Goal: Task Accomplishment & Management: Use online tool/utility

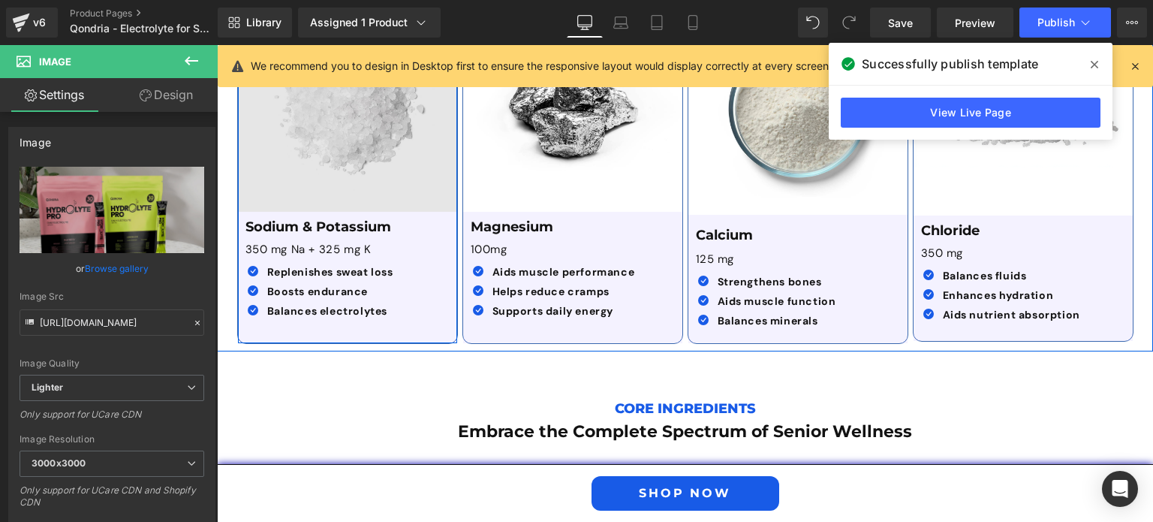
scroll to position [2678, 0]
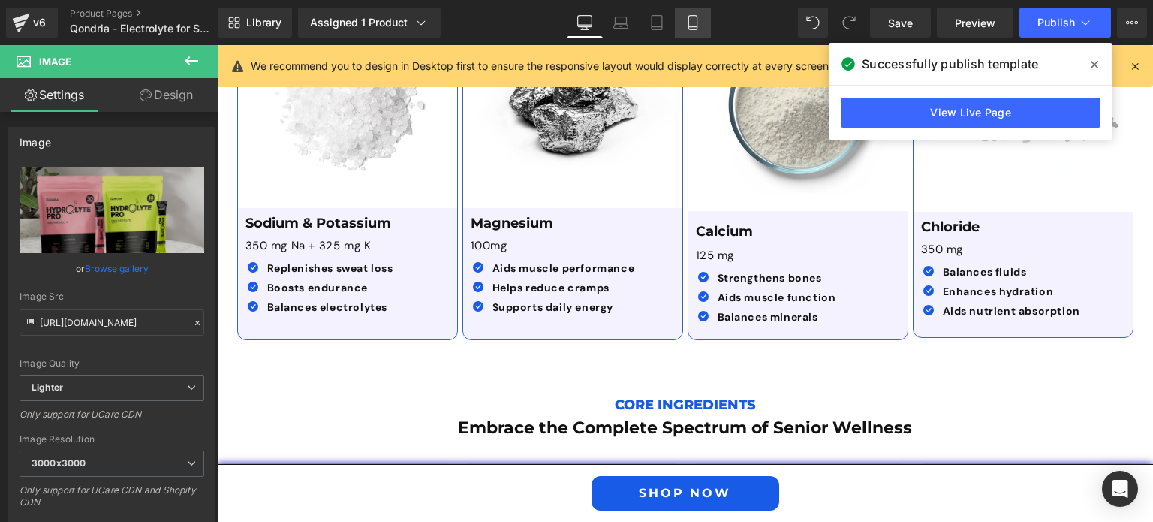
click at [694, 24] on icon at bounding box center [692, 22] width 15 height 15
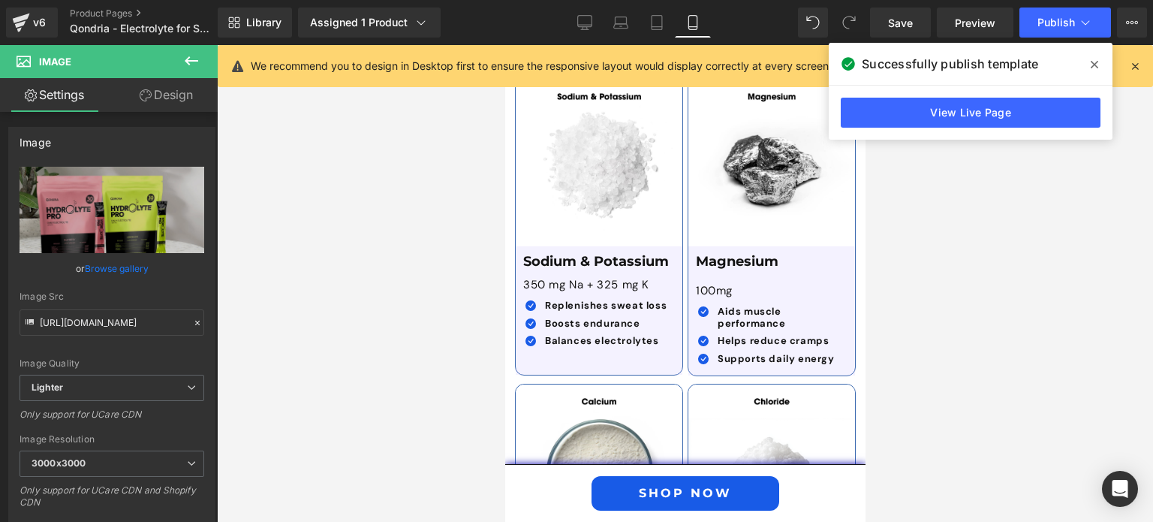
scroll to position [4325, 0]
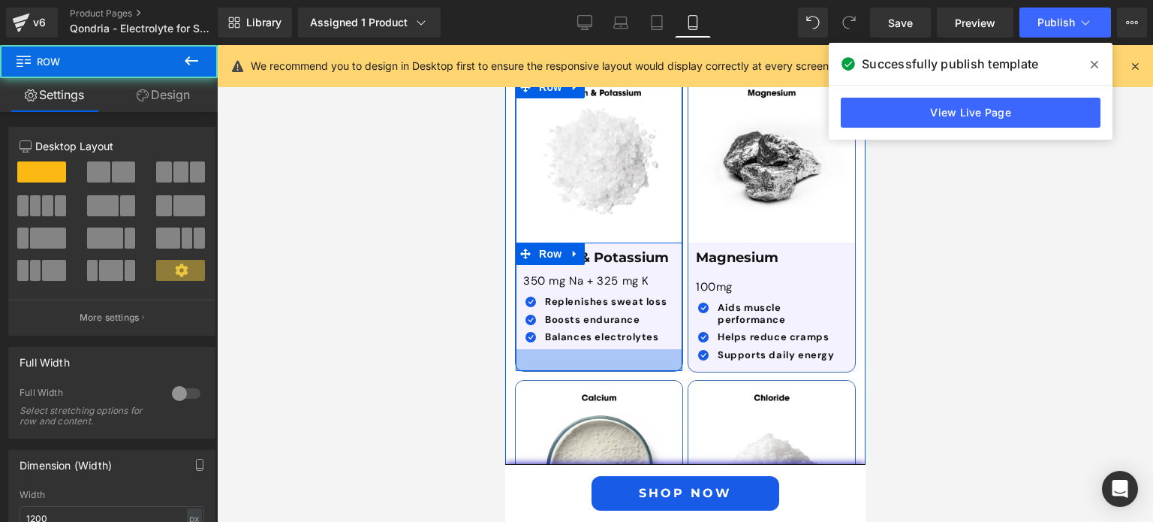
click at [615, 349] on div at bounding box center [598, 360] width 167 height 22
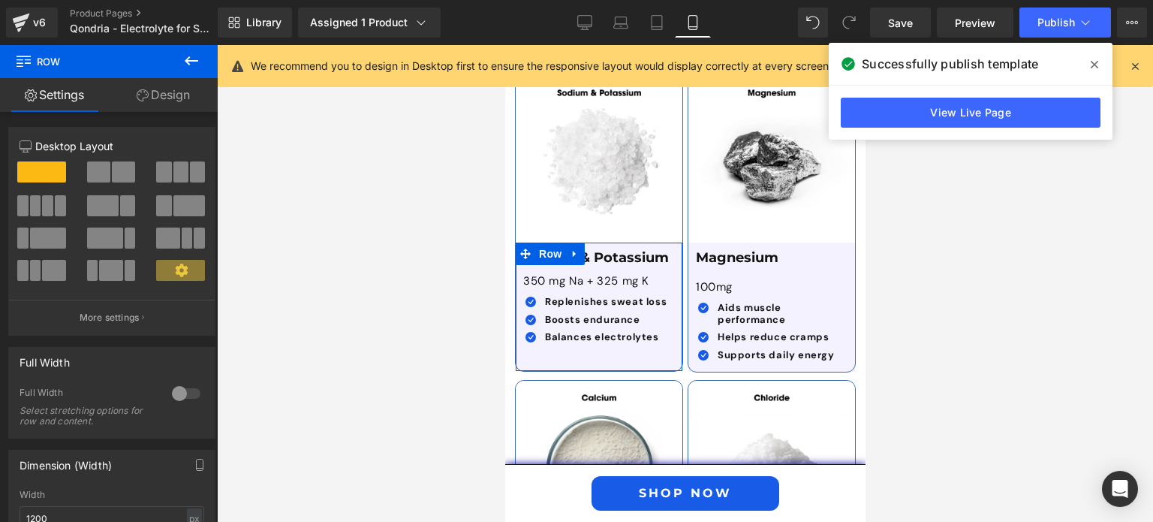
click at [182, 92] on link "Design" at bounding box center [163, 95] width 109 height 34
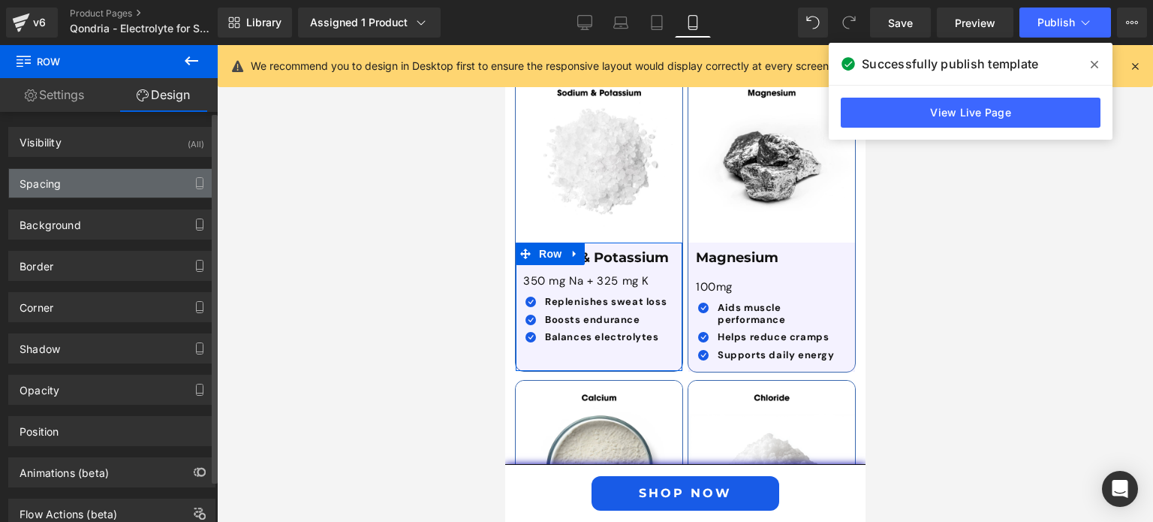
click at [156, 178] on div "Spacing" at bounding box center [112, 183] width 206 height 29
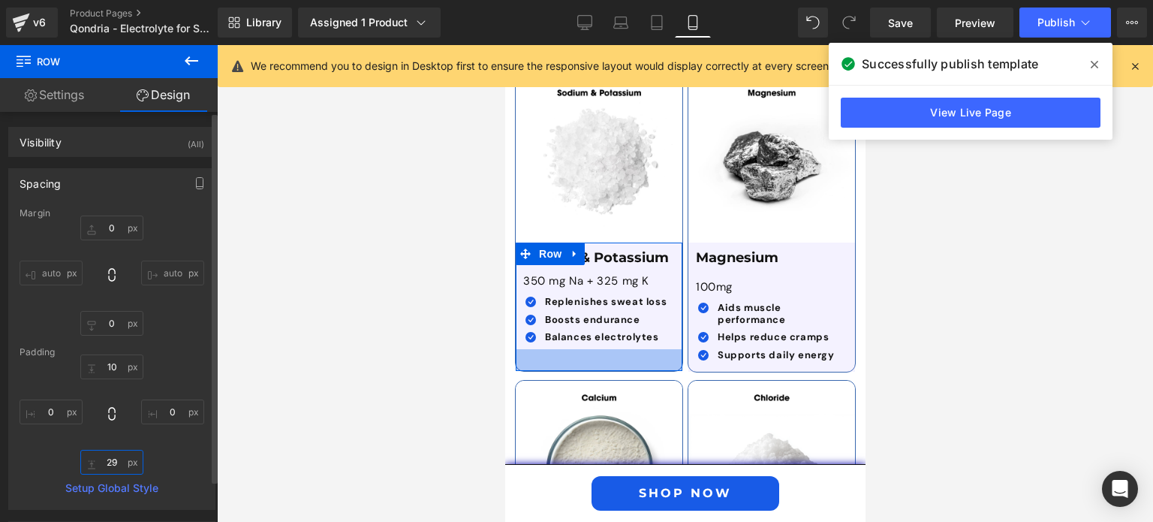
click at [110, 456] on input "29" at bounding box center [111, 461] width 63 height 25
type input "25"
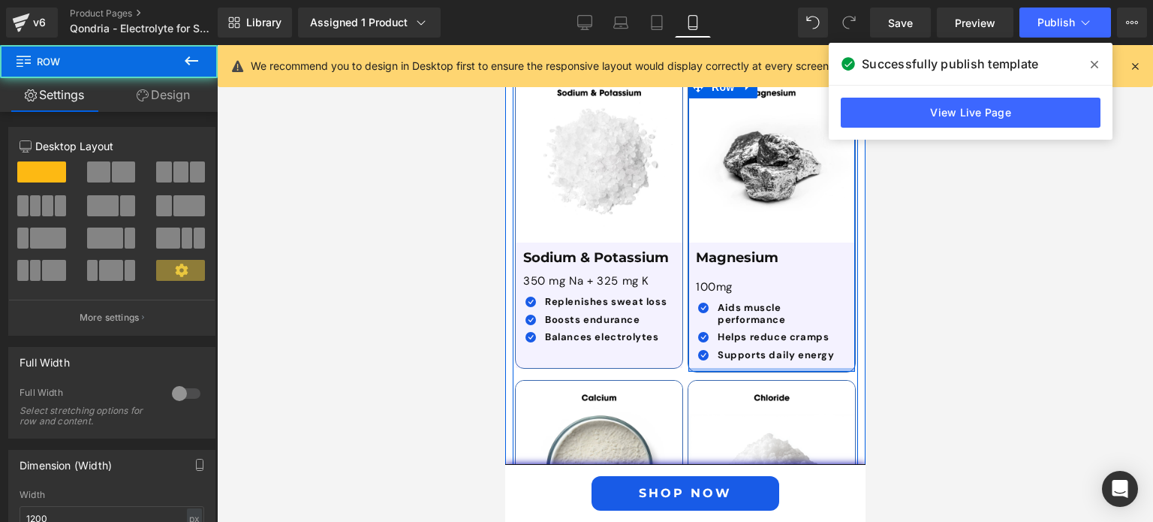
click at [740, 368] on div at bounding box center [770, 370] width 167 height 4
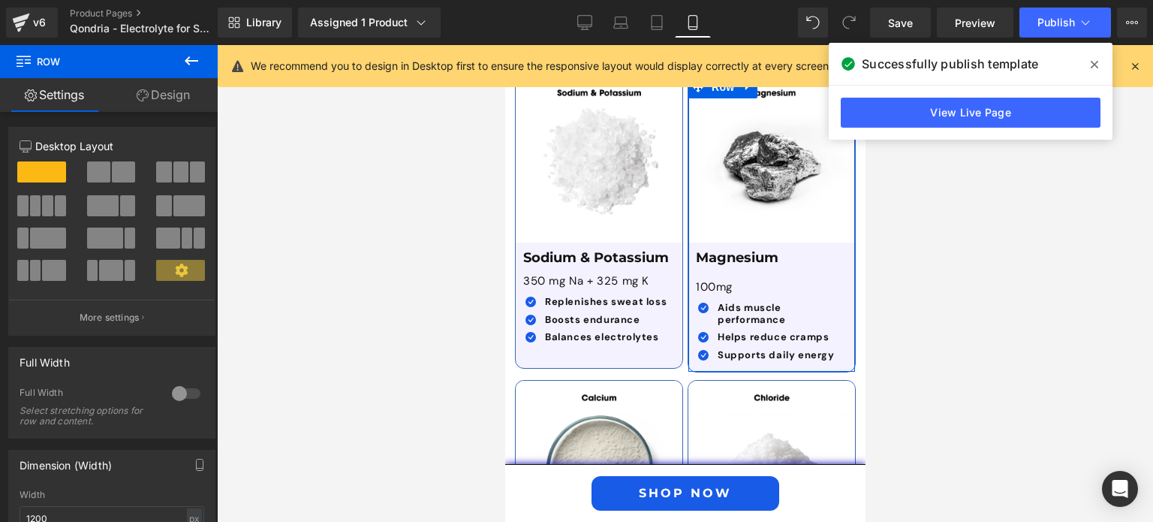
click at [177, 100] on link "Design" at bounding box center [163, 95] width 109 height 34
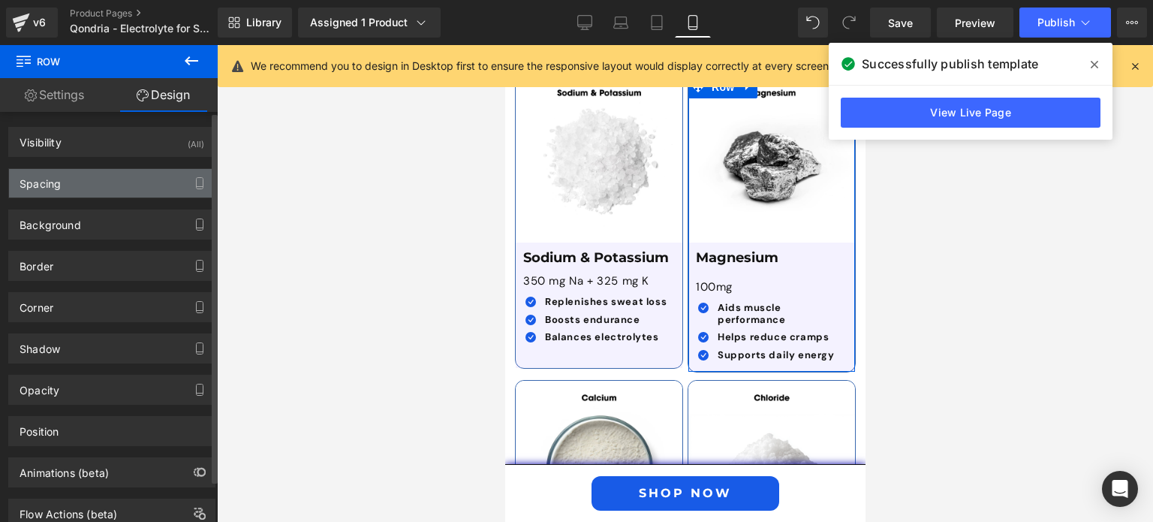
click at [132, 188] on div "Spacing" at bounding box center [112, 183] width 206 height 29
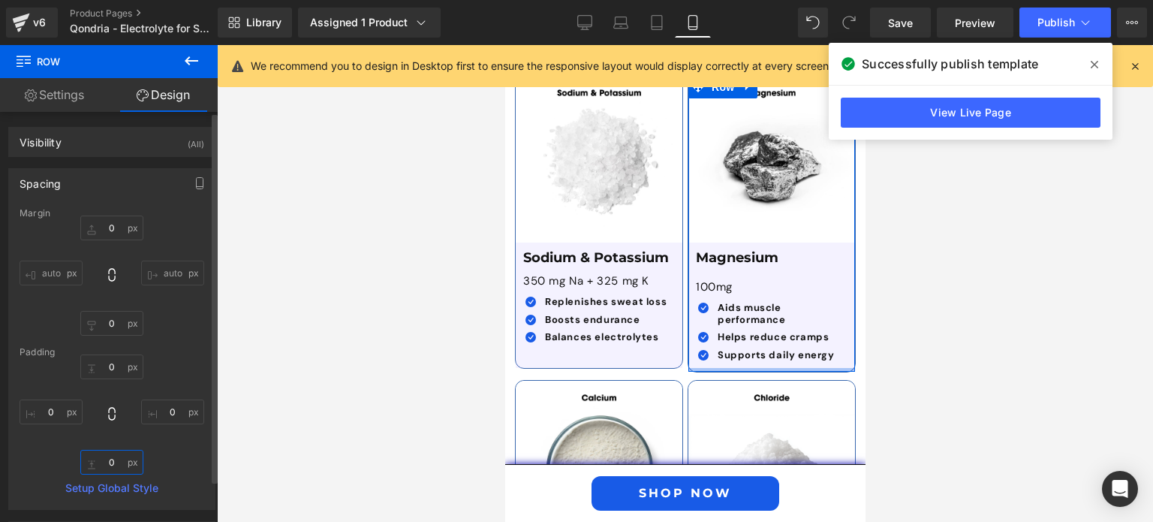
click at [113, 464] on input "0" at bounding box center [111, 461] width 63 height 25
type input "0"
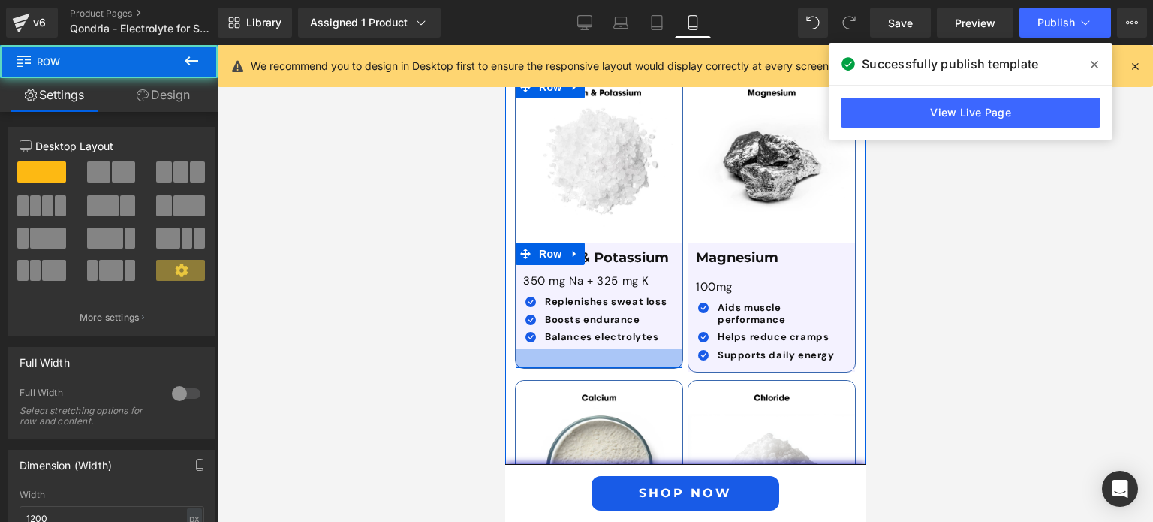
click at [619, 349] on div at bounding box center [598, 358] width 167 height 19
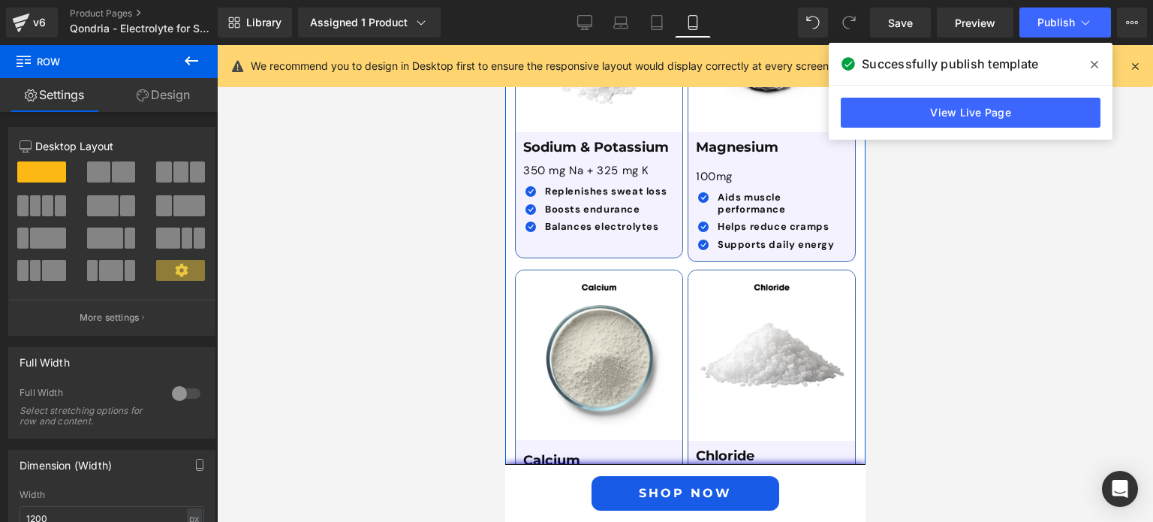
scroll to position [4436, 0]
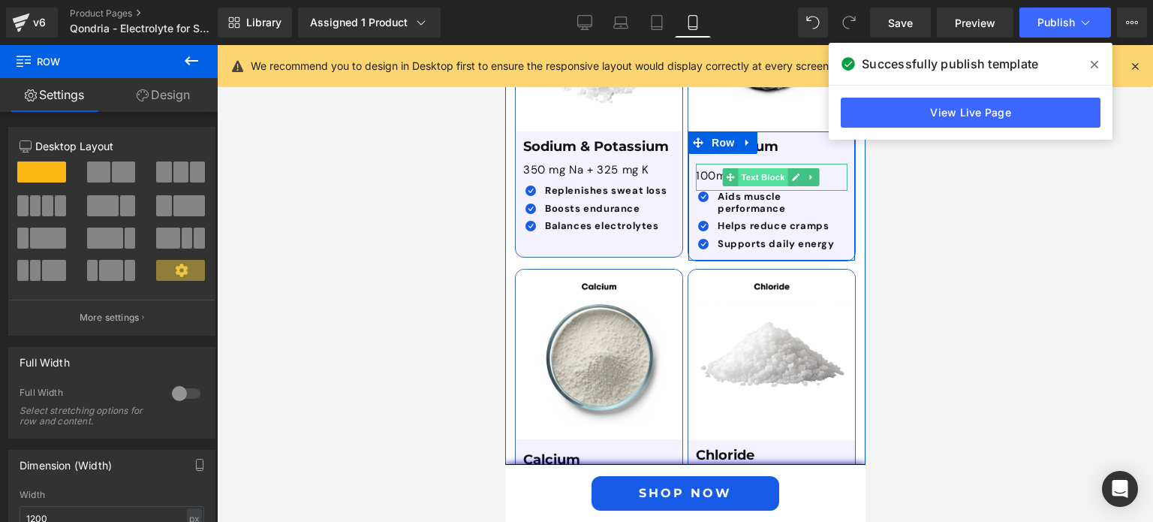
click at [738, 168] on span "Text Block" at bounding box center [763, 177] width 50 height 18
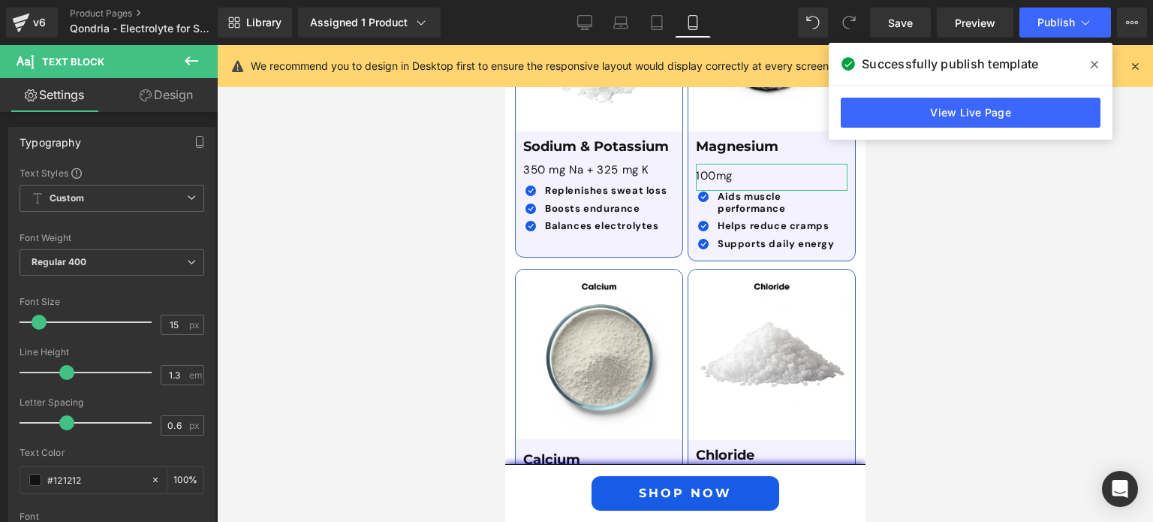
click at [194, 98] on link "Design" at bounding box center [166, 95] width 109 height 34
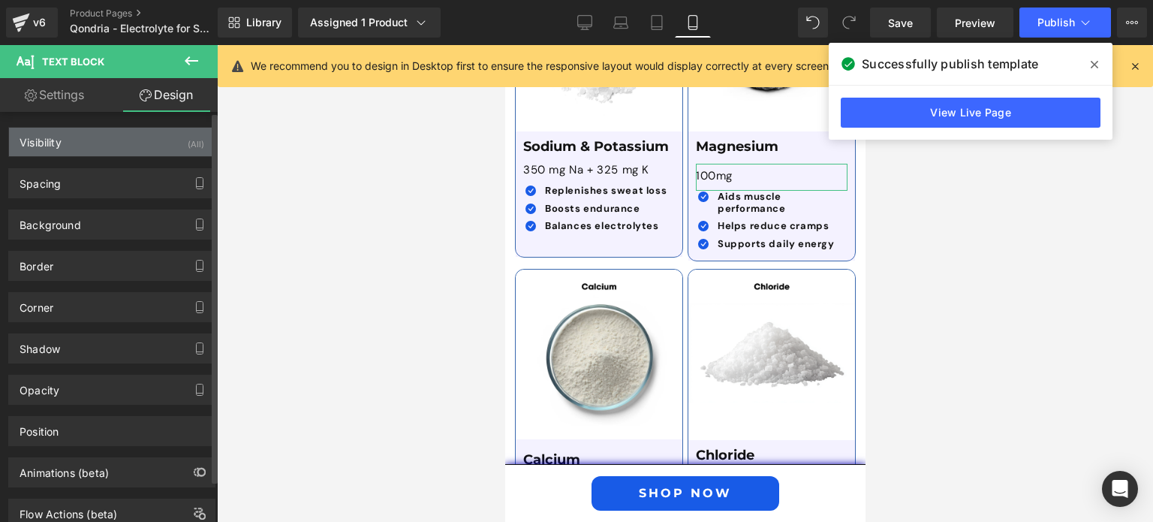
type input "0"
type input "7"
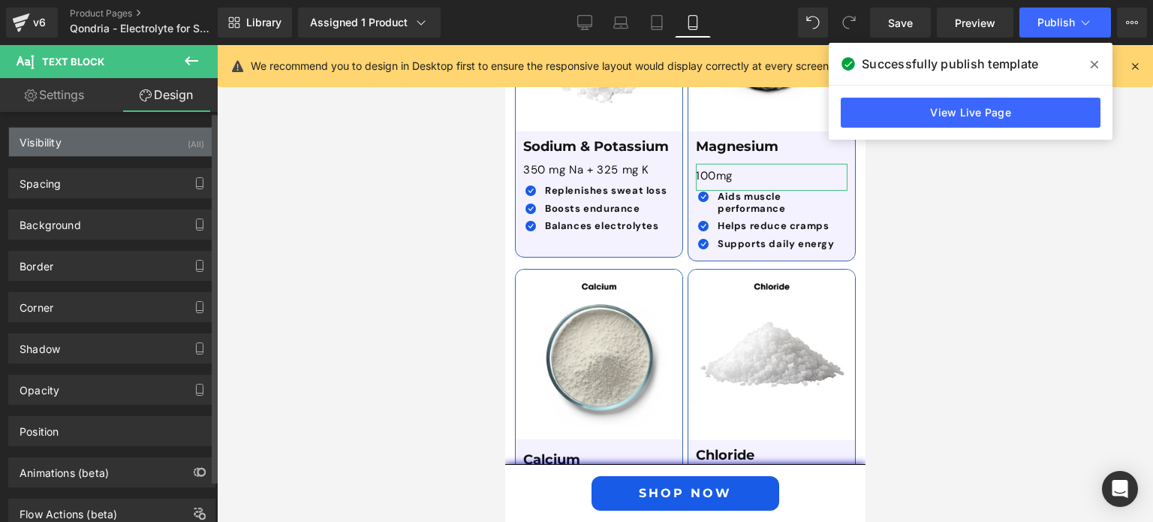
type input "0"
type input "10"
type input "0"
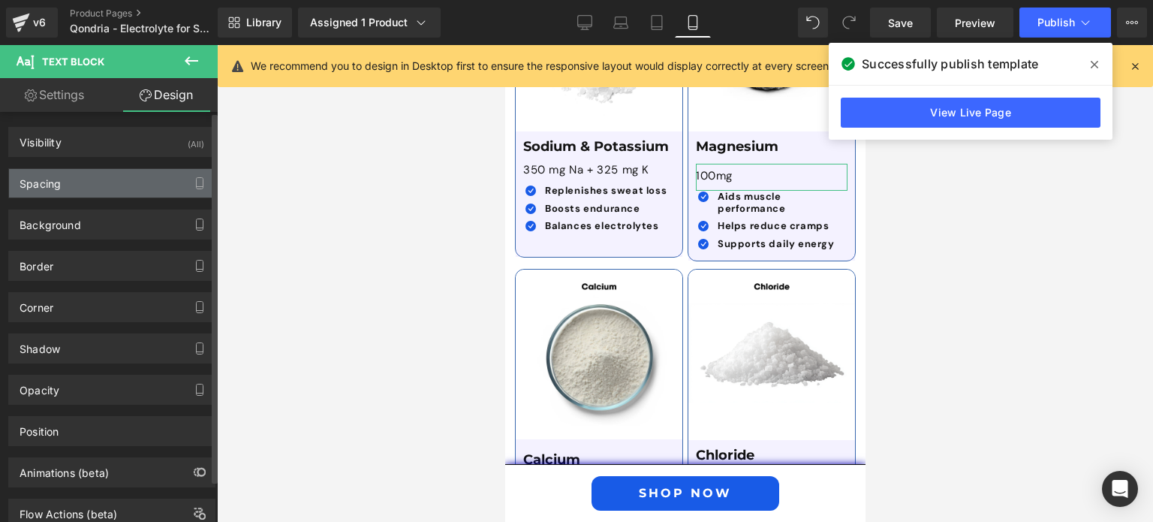
click at [125, 181] on div "Spacing" at bounding box center [112, 183] width 206 height 29
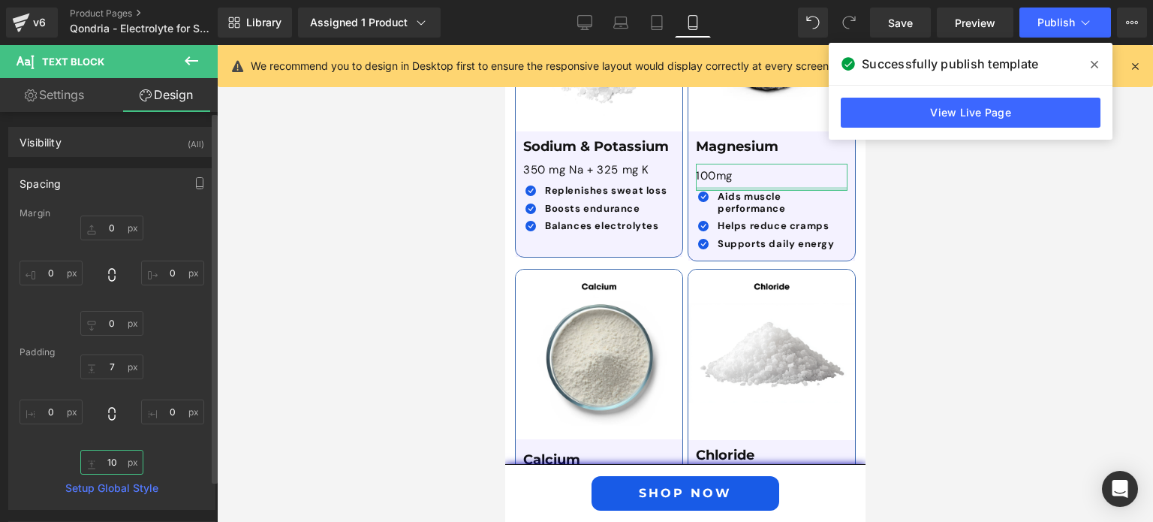
click at [115, 461] on input "10" at bounding box center [111, 461] width 63 height 25
type input "7"
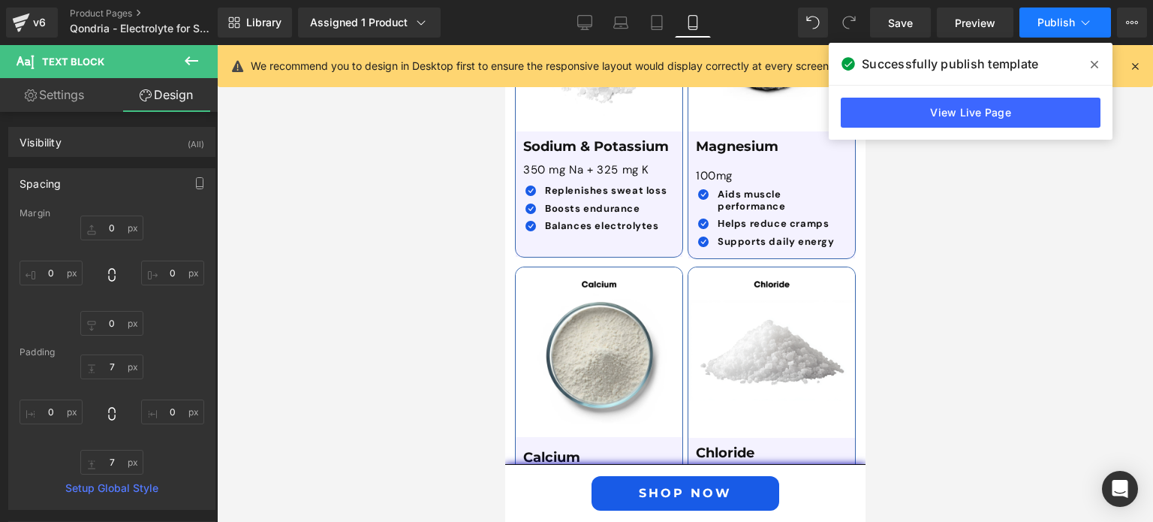
click at [1034, 29] on button "Publish" at bounding box center [1065, 23] width 92 height 30
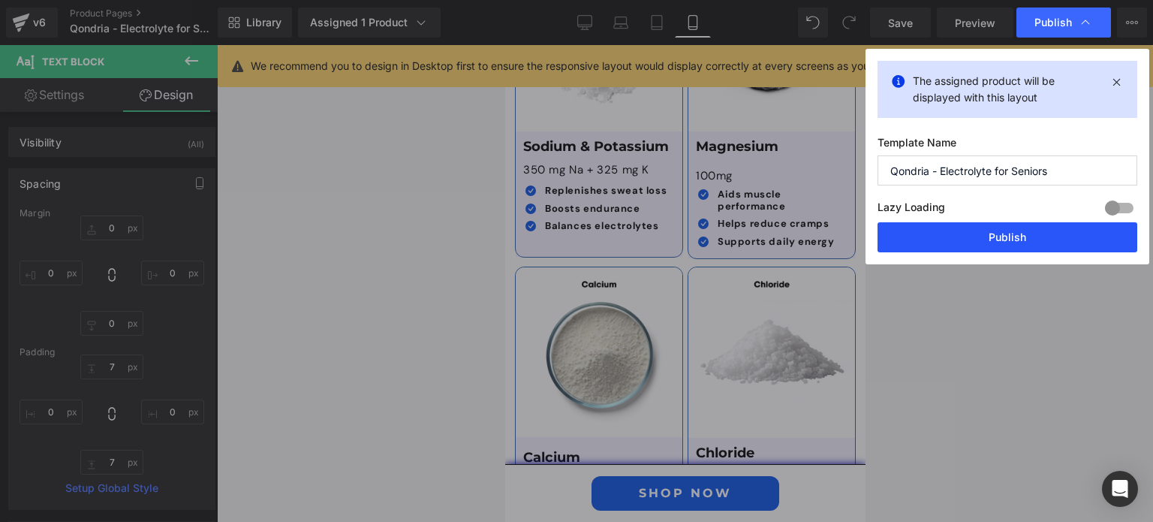
click at [1006, 244] on button "Publish" at bounding box center [1007, 237] width 260 height 30
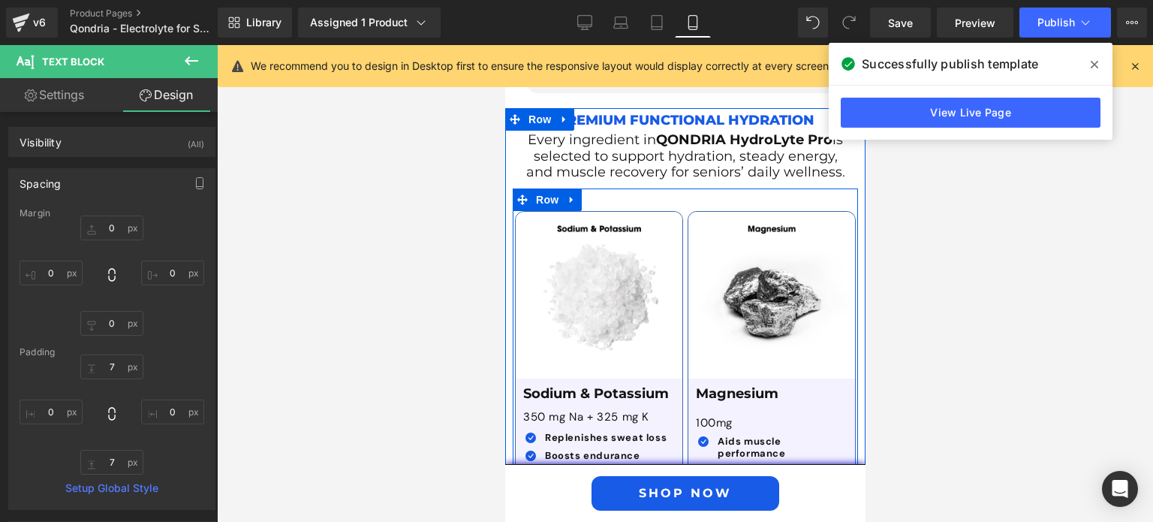
scroll to position [4188, 0]
click at [549, 189] on span "Row" at bounding box center [546, 200] width 30 height 23
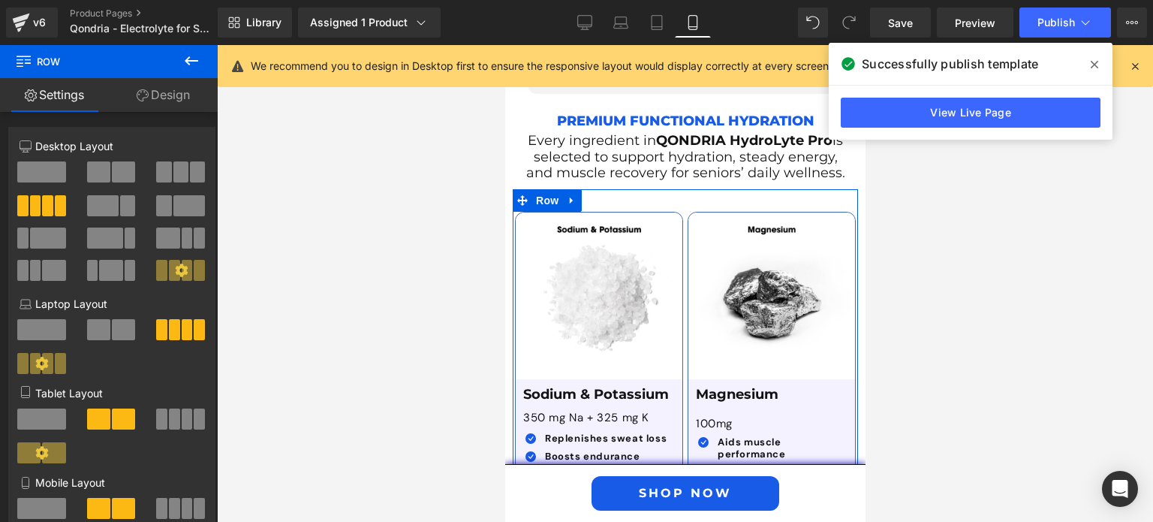
click at [167, 95] on link "Design" at bounding box center [163, 95] width 109 height 34
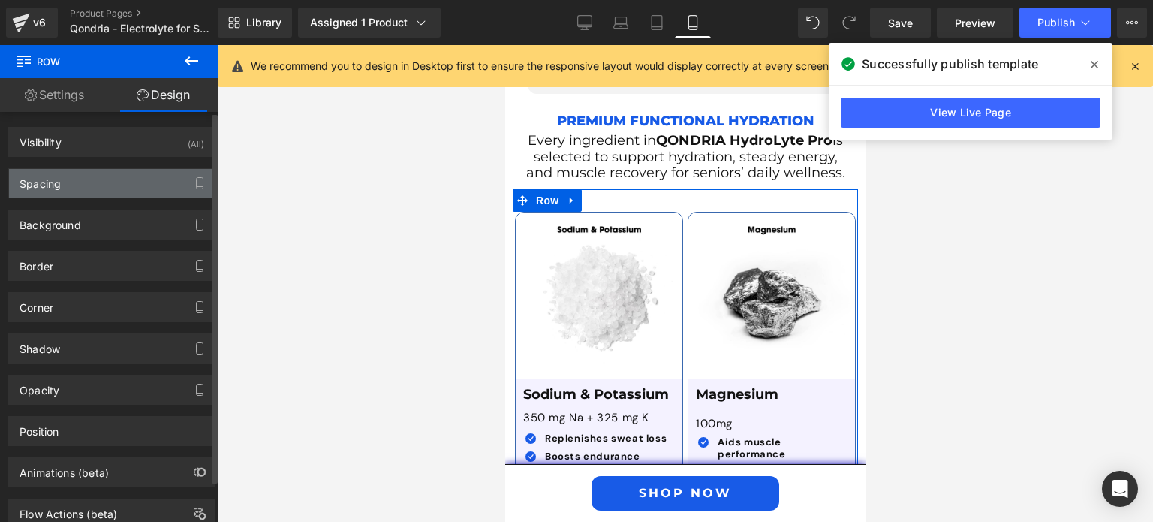
click at [104, 185] on div "Spacing" at bounding box center [112, 183] width 206 height 29
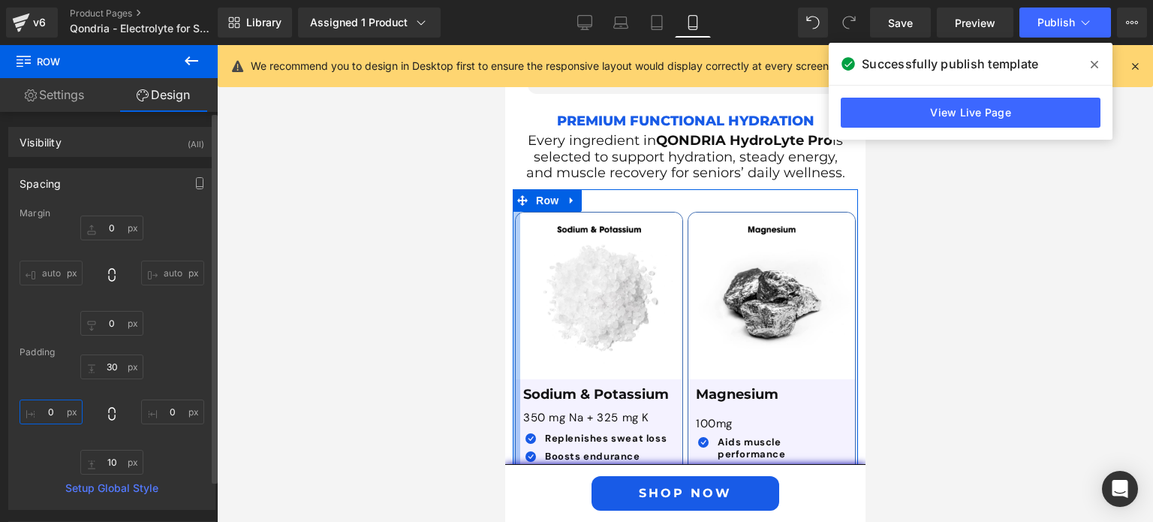
click at [42, 405] on input "0" at bounding box center [51, 411] width 63 height 25
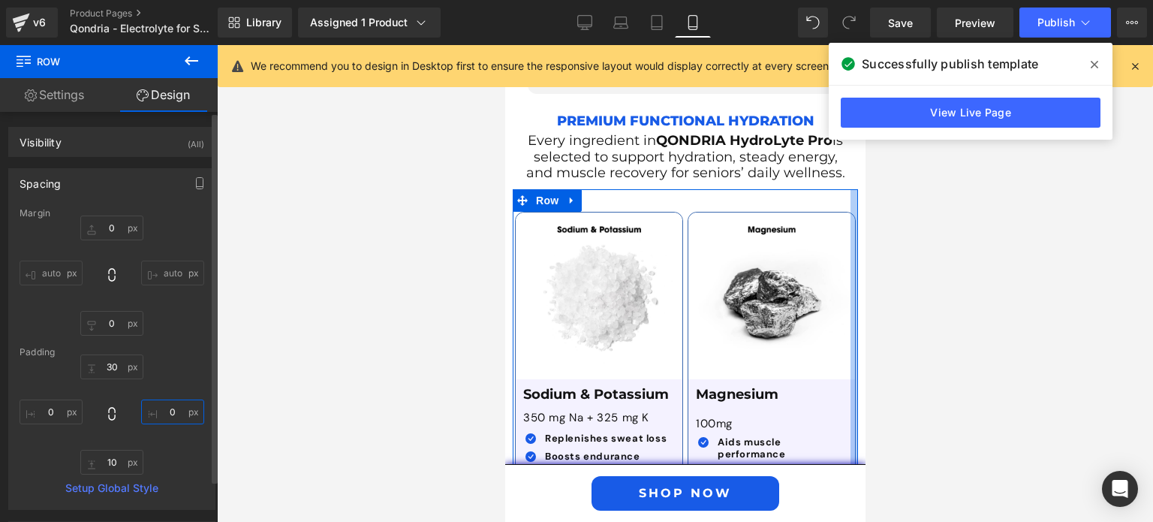
click at [168, 411] on input "0" at bounding box center [172, 411] width 63 height 25
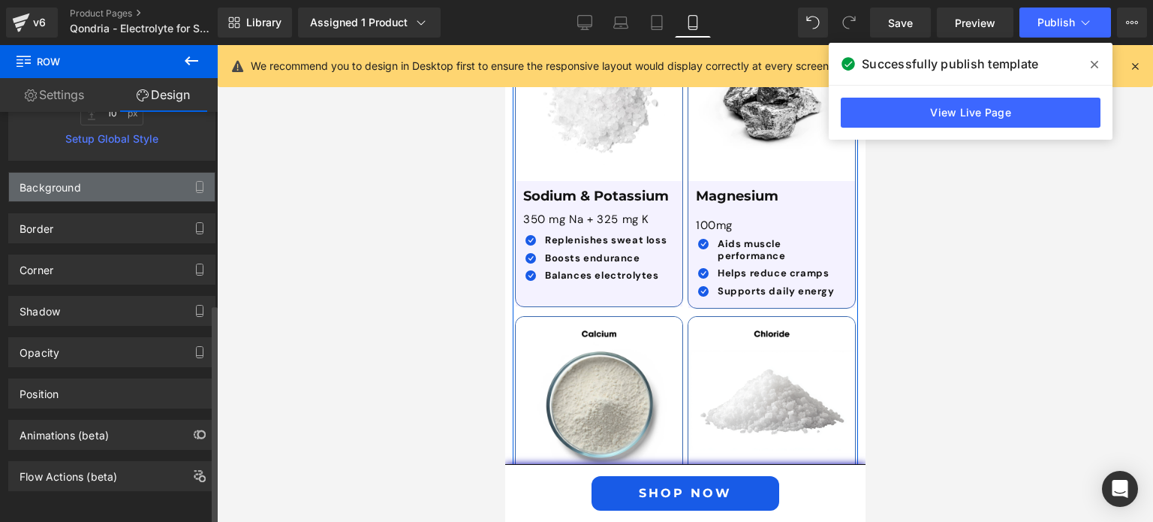
scroll to position [0, 0]
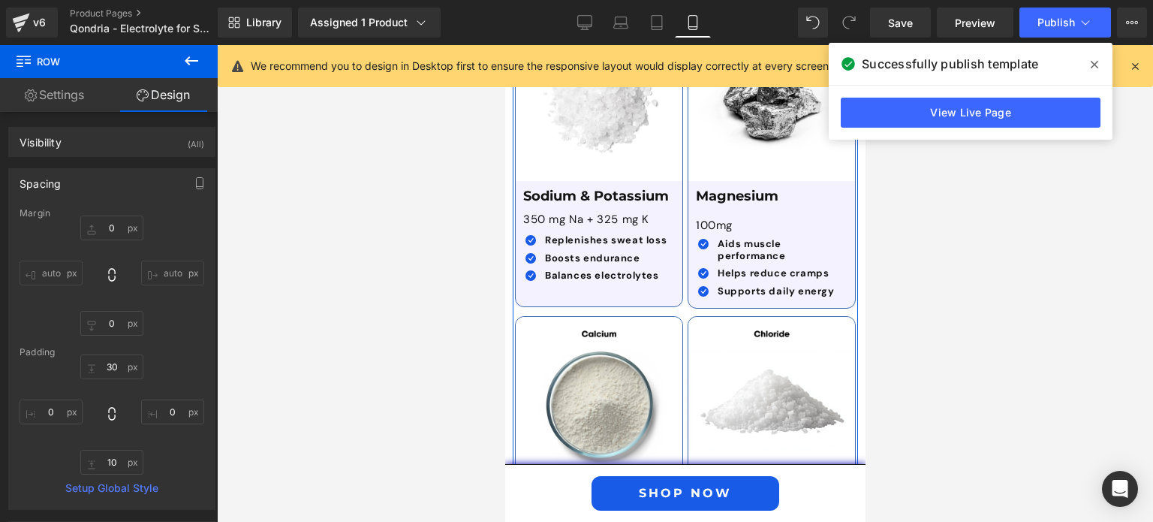
click at [62, 88] on link "Settings" at bounding box center [54, 95] width 109 height 34
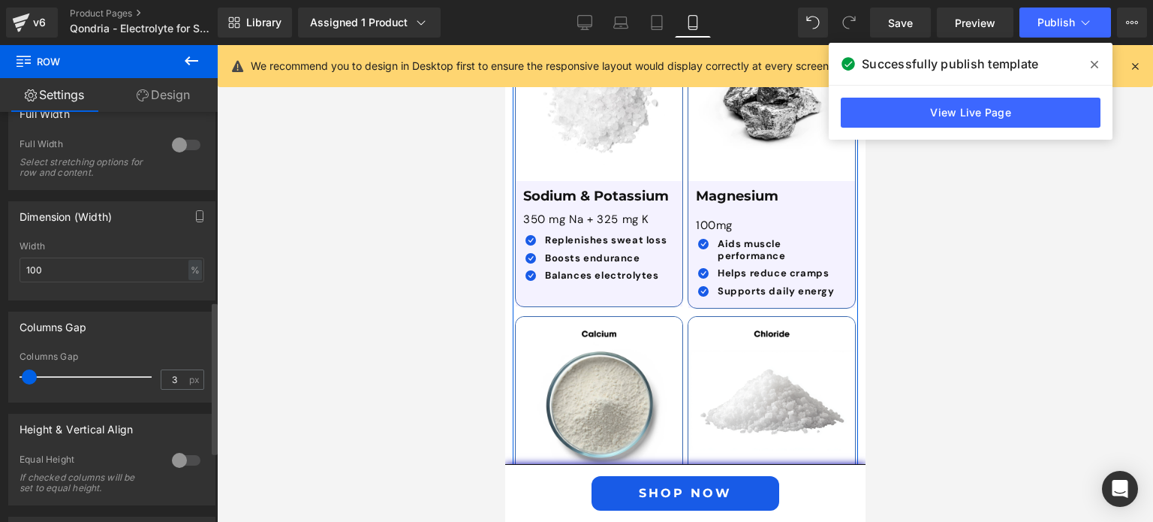
scroll to position [513, 0]
click at [162, 385] on input "3" at bounding box center [174, 378] width 26 height 19
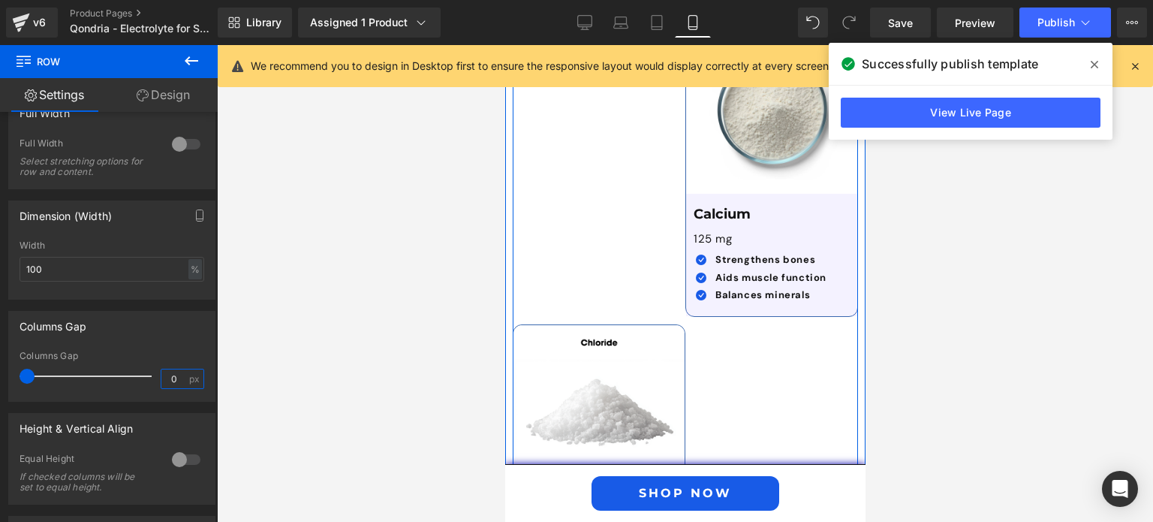
scroll to position [4677, 0]
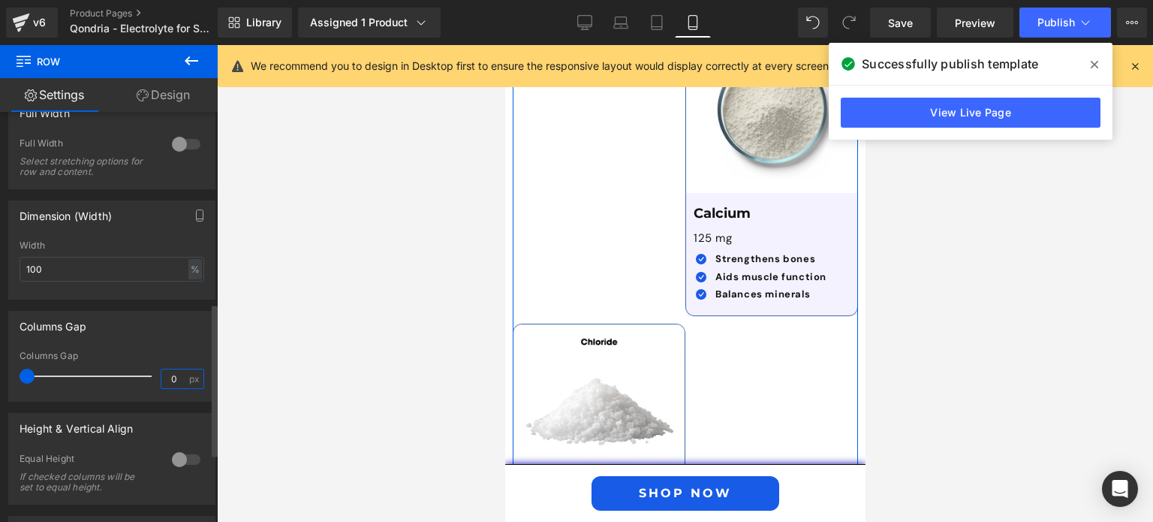
click at [173, 375] on input "0" at bounding box center [174, 378] width 26 height 19
click at [167, 377] on input "0" at bounding box center [174, 378] width 26 height 19
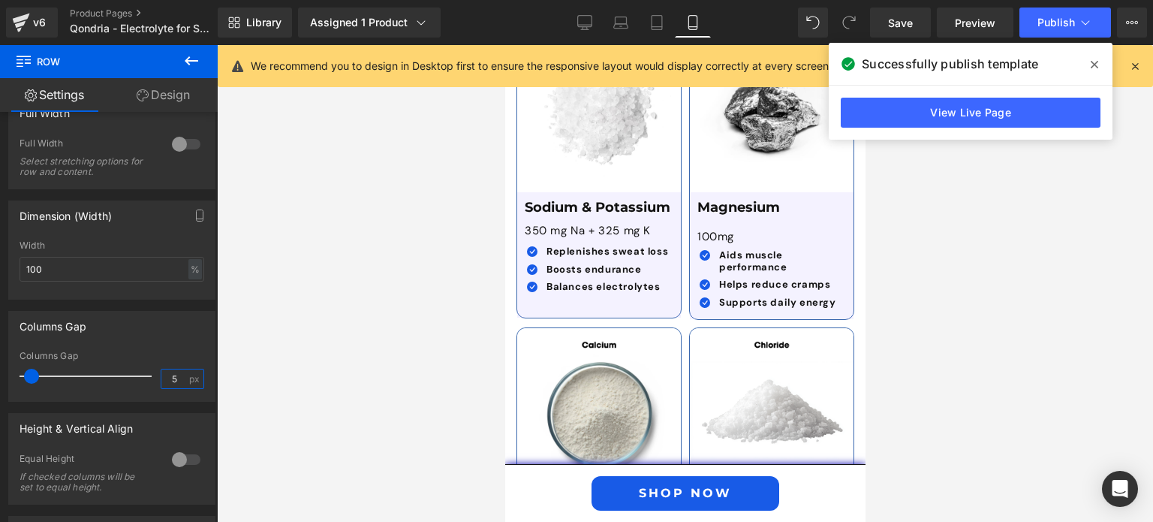
scroll to position [4361, 0]
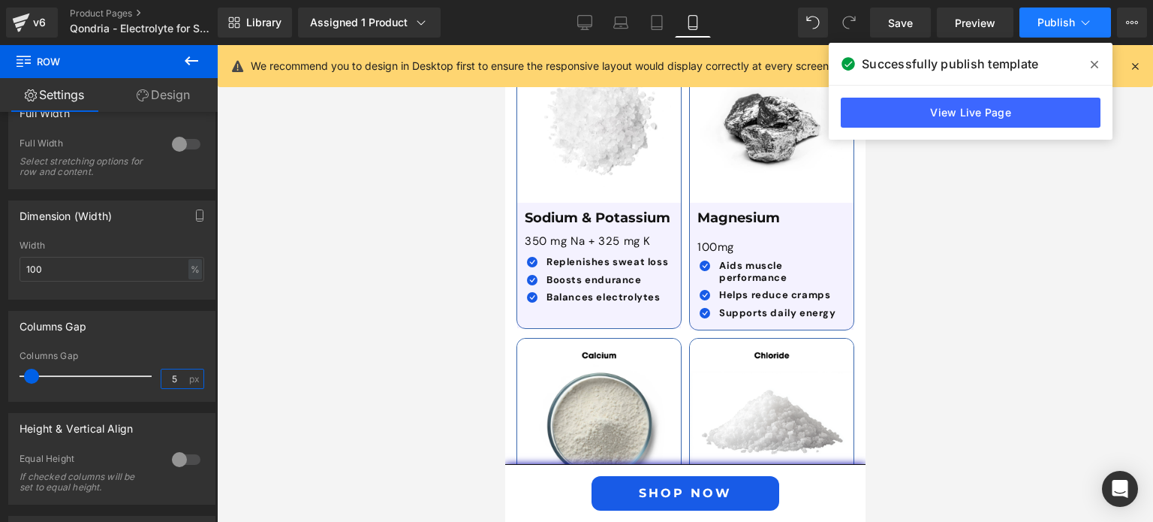
type input "5"
click at [1062, 26] on span "Publish" at bounding box center [1056, 23] width 38 height 12
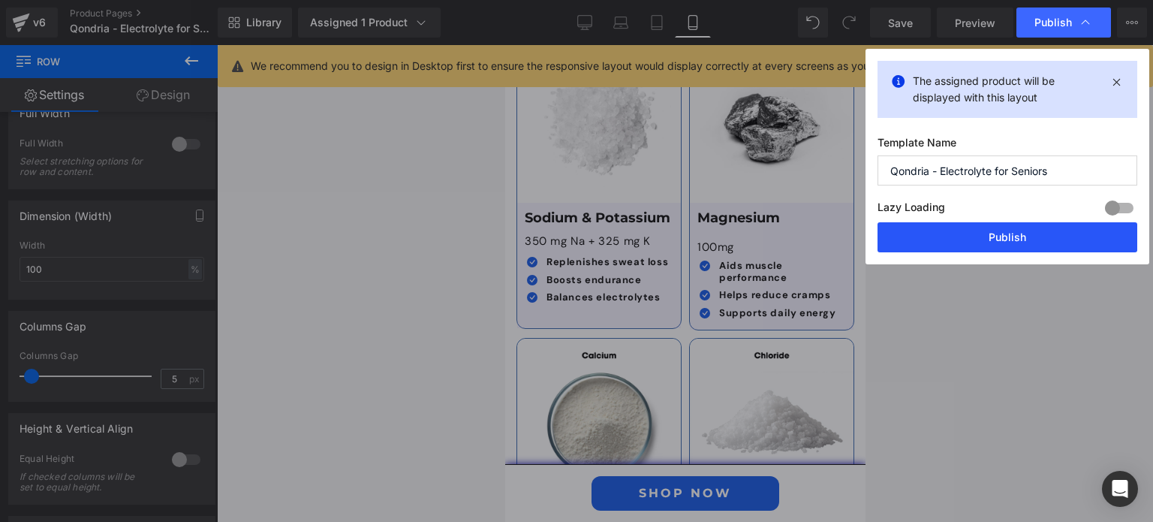
click at [1038, 242] on button "Publish" at bounding box center [1007, 237] width 260 height 30
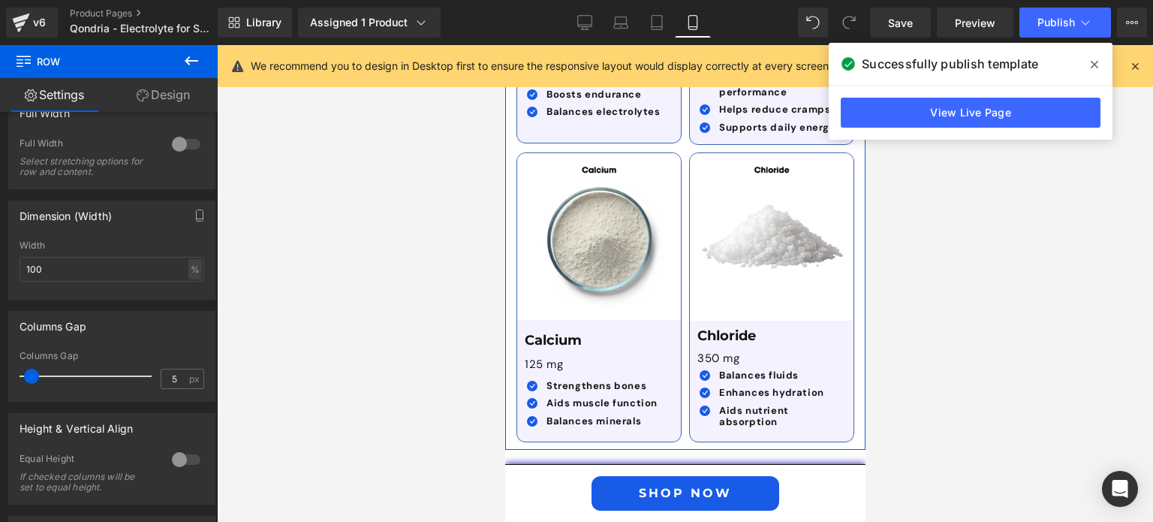
scroll to position [4644, 0]
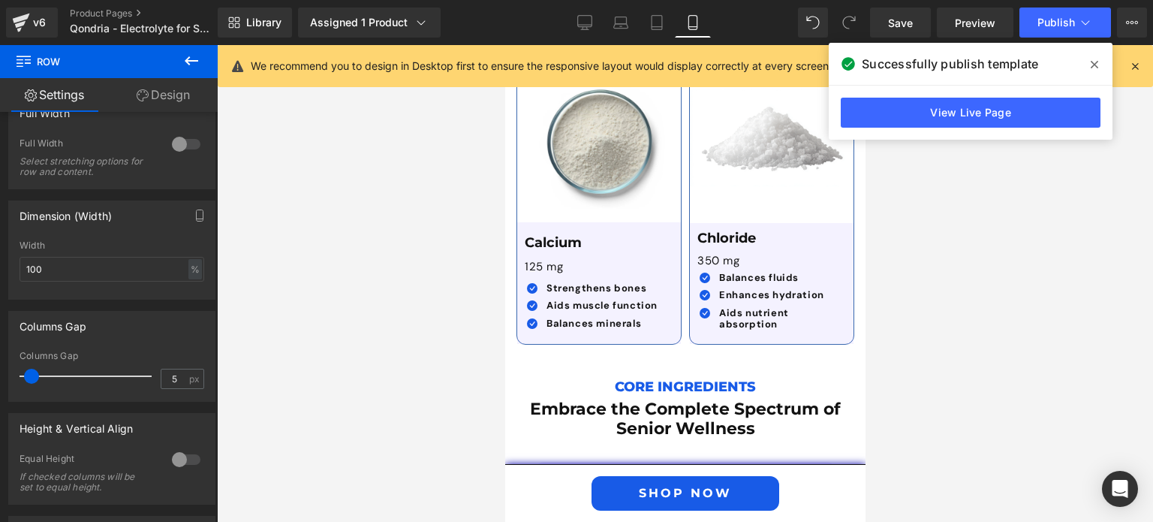
click at [1096, 63] on icon at bounding box center [1094, 65] width 8 height 12
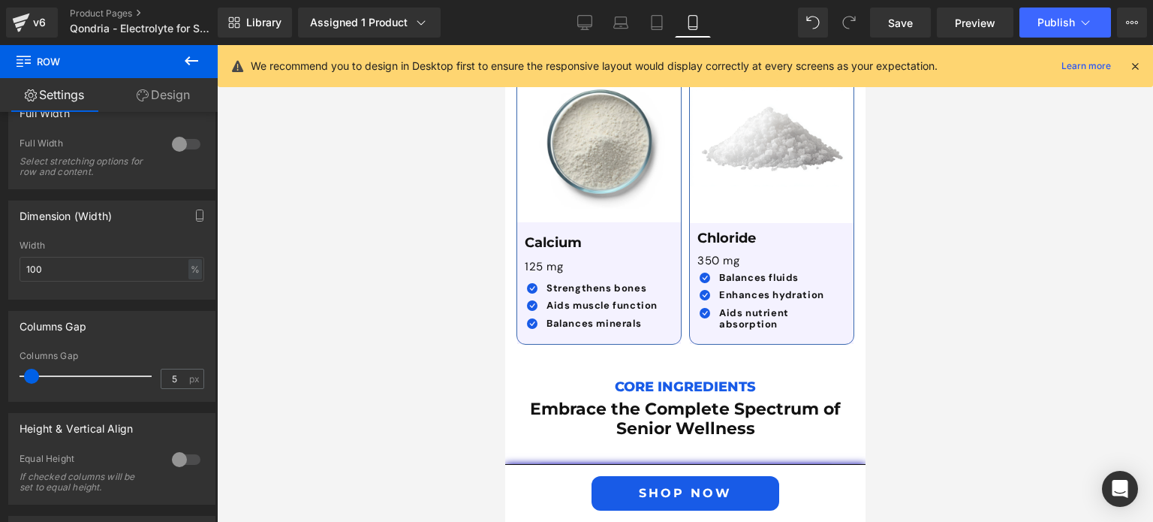
click at [1144, 68] on div "We recommend you to design in Desktop first to ensure the responsive layout wou…" at bounding box center [685, 66] width 935 height 42
click at [1135, 65] on icon at bounding box center [1135, 66] width 14 height 14
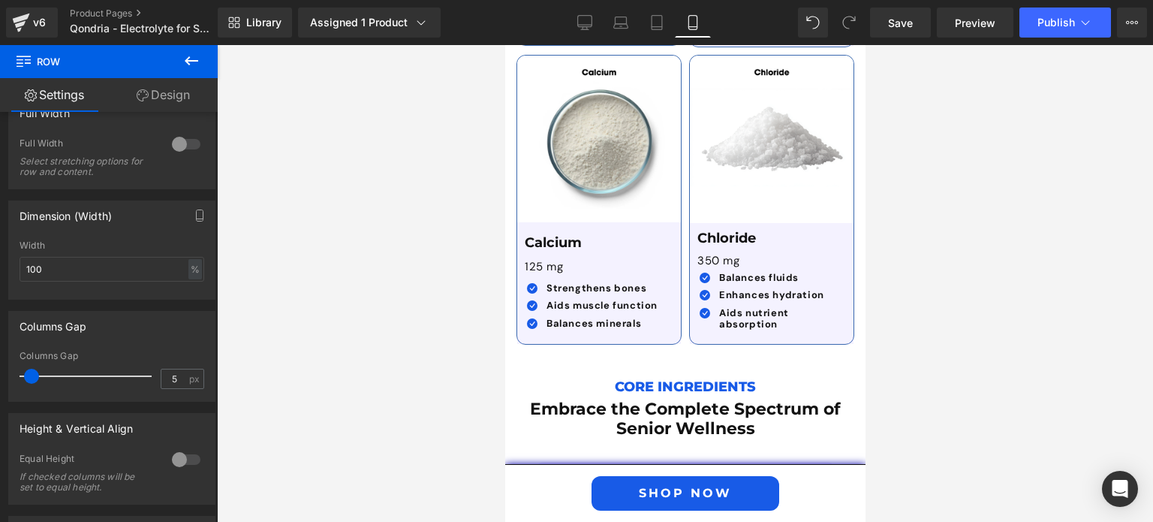
click at [690, 17] on icon at bounding box center [692, 22] width 15 height 15
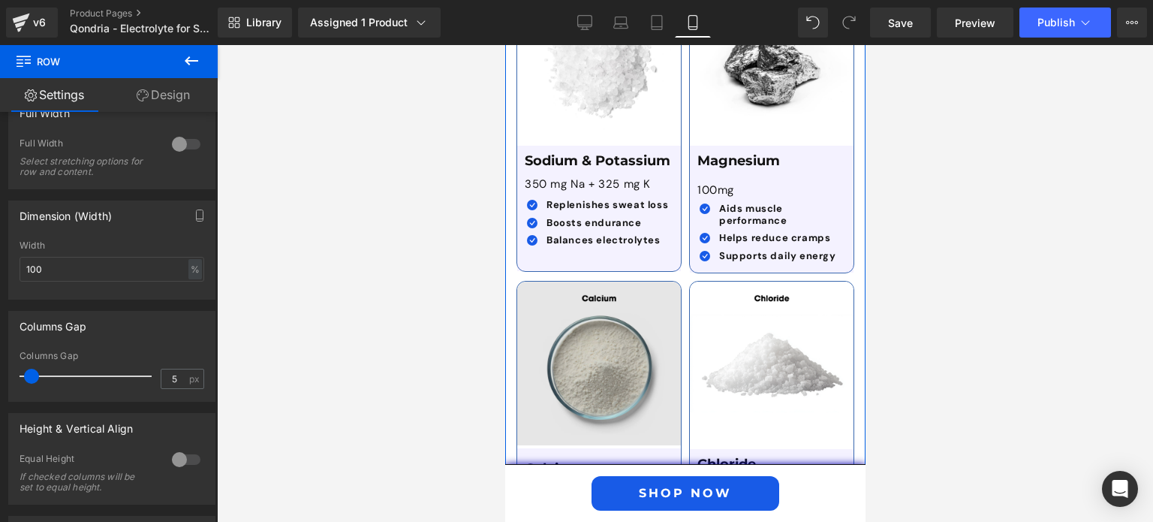
scroll to position [4202, 0]
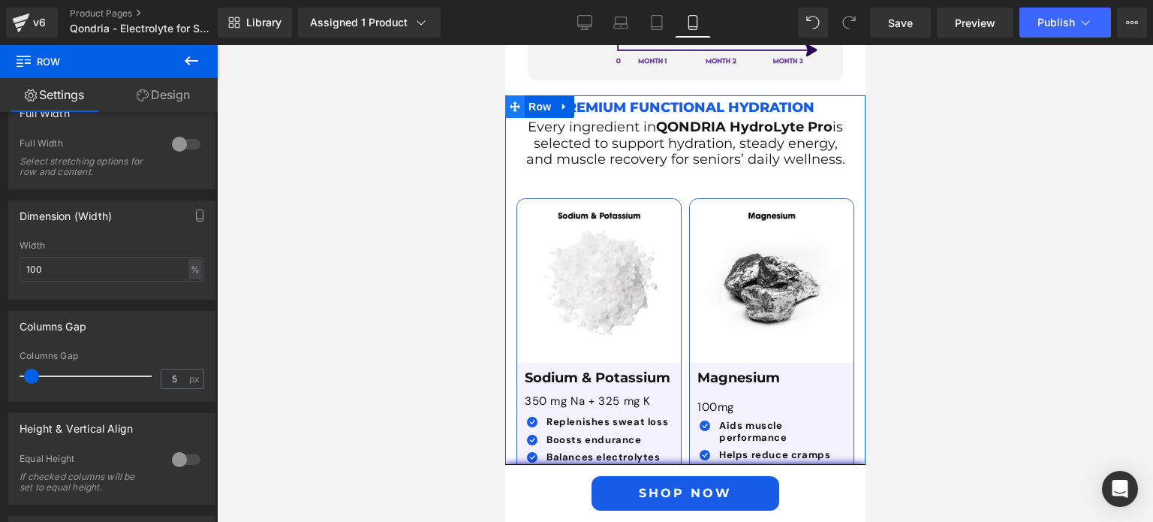
click at [517, 95] on span at bounding box center [514, 106] width 20 height 23
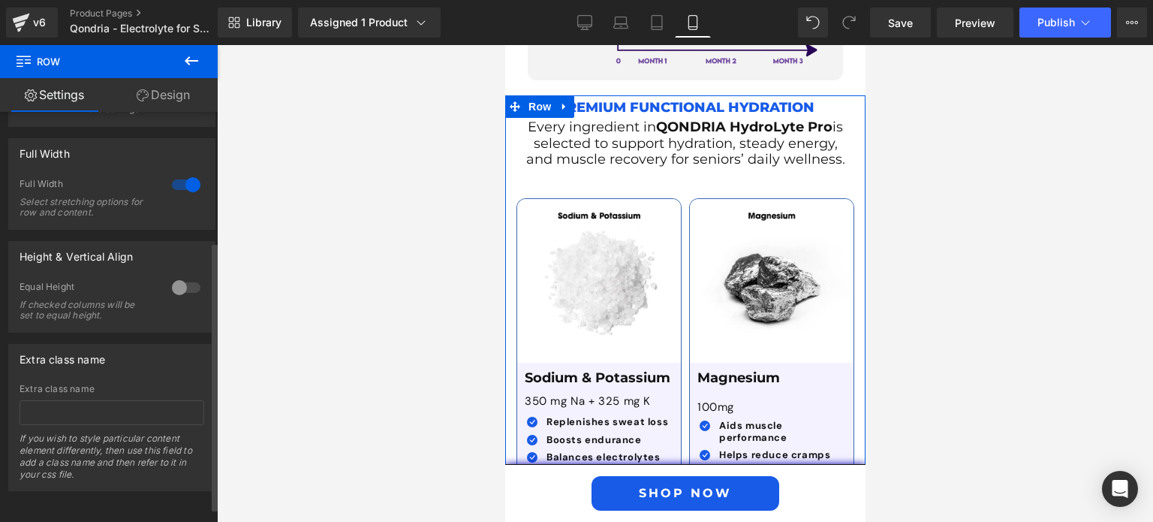
scroll to position [152, 0]
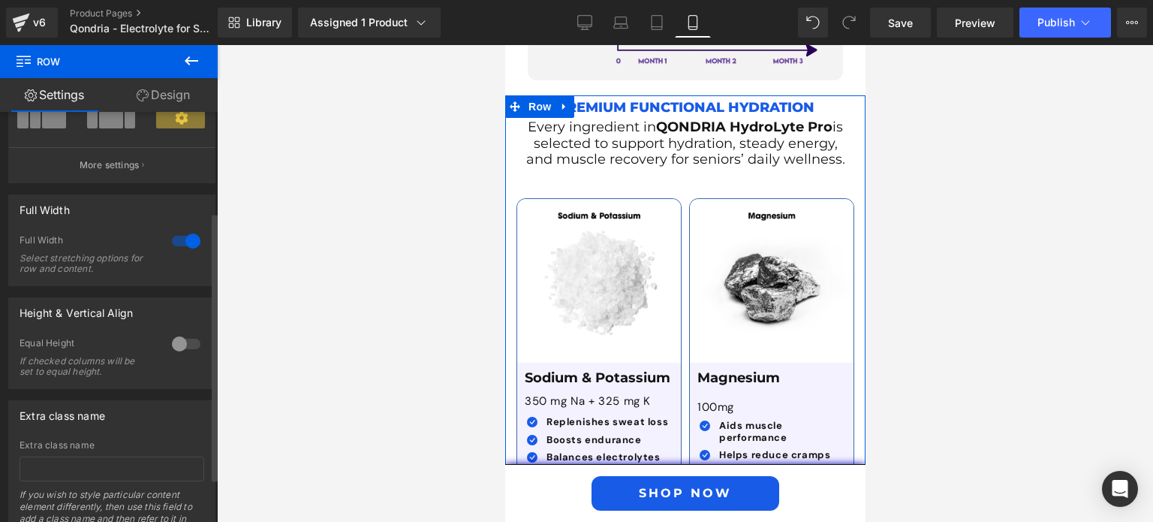
click at [178, 242] on div at bounding box center [186, 241] width 36 height 24
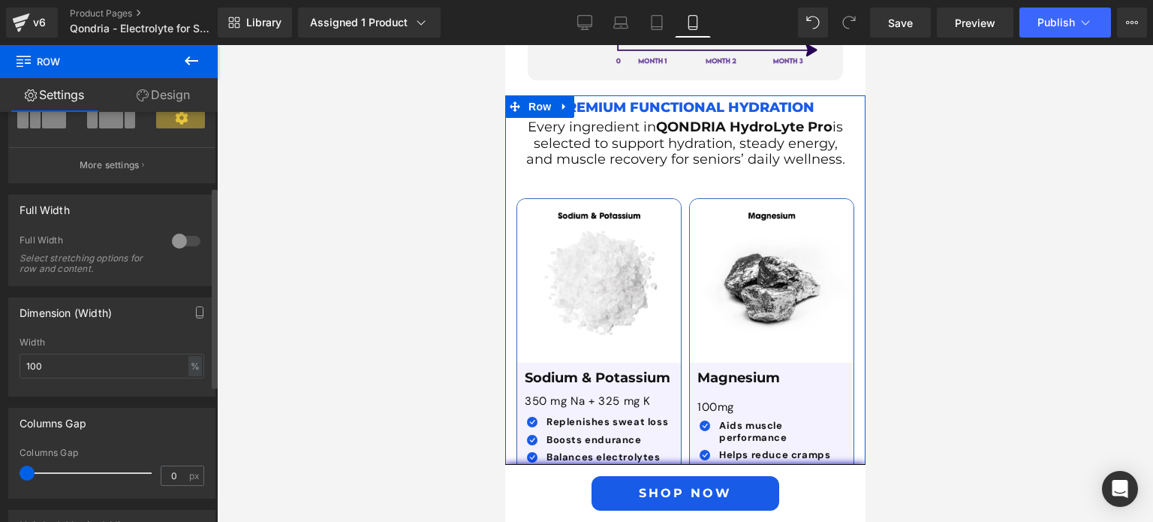
click at [178, 242] on div at bounding box center [186, 241] width 36 height 24
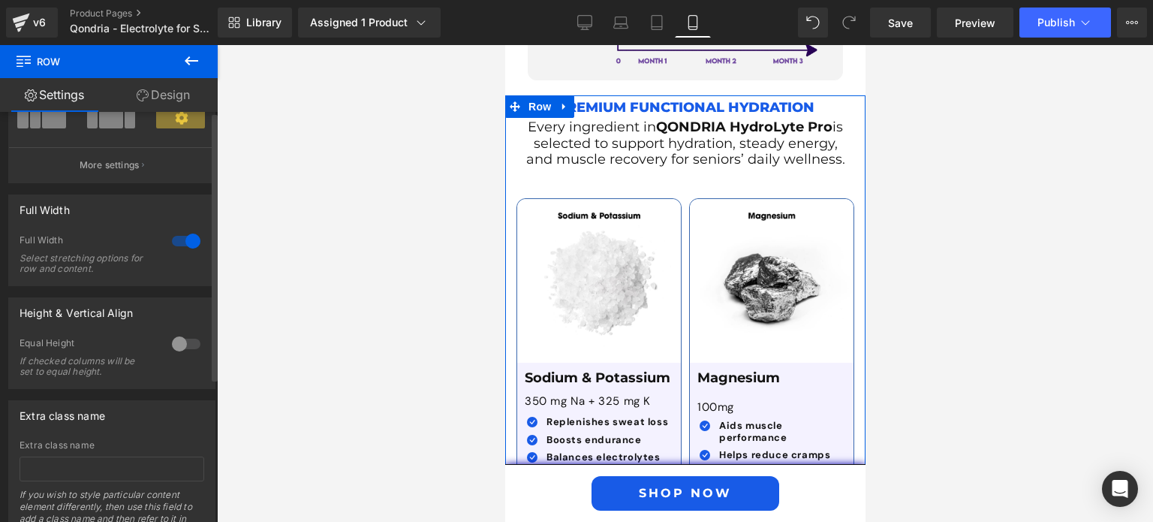
scroll to position [0, 0]
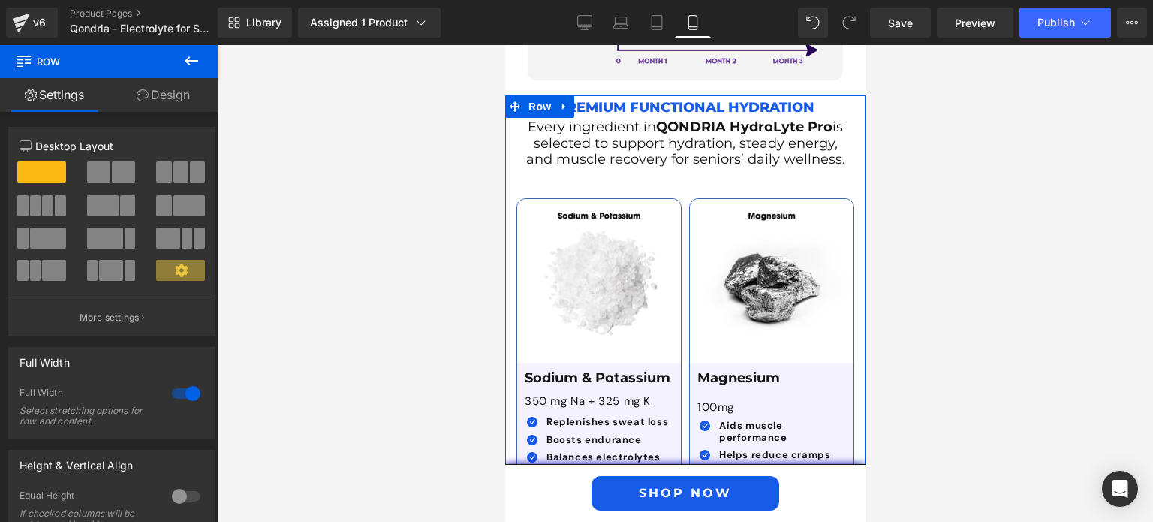
click at [167, 97] on link "Design" at bounding box center [163, 95] width 109 height 34
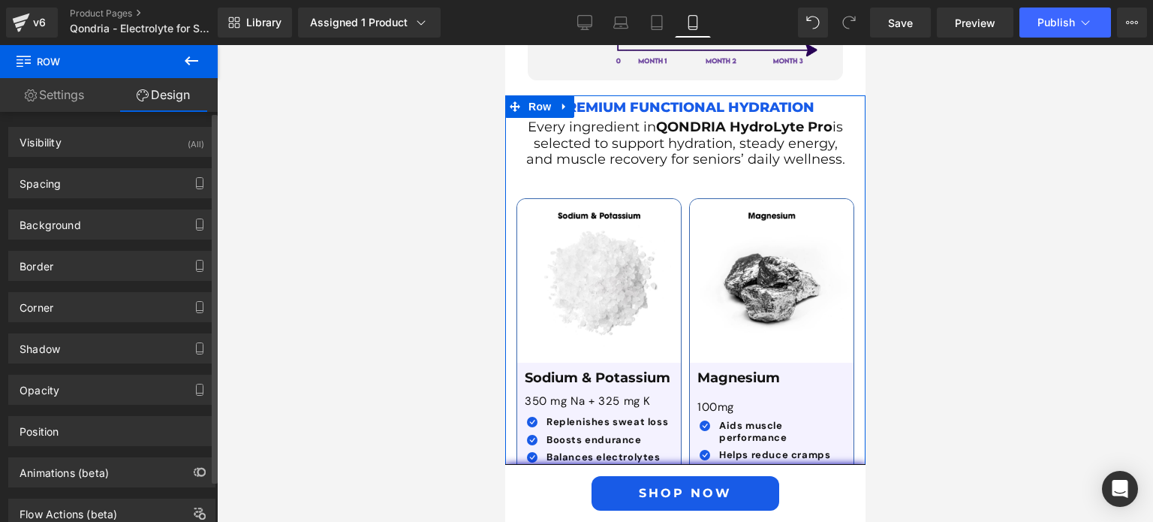
type input "0"
type input "10"
type input "0"
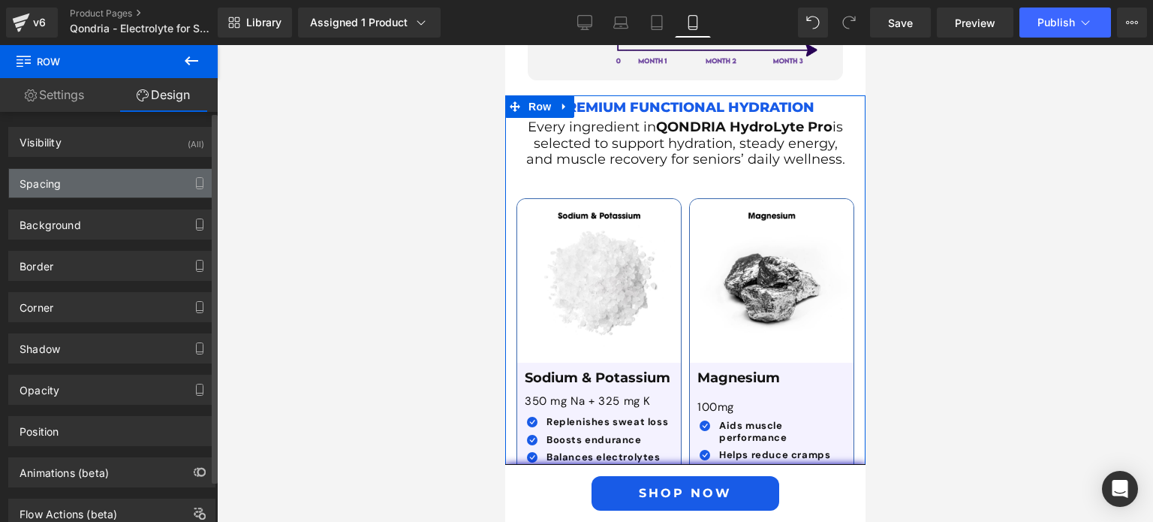
click at [101, 184] on div "Spacing" at bounding box center [112, 183] width 206 height 29
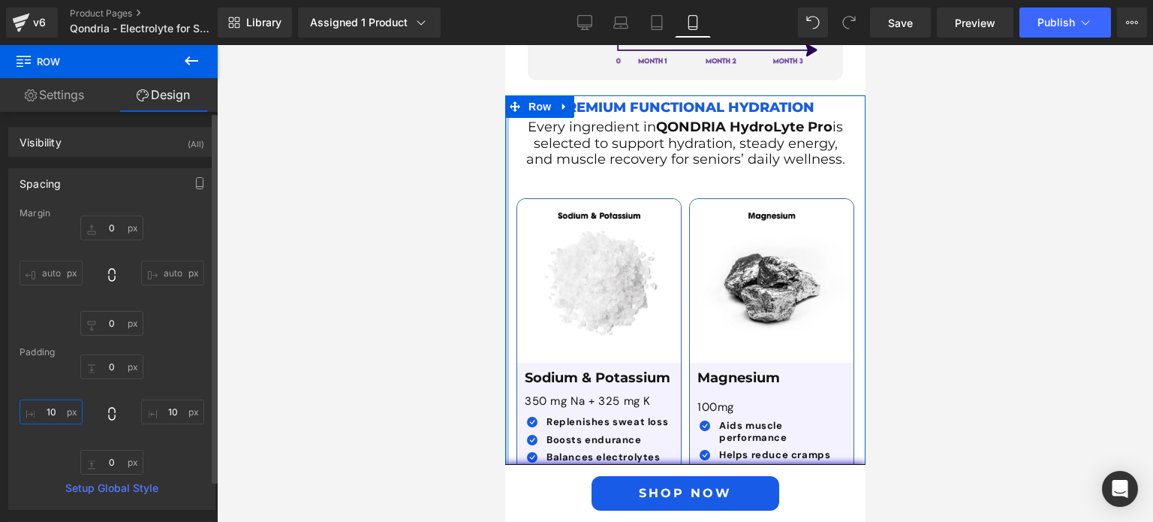
click at [49, 408] on input "10" at bounding box center [51, 411] width 63 height 25
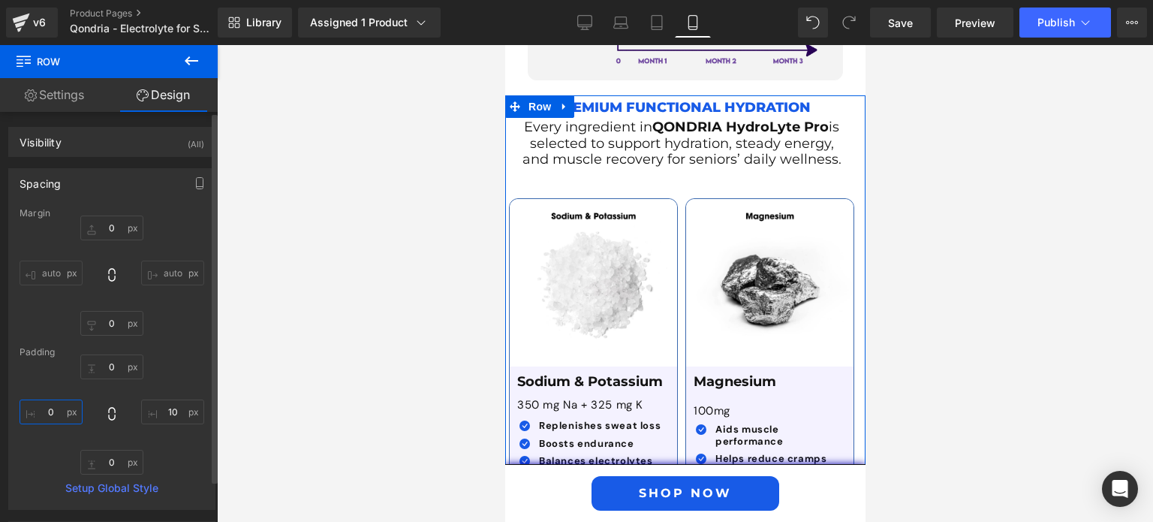
click at [49, 416] on input "0" at bounding box center [51, 411] width 63 height 25
type input "4"
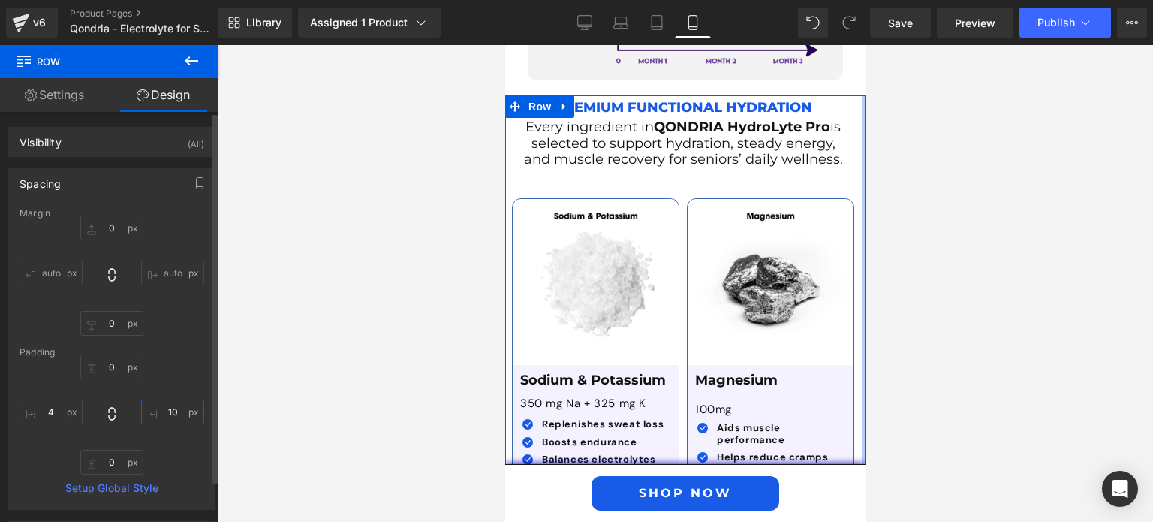
click at [168, 413] on input "10" at bounding box center [172, 411] width 63 height 25
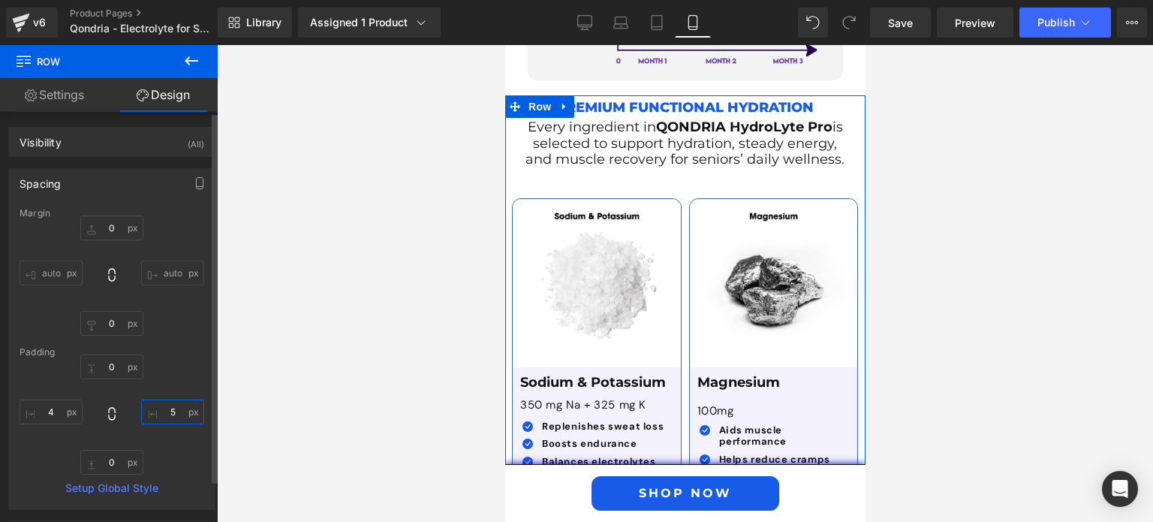
type input "4"
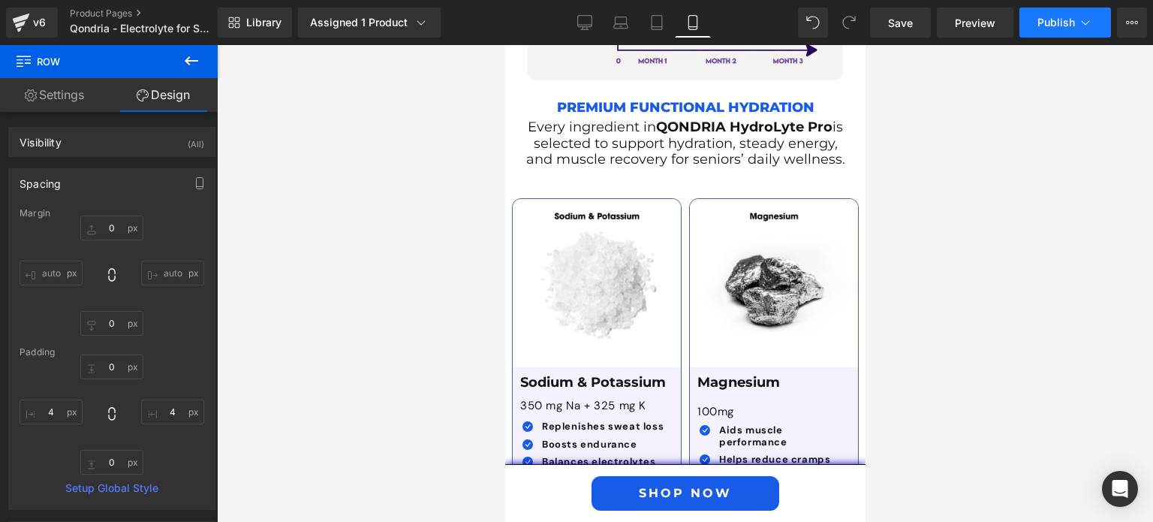
click at [1048, 26] on span "Publish" at bounding box center [1056, 23] width 38 height 12
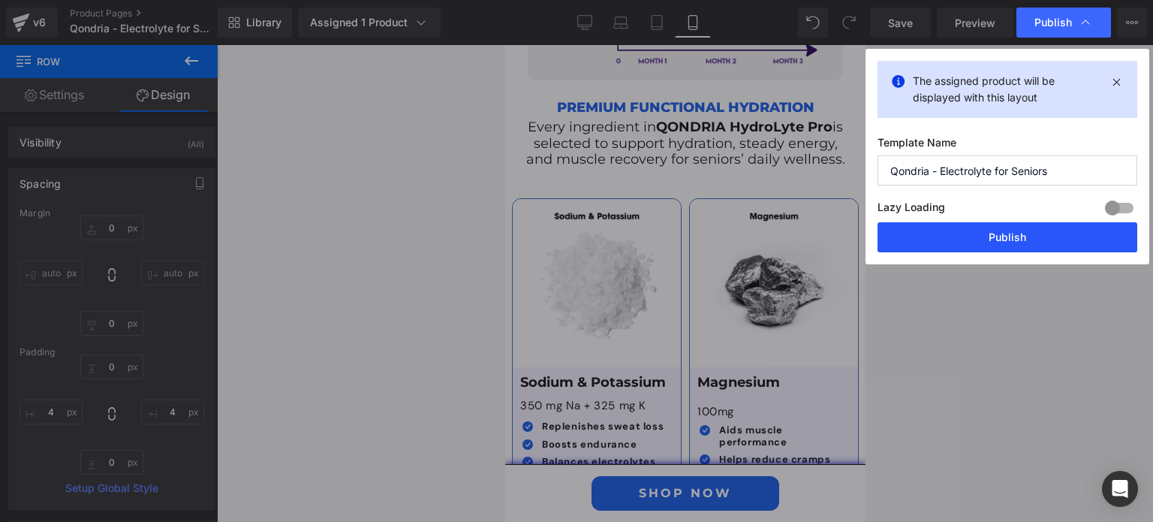
click at [1031, 236] on button "Publish" at bounding box center [1007, 237] width 260 height 30
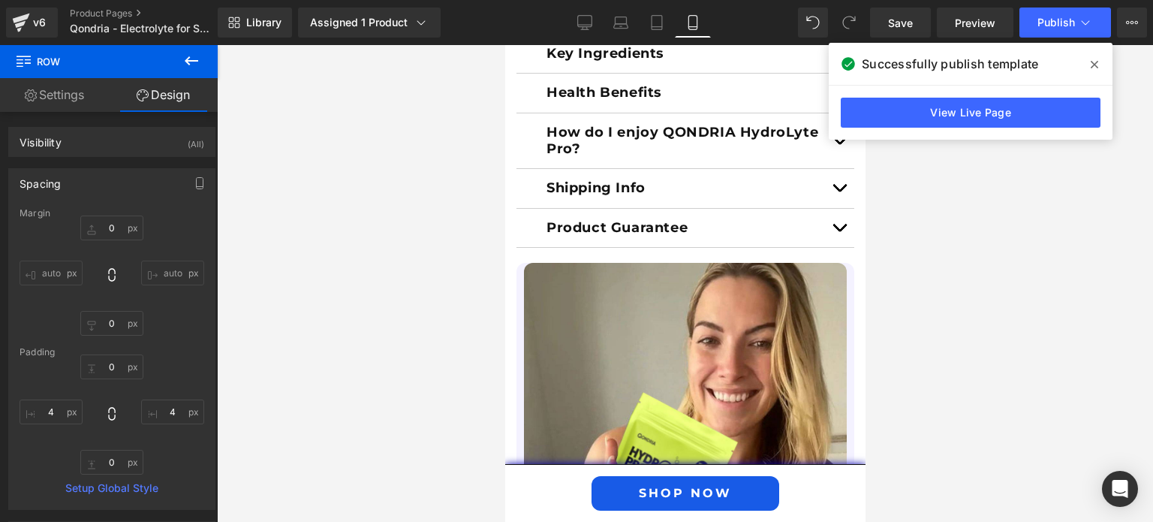
scroll to position [1349, 0]
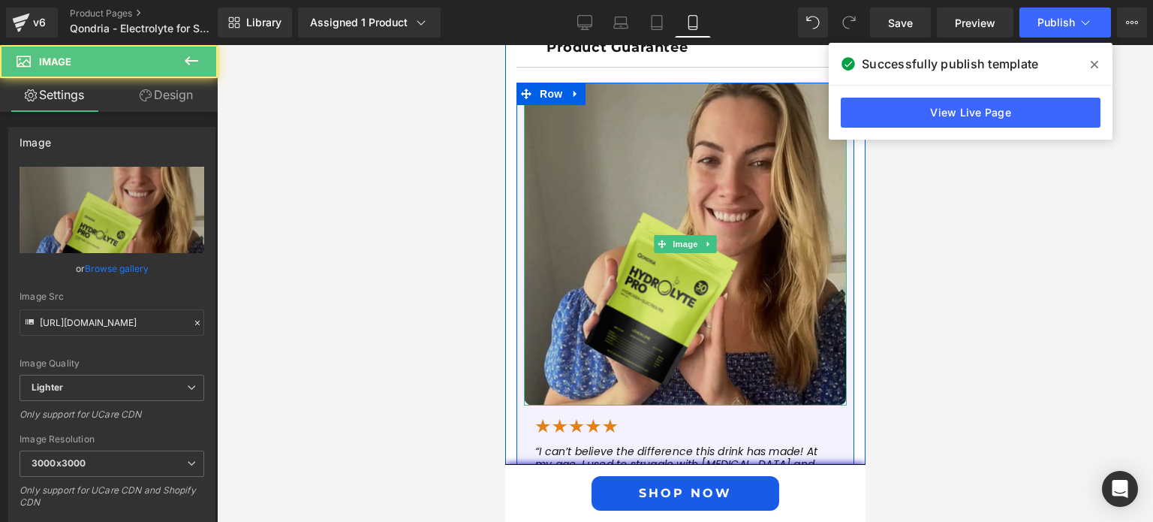
click at [673, 191] on img at bounding box center [684, 244] width 323 height 323
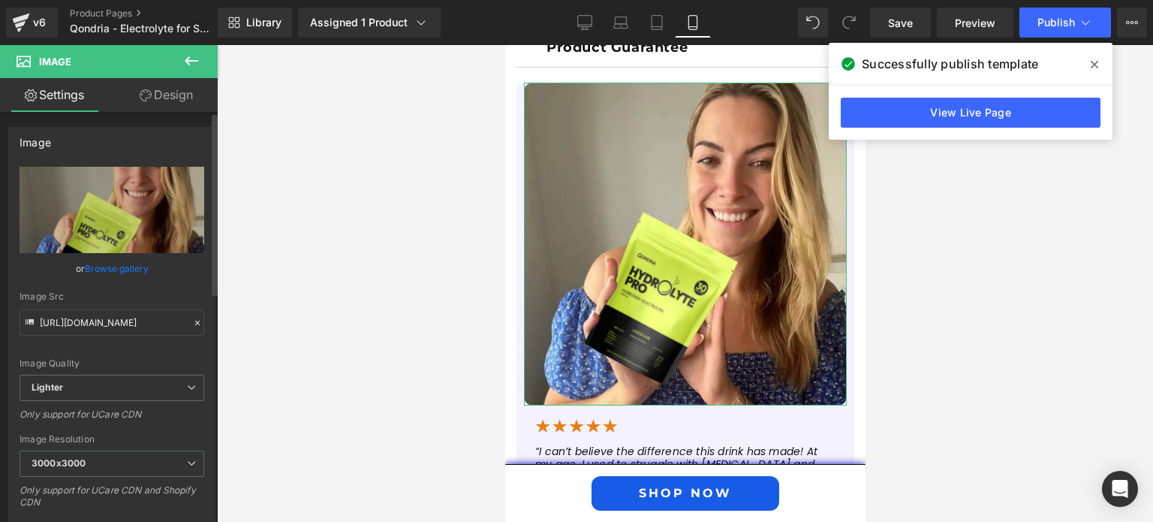
click at [125, 263] on link "Browse gallery" at bounding box center [117, 268] width 64 height 26
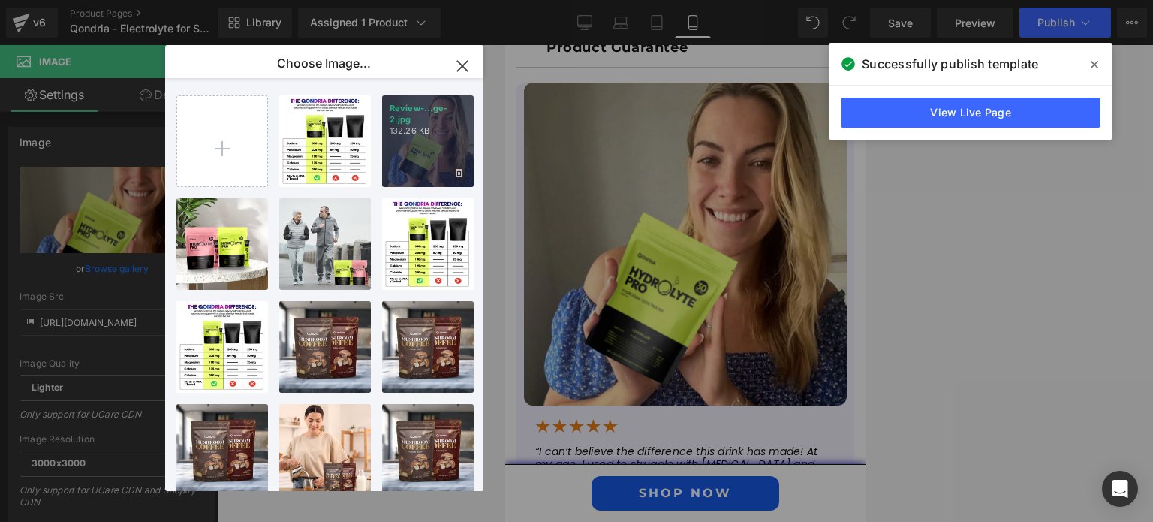
click at [453, 131] on p "132.26 KB" at bounding box center [427, 130] width 77 height 11
type input "[URL][DOMAIN_NAME]"
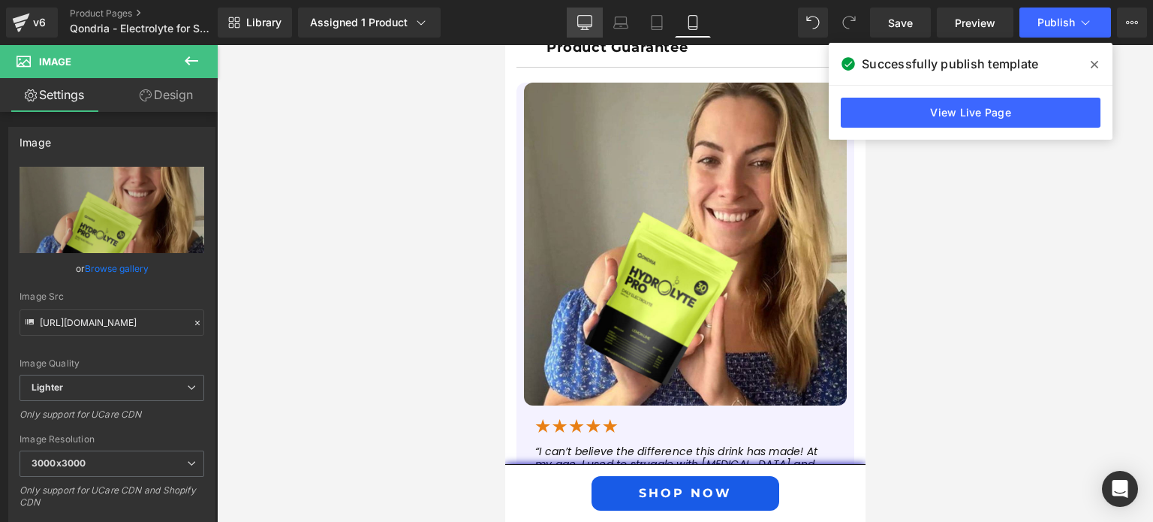
click at [582, 20] on icon at bounding box center [584, 22] width 15 height 15
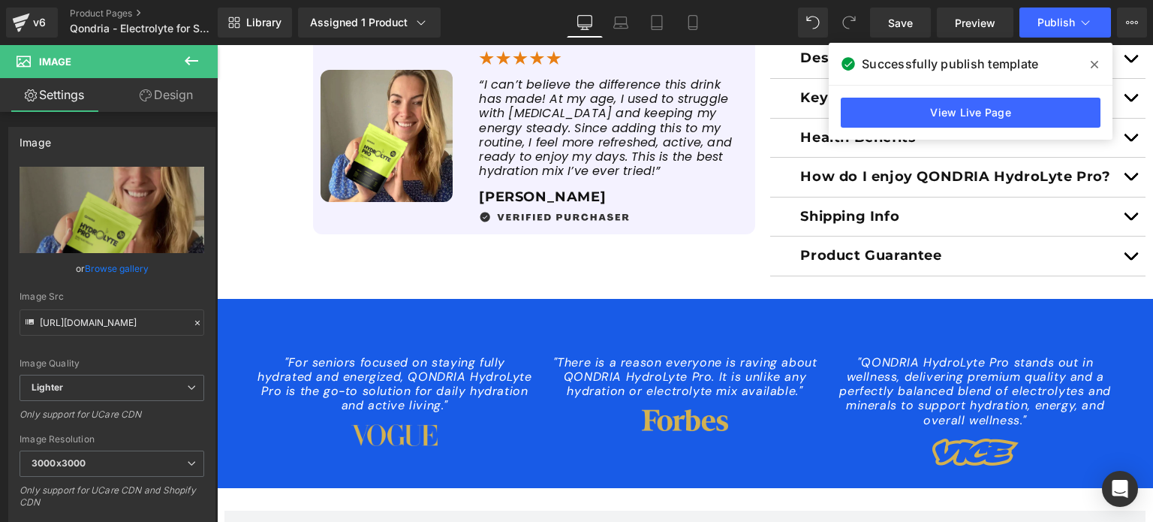
scroll to position [744, 0]
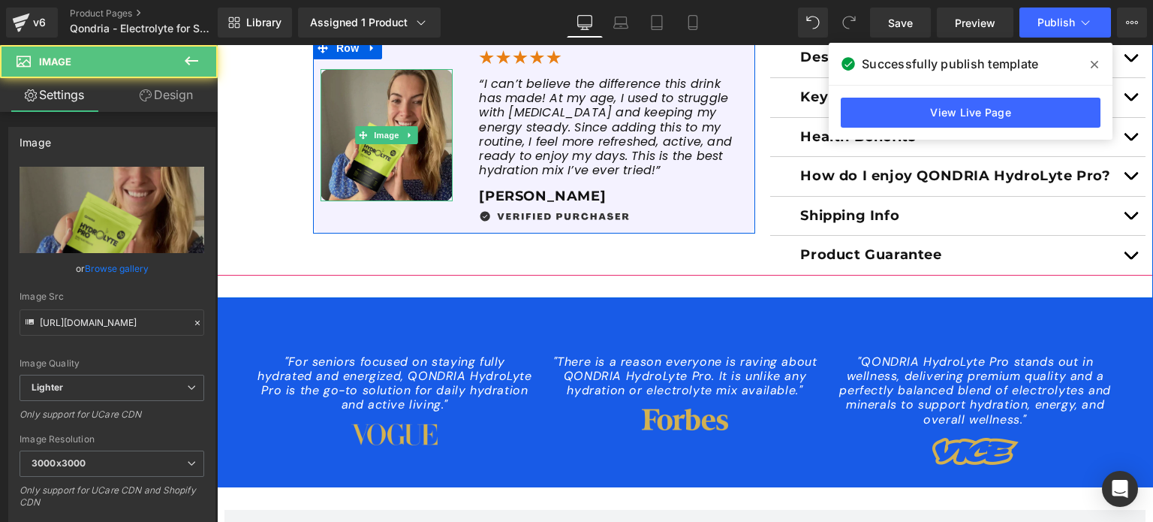
click at [384, 150] on img at bounding box center [386, 135] width 132 height 132
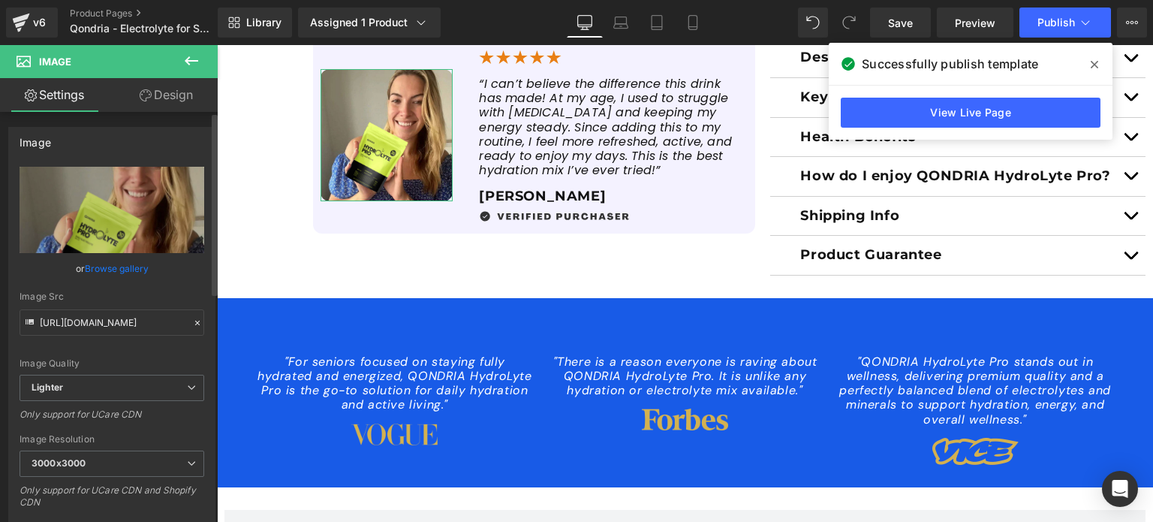
click at [119, 263] on link "Browse gallery" at bounding box center [117, 268] width 64 height 26
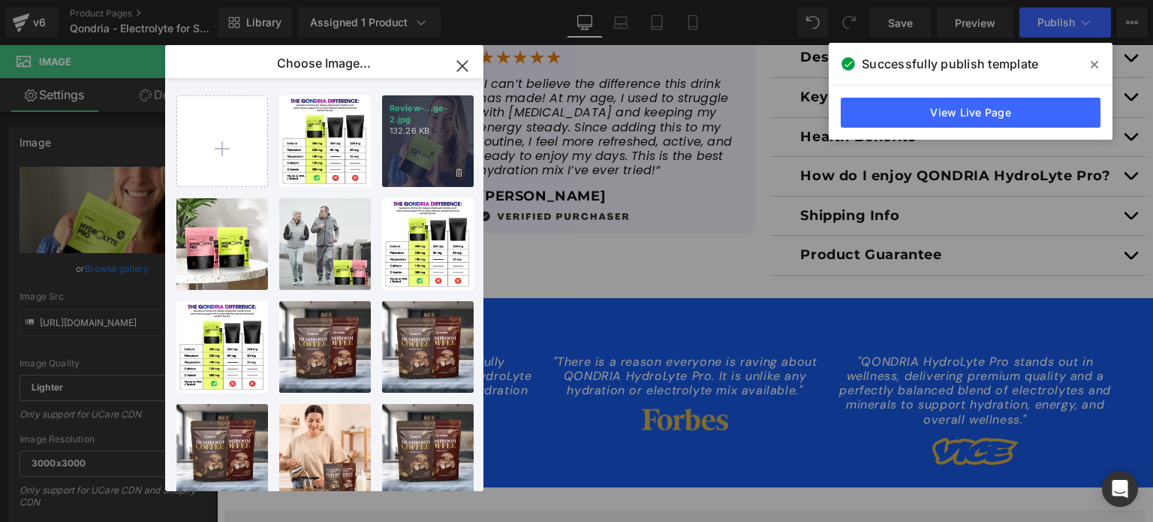
click at [415, 152] on div "Review-...ge-2.jpg 132.26 KB" at bounding box center [428, 141] width 92 height 92
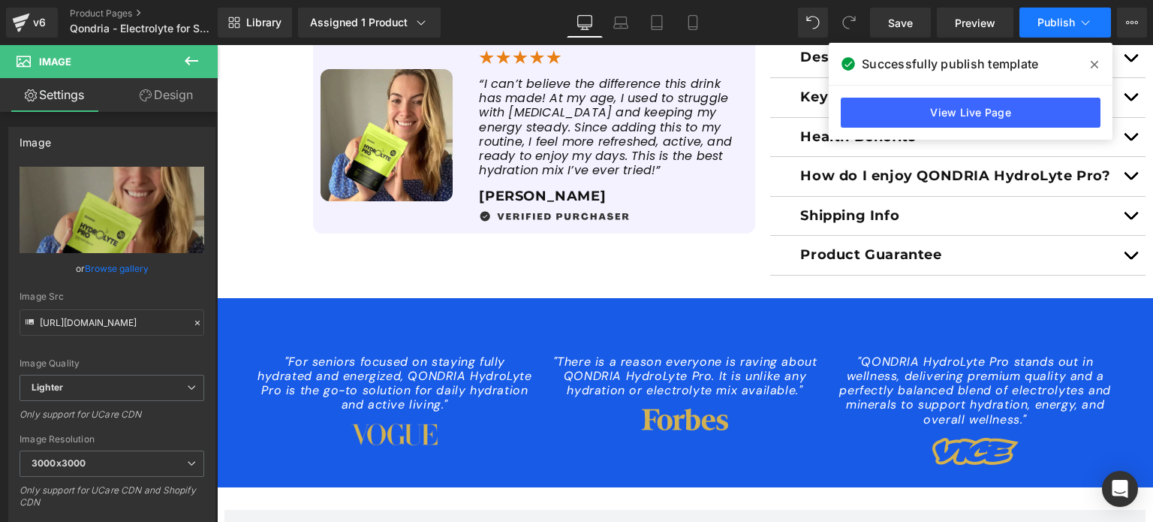
click at [1039, 23] on span "Publish" at bounding box center [1056, 23] width 38 height 12
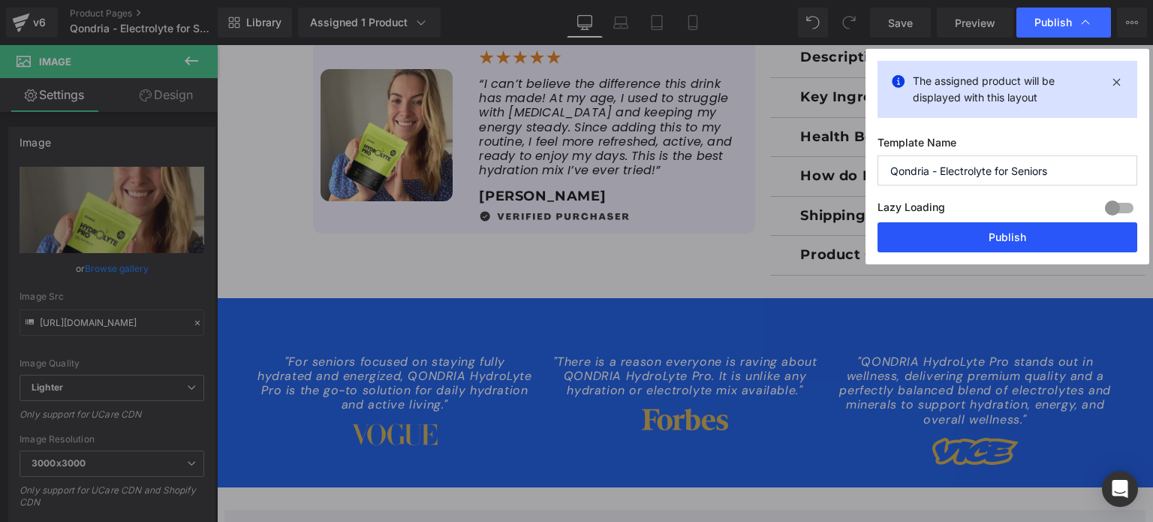
click at [1009, 242] on button "Publish" at bounding box center [1007, 237] width 260 height 30
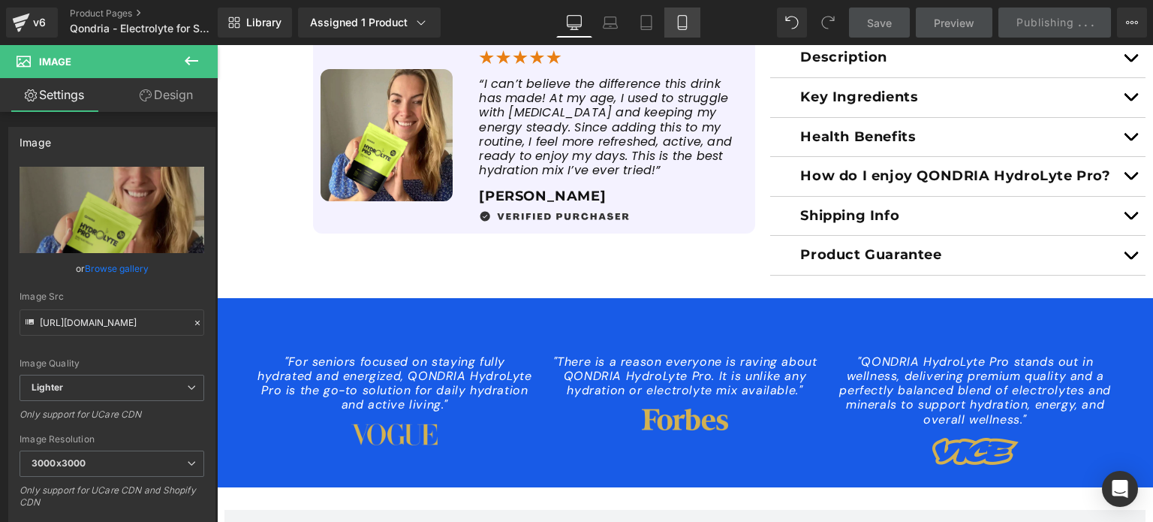
click at [680, 21] on icon at bounding box center [682, 22] width 15 height 15
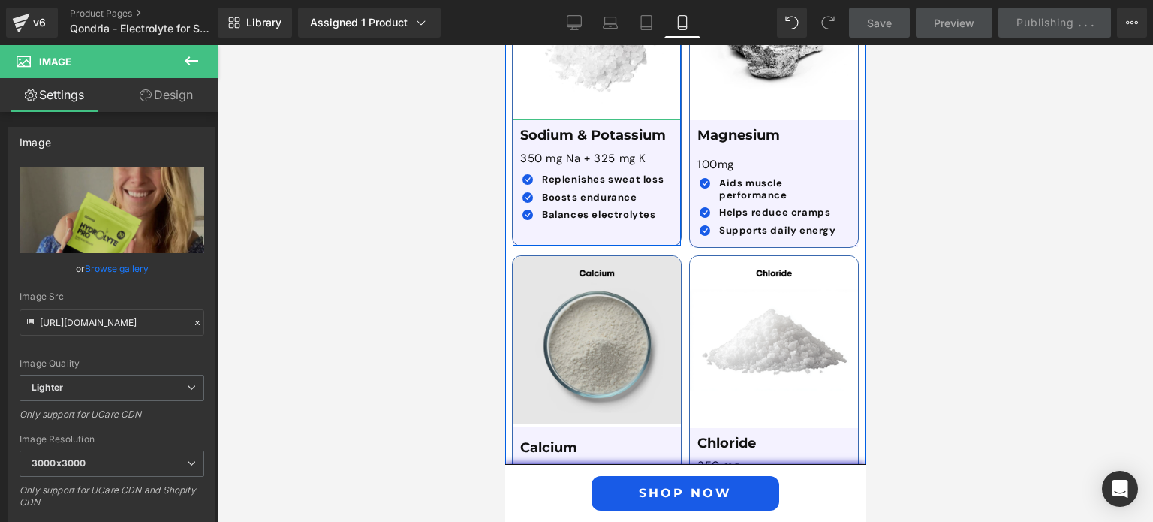
scroll to position [4451, 0]
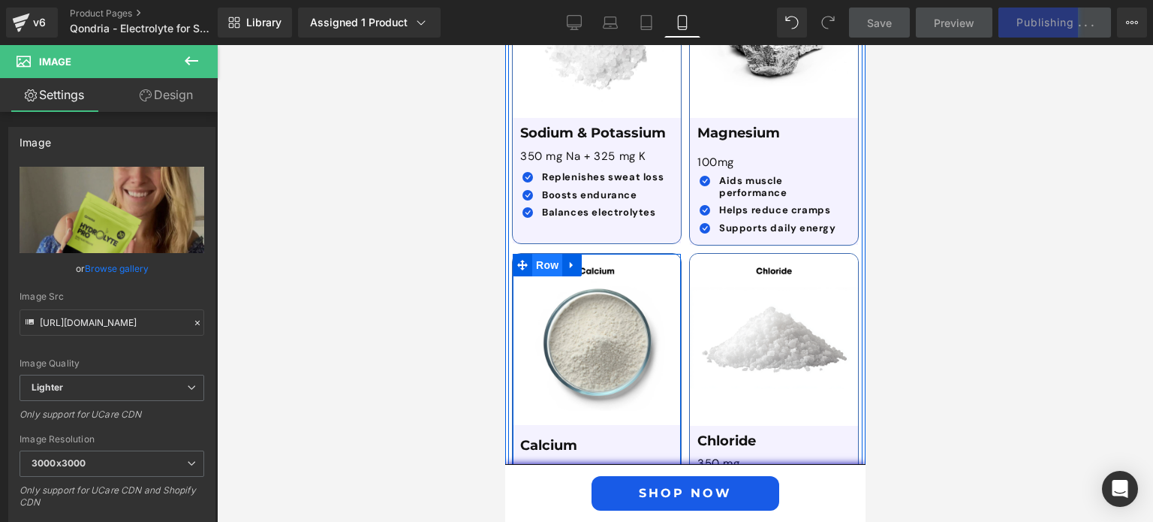
click at [550, 254] on span "Row" at bounding box center [546, 265] width 30 height 23
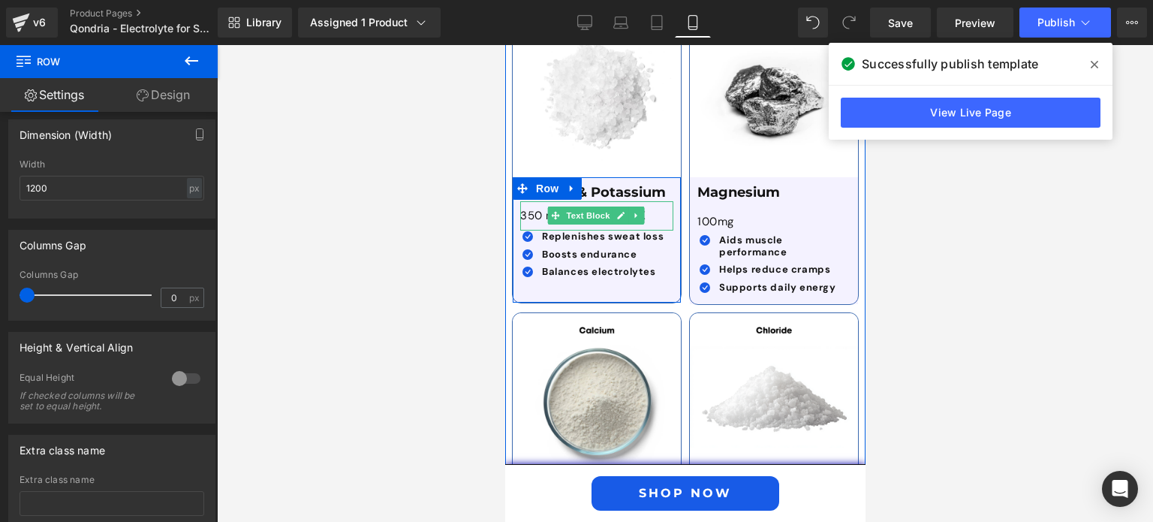
scroll to position [4379, 0]
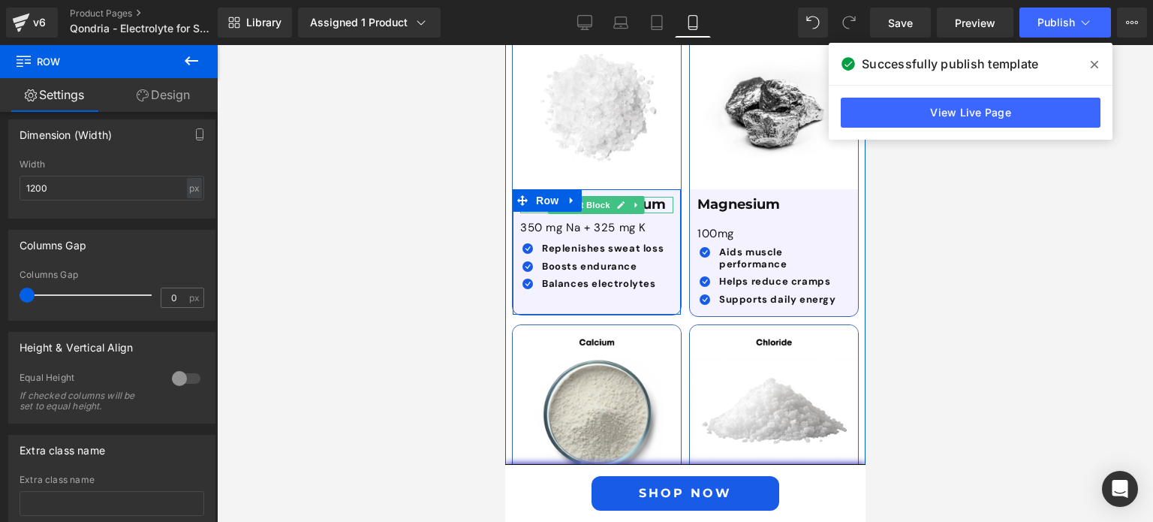
click at [600, 196] on span "Text Block" at bounding box center [588, 205] width 50 height 18
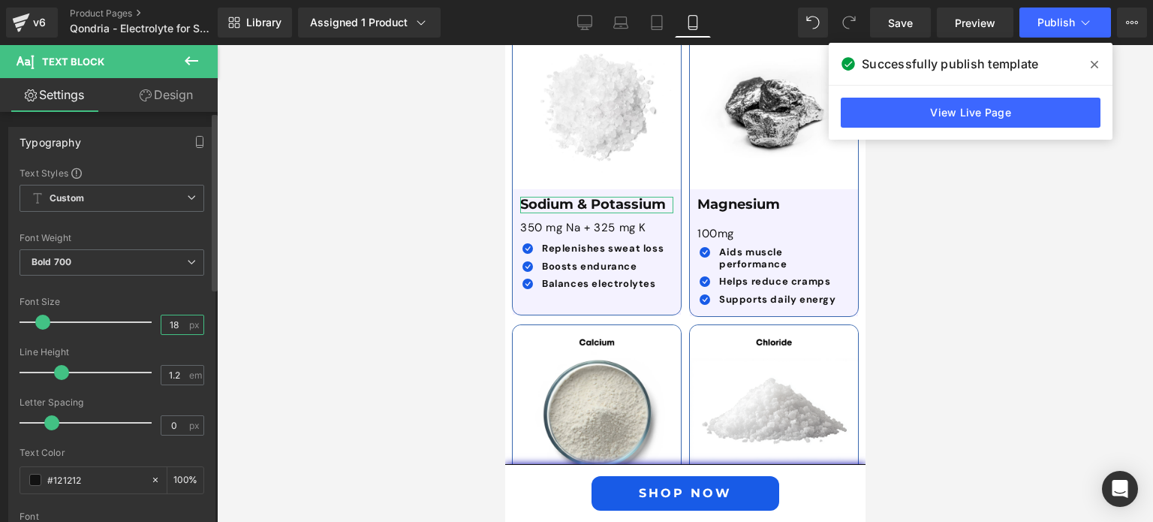
click at [170, 321] on input "18" at bounding box center [174, 324] width 26 height 19
type input "15"
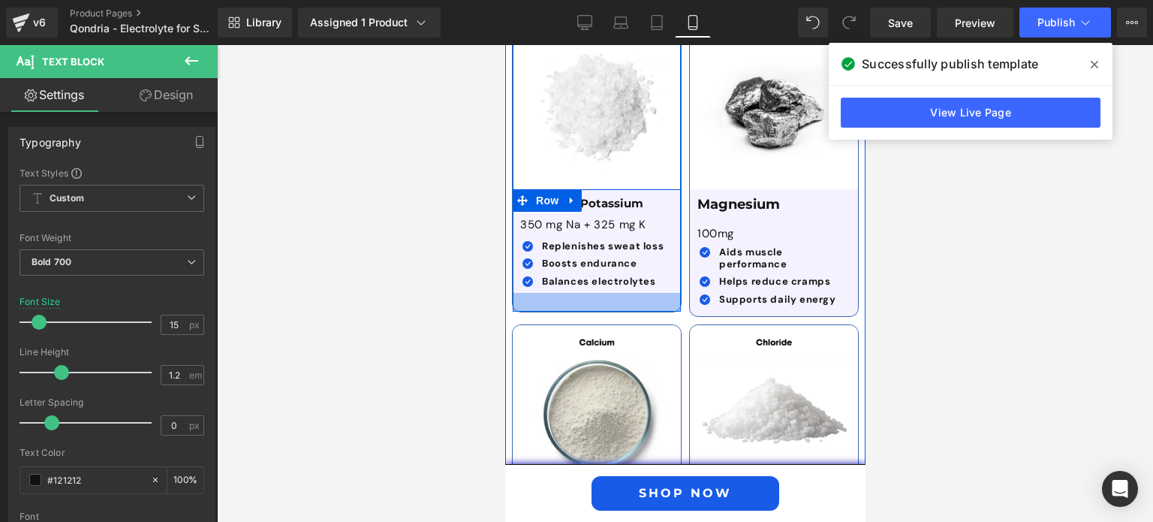
click at [570, 293] on div at bounding box center [596, 302] width 168 height 19
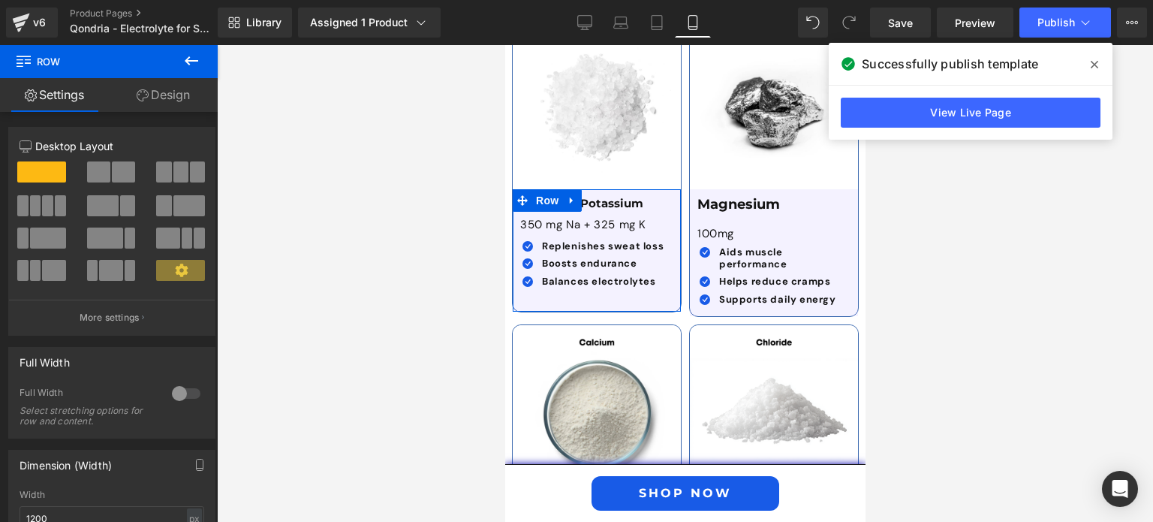
click at [167, 95] on link "Design" at bounding box center [163, 95] width 109 height 34
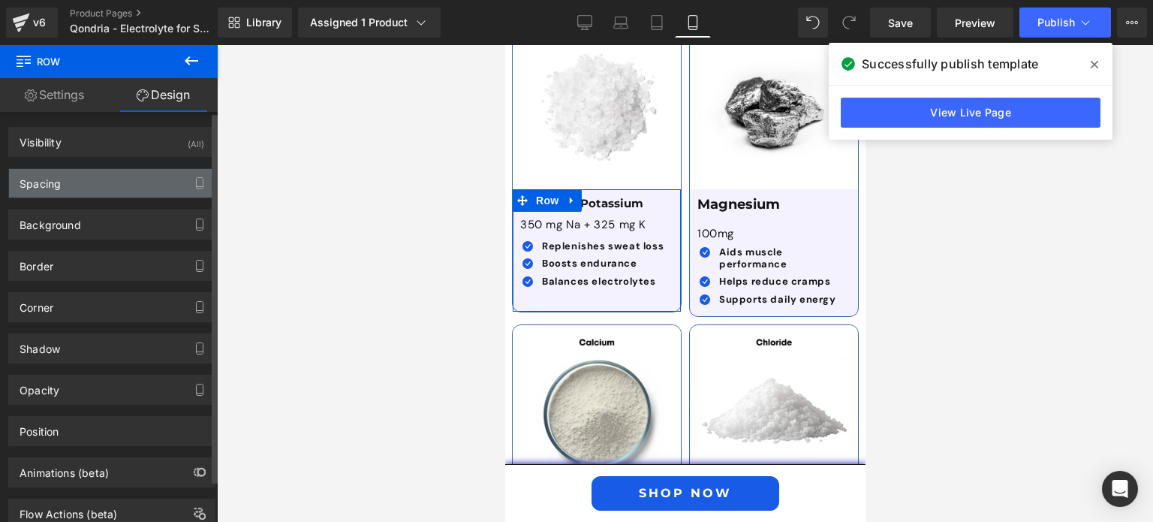
type input "0"
type input "10"
type input "0"
type input "25"
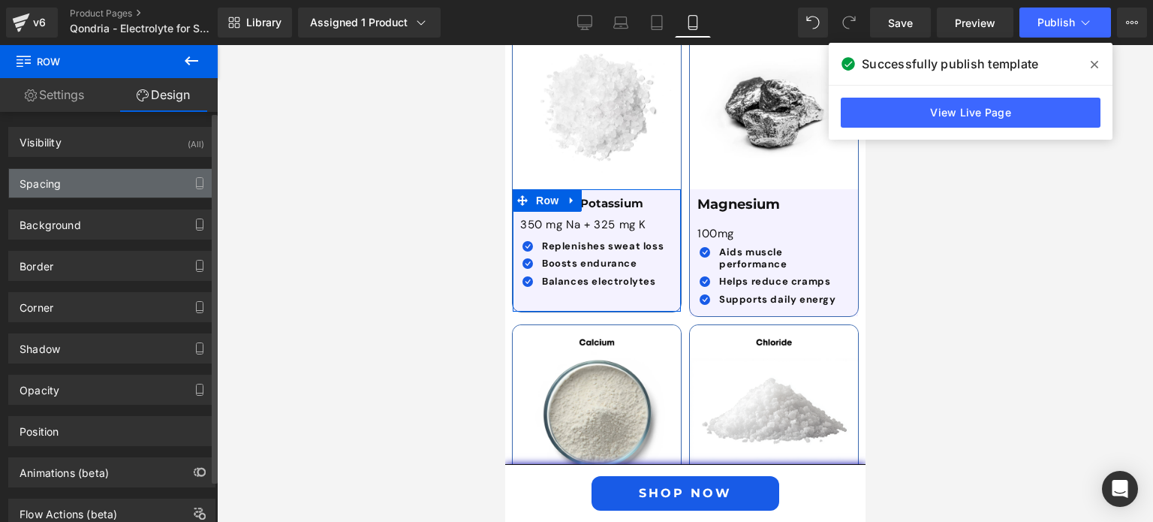
type input "0"
click at [102, 177] on div "Spacing" at bounding box center [112, 183] width 206 height 29
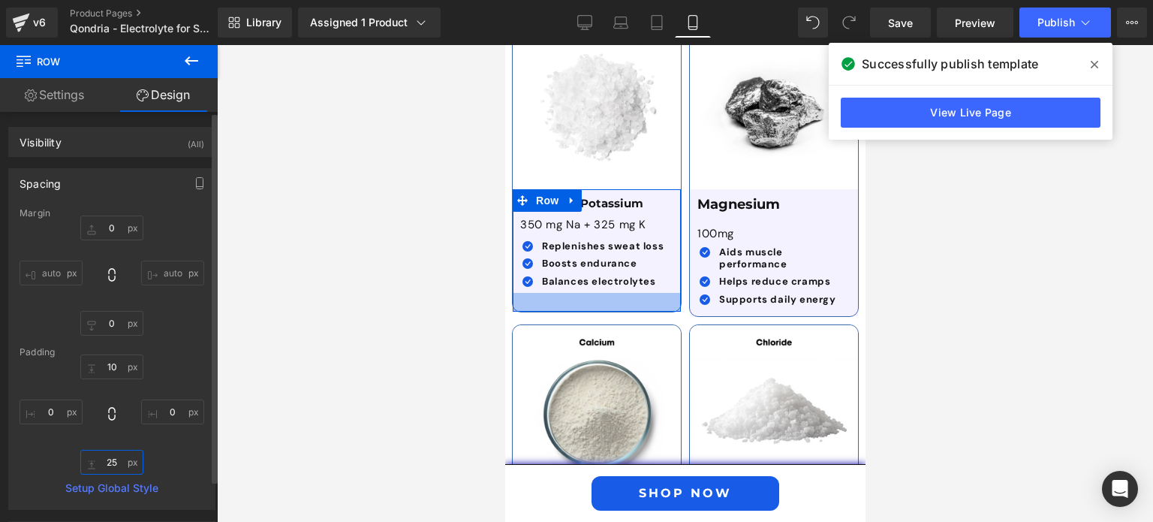
click at [107, 461] on input "25" at bounding box center [111, 461] width 63 height 25
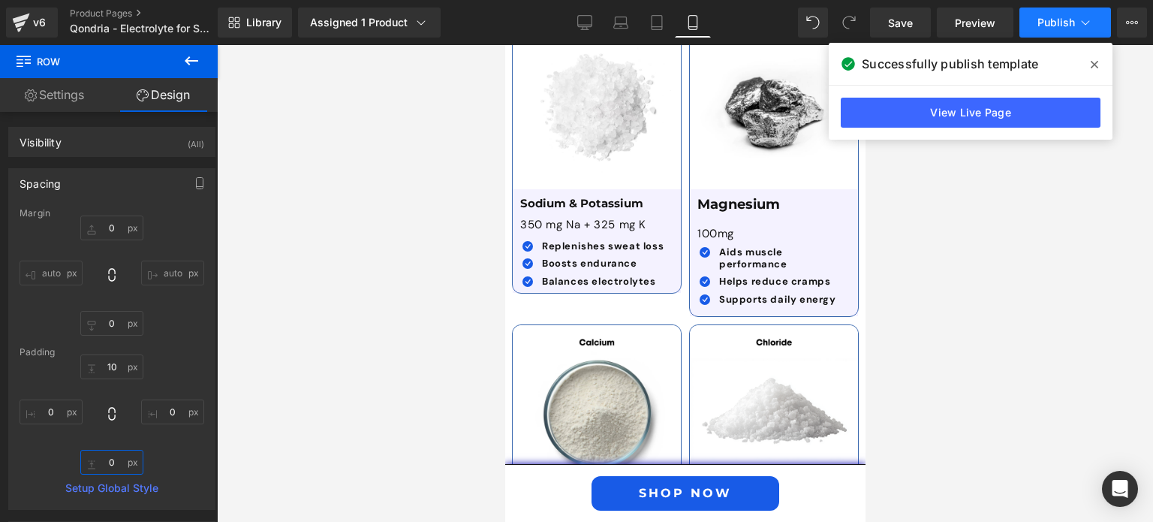
type input "0"
click at [1078, 23] on icon at bounding box center [1085, 22] width 15 height 15
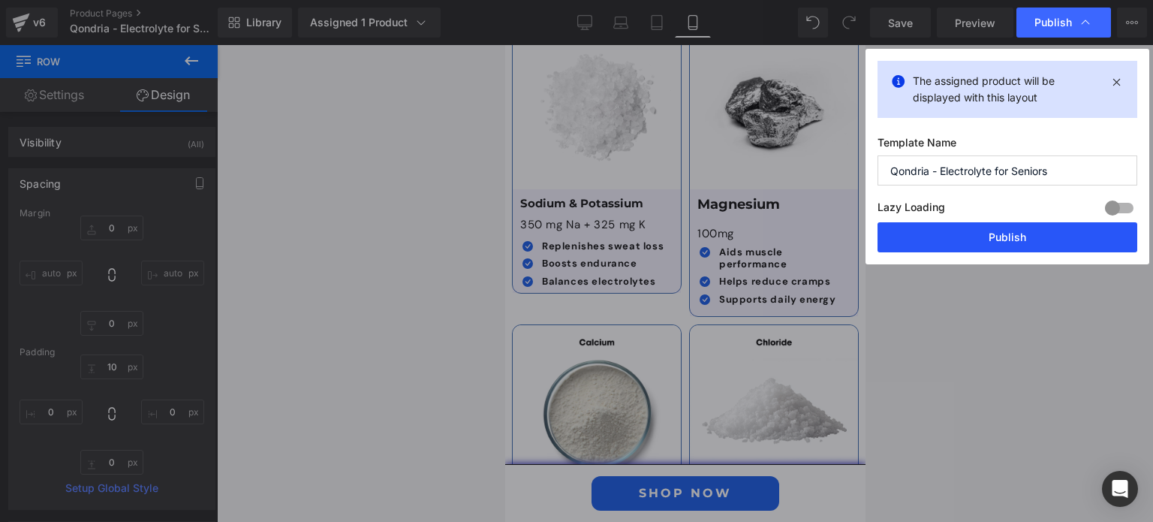
click at [1021, 236] on button "Publish" at bounding box center [1007, 237] width 260 height 30
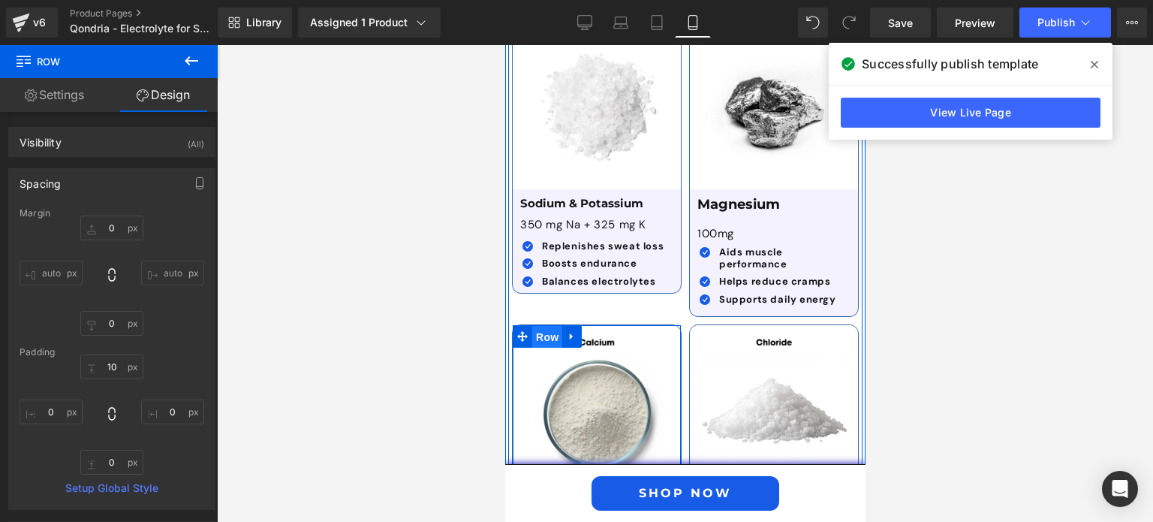
click at [547, 326] on span "Row" at bounding box center [546, 337] width 30 height 23
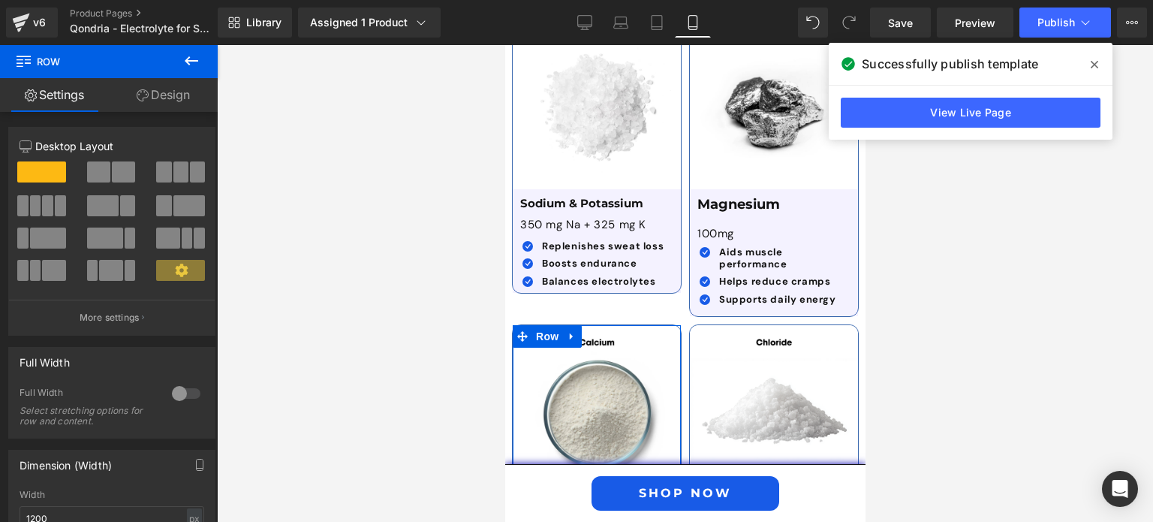
click at [173, 103] on link "Design" at bounding box center [163, 95] width 109 height 34
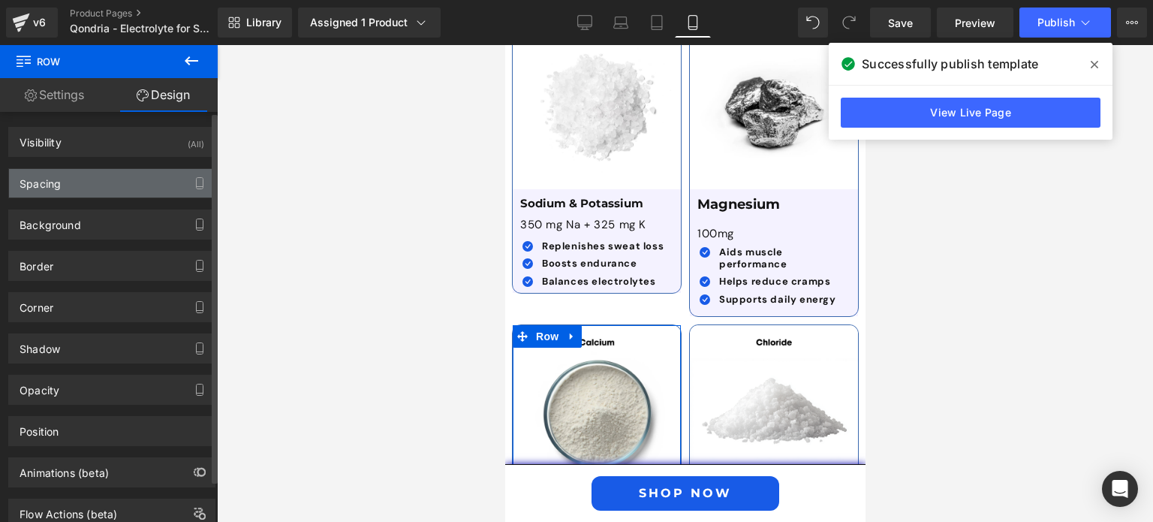
click at [125, 189] on div "Spacing" at bounding box center [112, 183] width 206 height 29
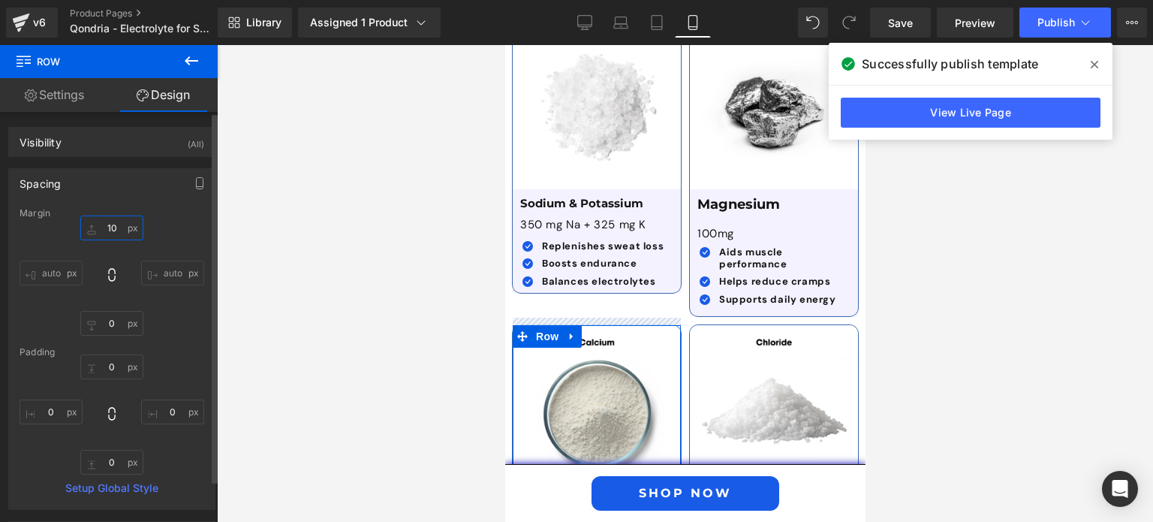
click at [113, 224] on input "10" at bounding box center [111, 227] width 63 height 25
type input "0"
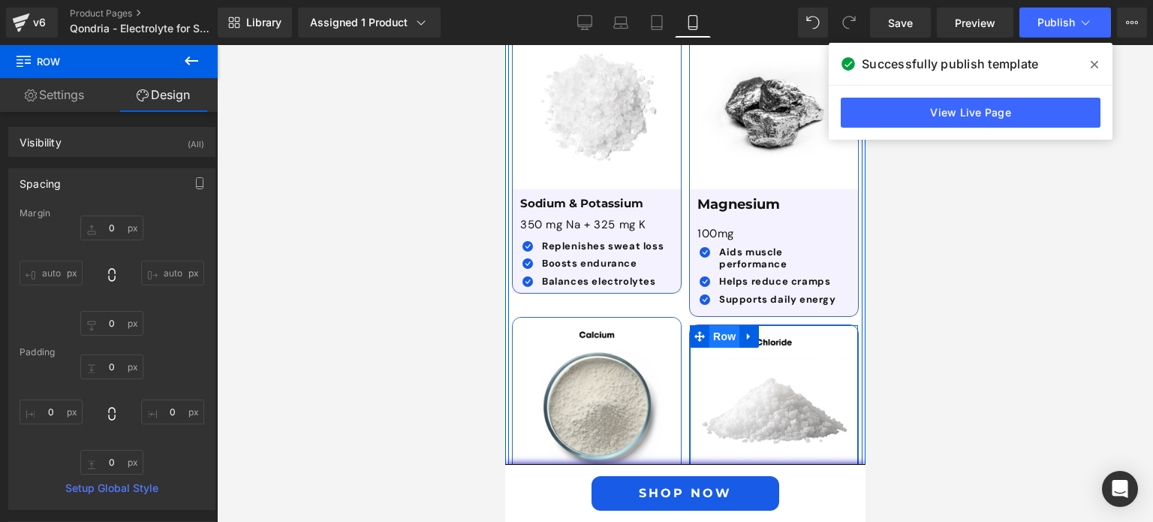
click at [719, 325] on span "Row" at bounding box center [723, 336] width 30 height 23
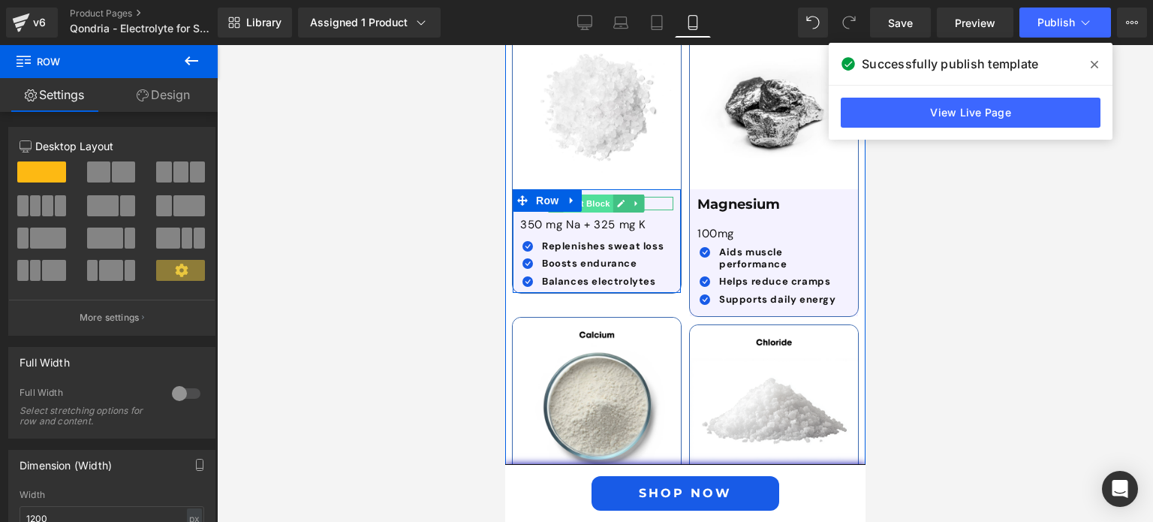
click at [592, 194] on span "Text Block" at bounding box center [588, 203] width 50 height 18
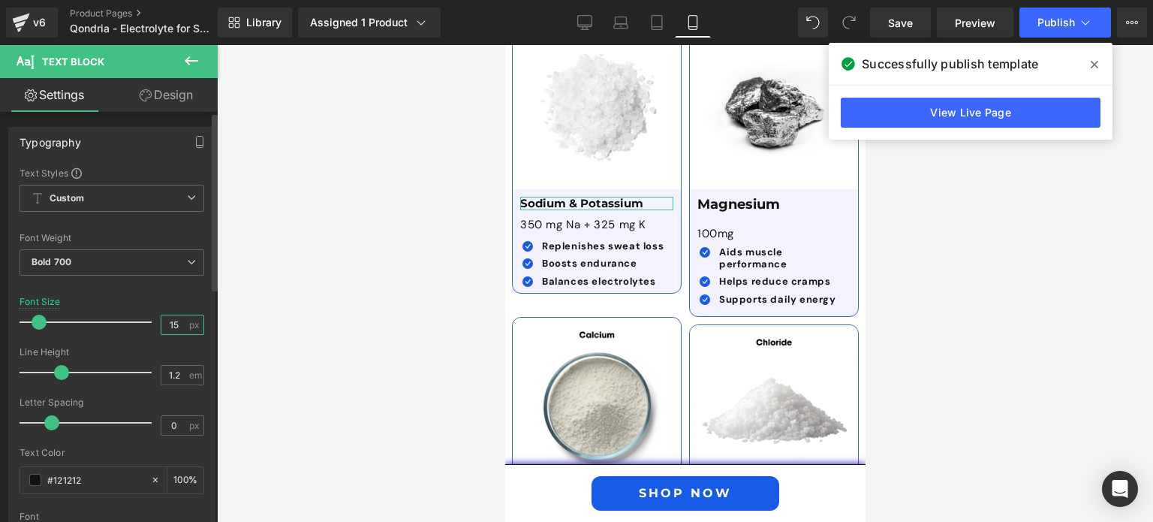
click at [170, 326] on input "15" at bounding box center [174, 324] width 26 height 19
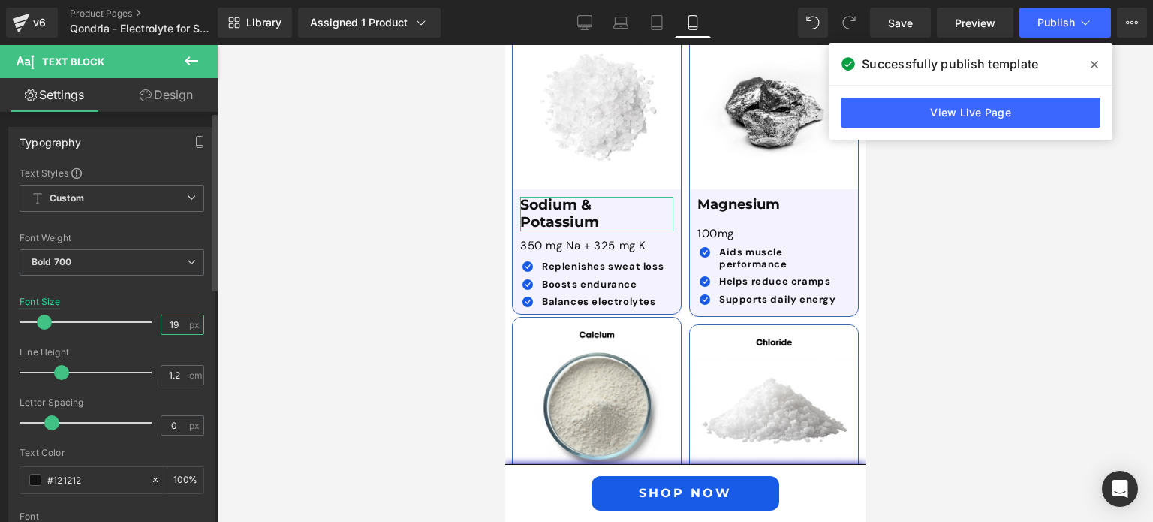
type input "18"
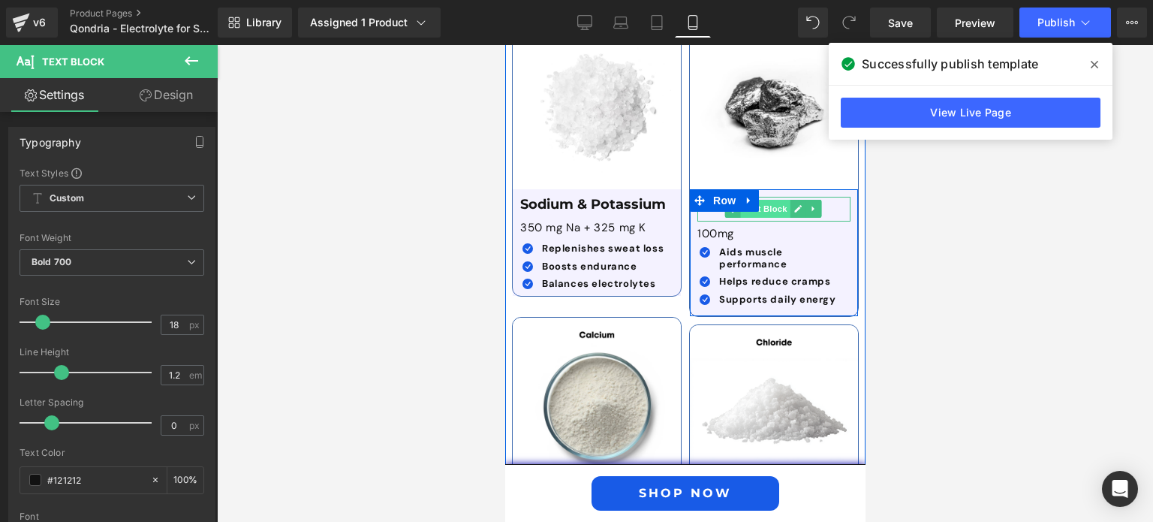
click at [763, 200] on span "Text Block" at bounding box center [765, 209] width 50 height 18
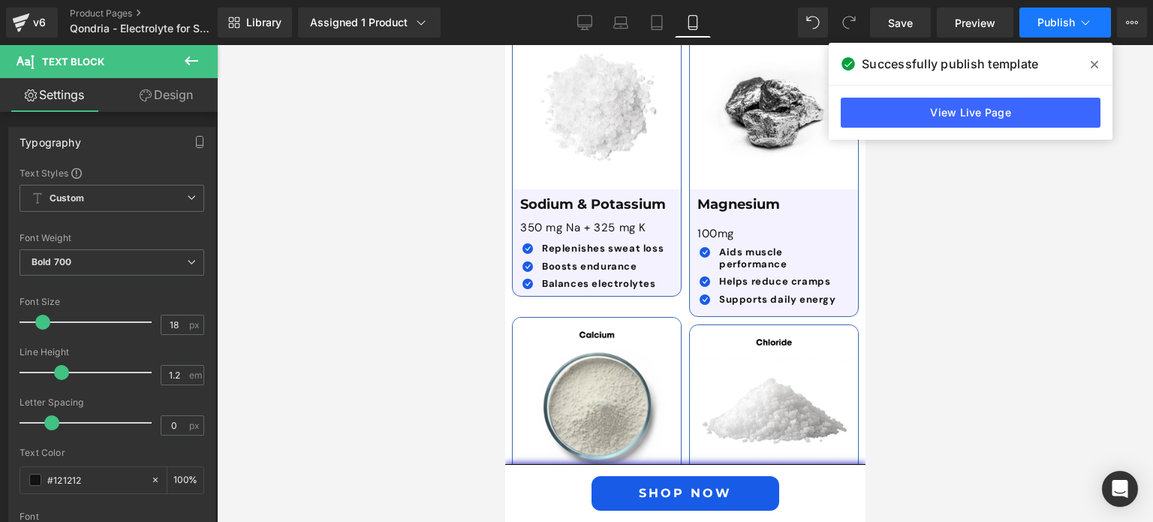
click at [1038, 34] on button "Publish" at bounding box center [1065, 23] width 92 height 30
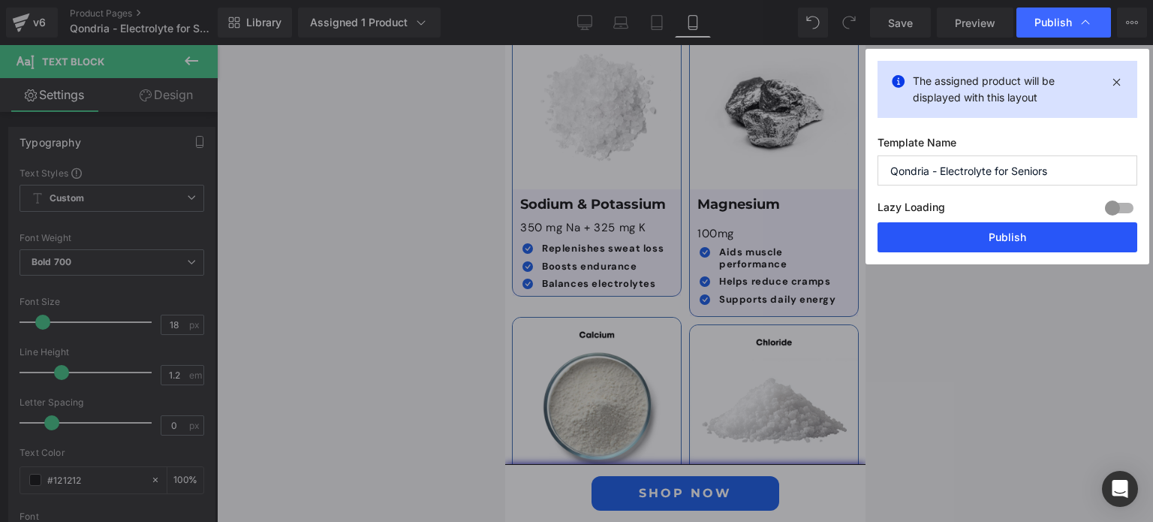
drag, startPoint x: 1021, startPoint y: 228, endPoint x: 218, endPoint y: 188, distance: 803.9
click at [1021, 228] on button "Publish" at bounding box center [1007, 237] width 260 height 30
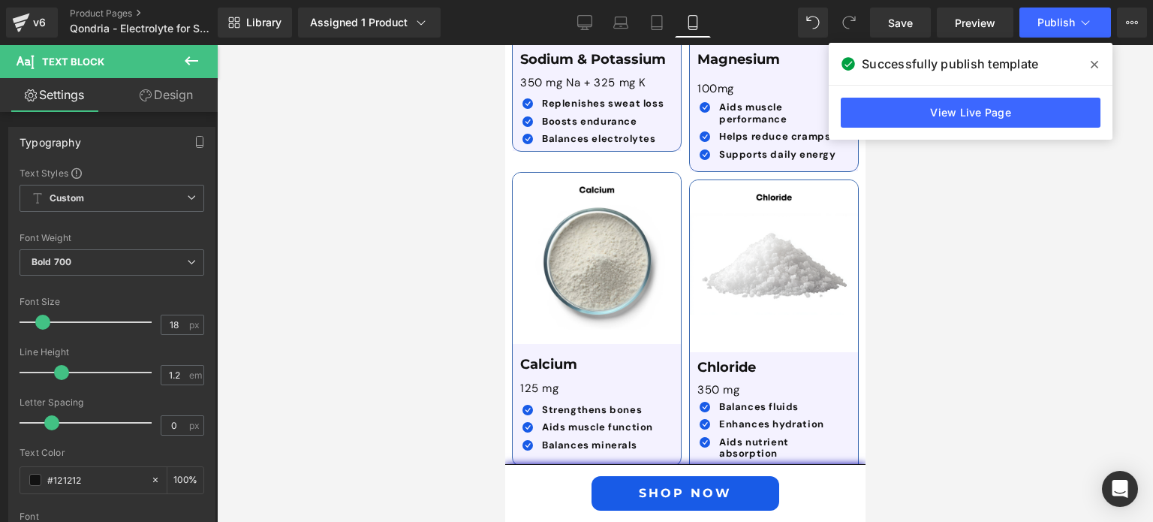
scroll to position [4497, 0]
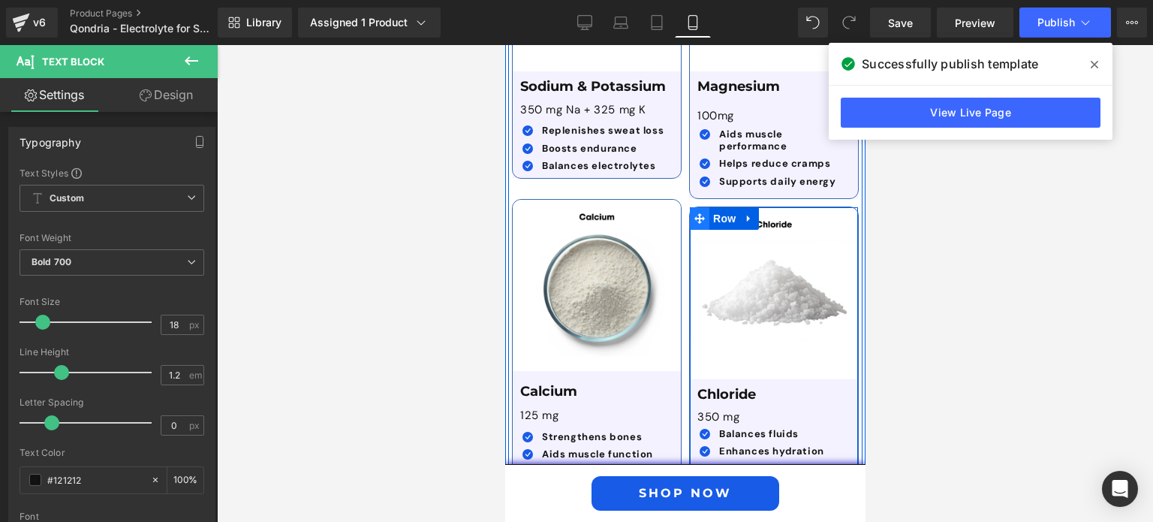
click at [700, 207] on span at bounding box center [699, 218] width 20 height 23
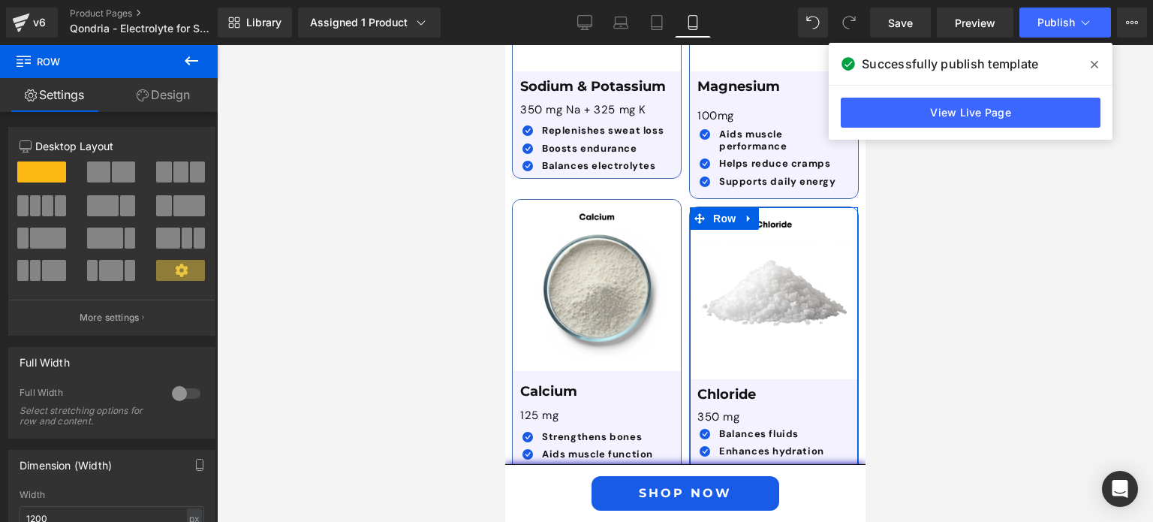
click at [179, 93] on link "Design" at bounding box center [163, 95] width 109 height 34
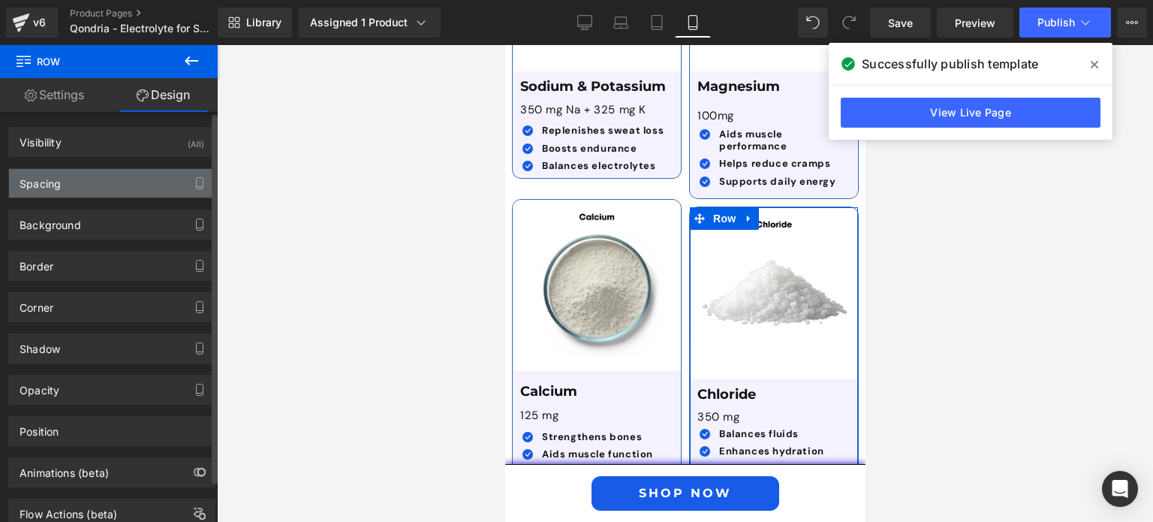
type input "10"
type input "0"
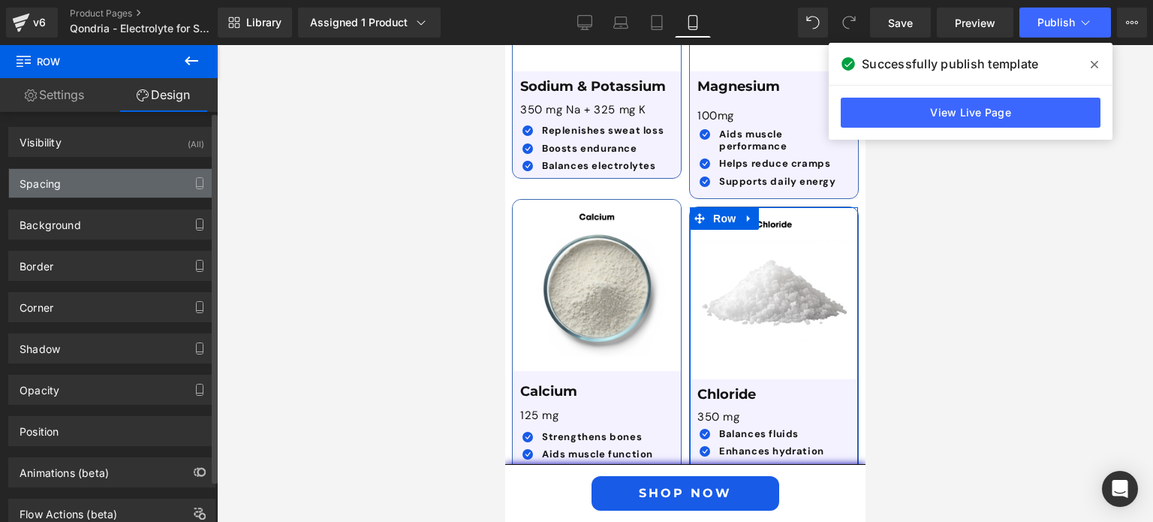
type input "0"
click at [146, 182] on div "Spacing" at bounding box center [112, 183] width 206 height 29
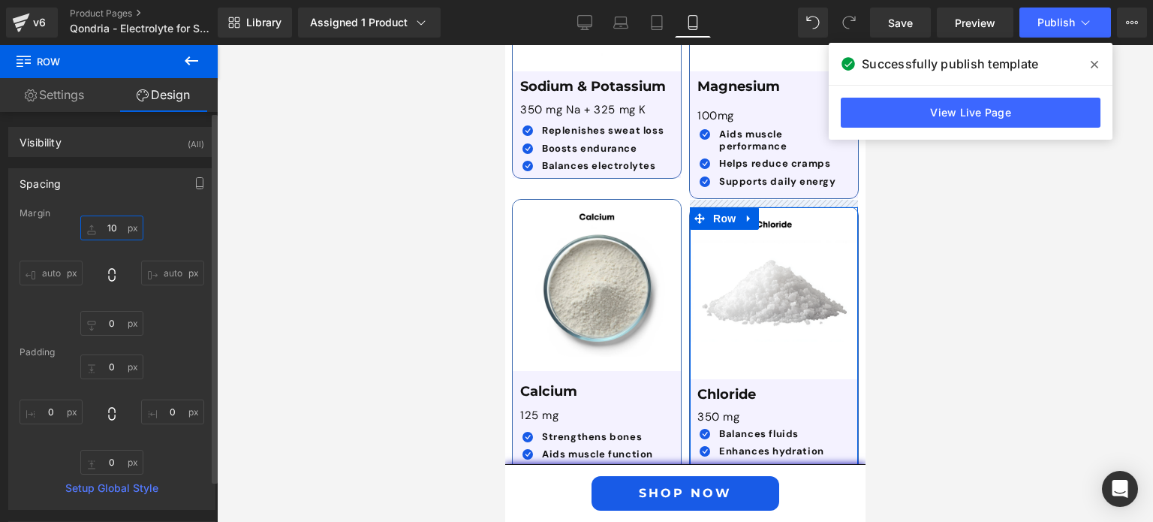
click at [104, 222] on input "10" at bounding box center [111, 227] width 63 height 25
type input "0"
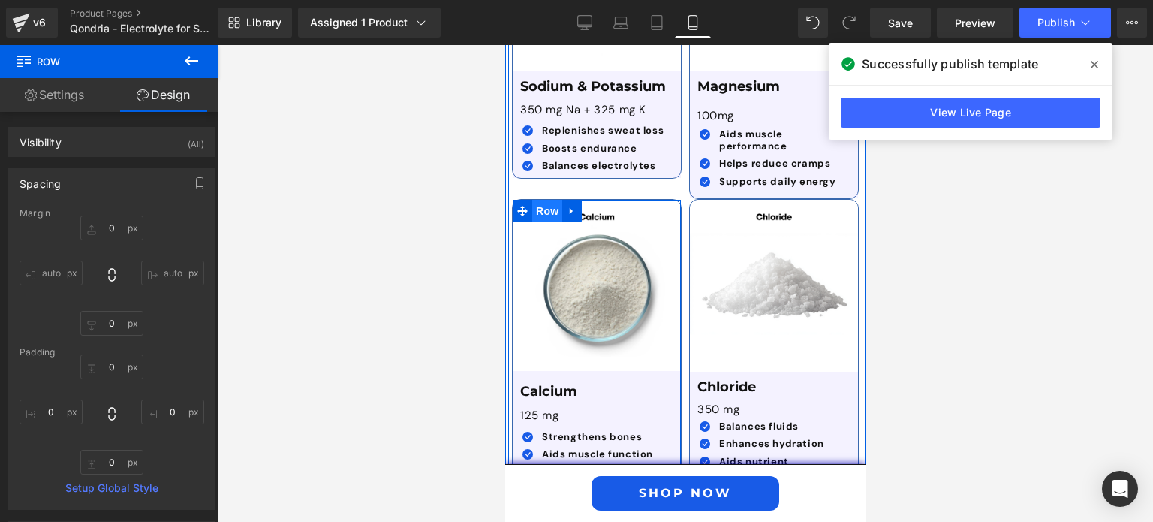
click at [541, 200] on span "Row" at bounding box center [546, 211] width 30 height 23
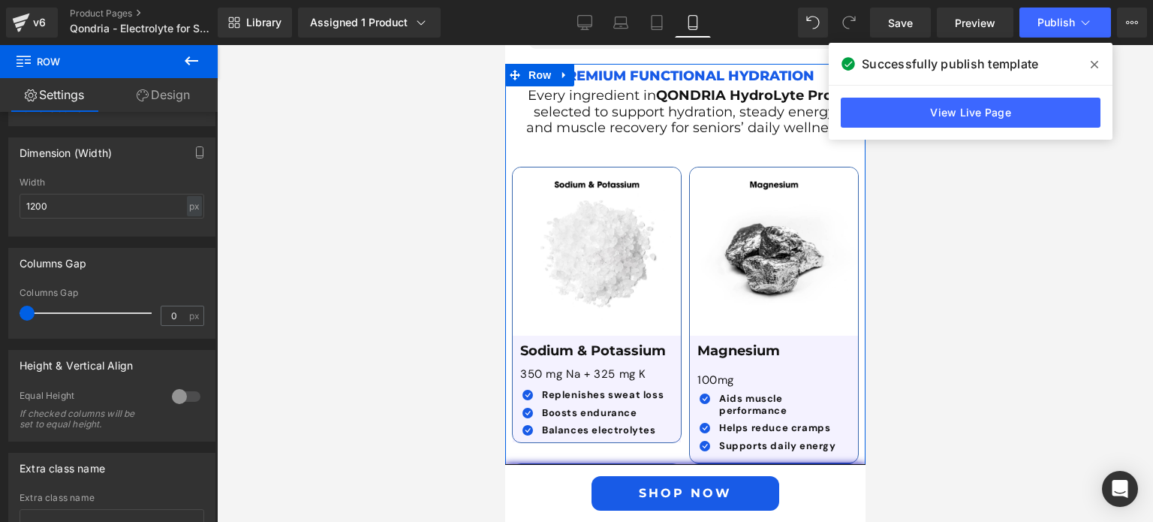
scroll to position [4232, 0]
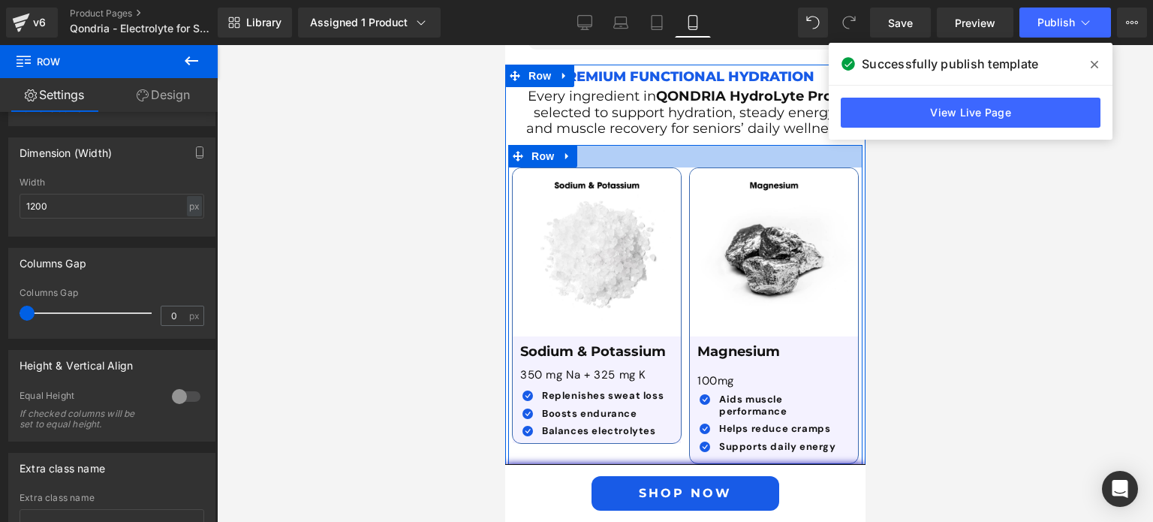
click at [678, 145] on div at bounding box center [684, 156] width 354 height 23
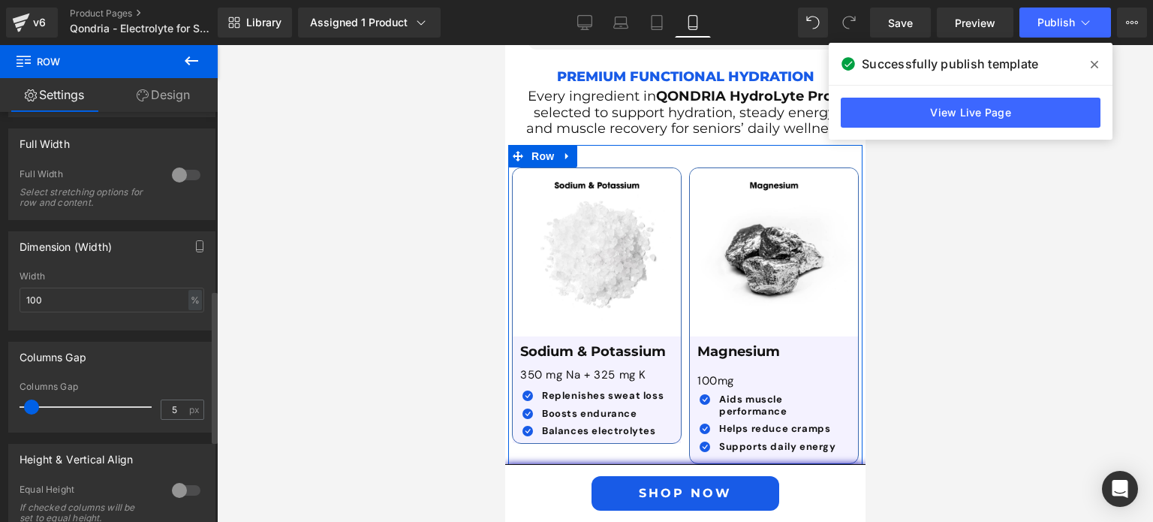
scroll to position [486, 0]
click at [165, 410] on input "5" at bounding box center [174, 406] width 26 height 19
click at [163, 409] on input "-14" at bounding box center [174, 406] width 26 height 19
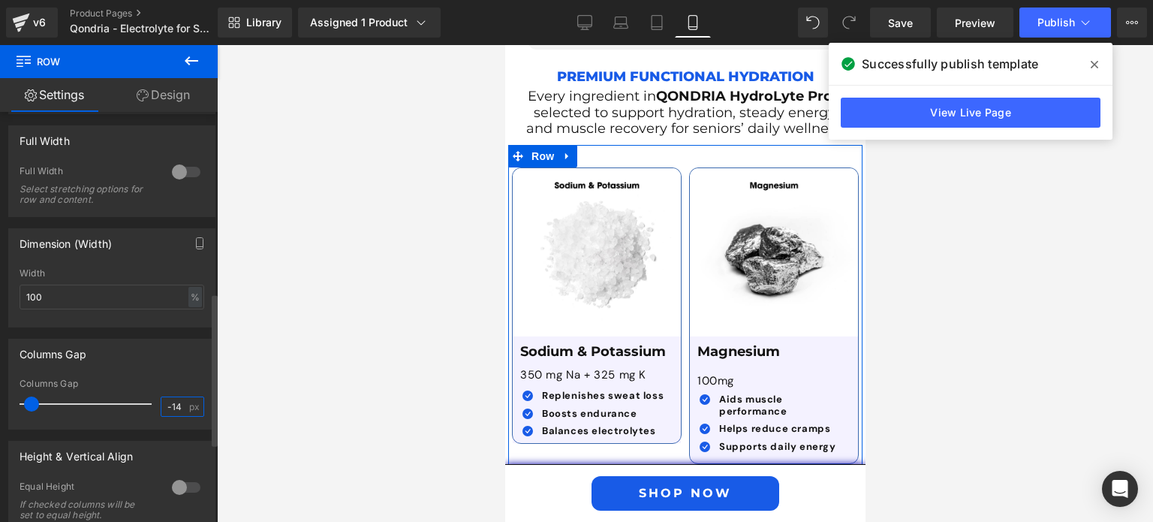
click at [167, 410] on input "-14" at bounding box center [174, 406] width 26 height 19
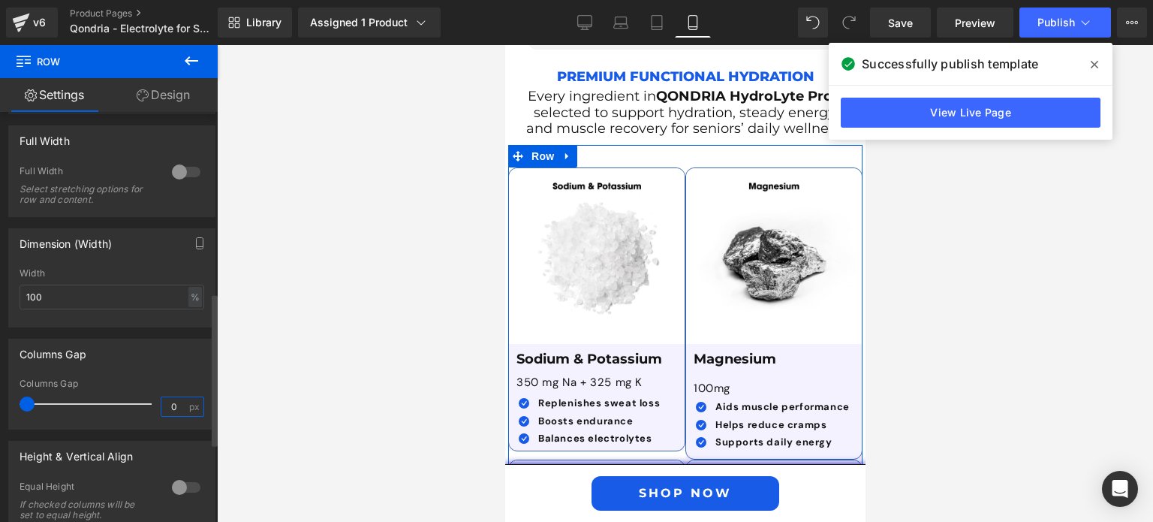
click at [167, 410] on input "0" at bounding box center [174, 406] width 26 height 19
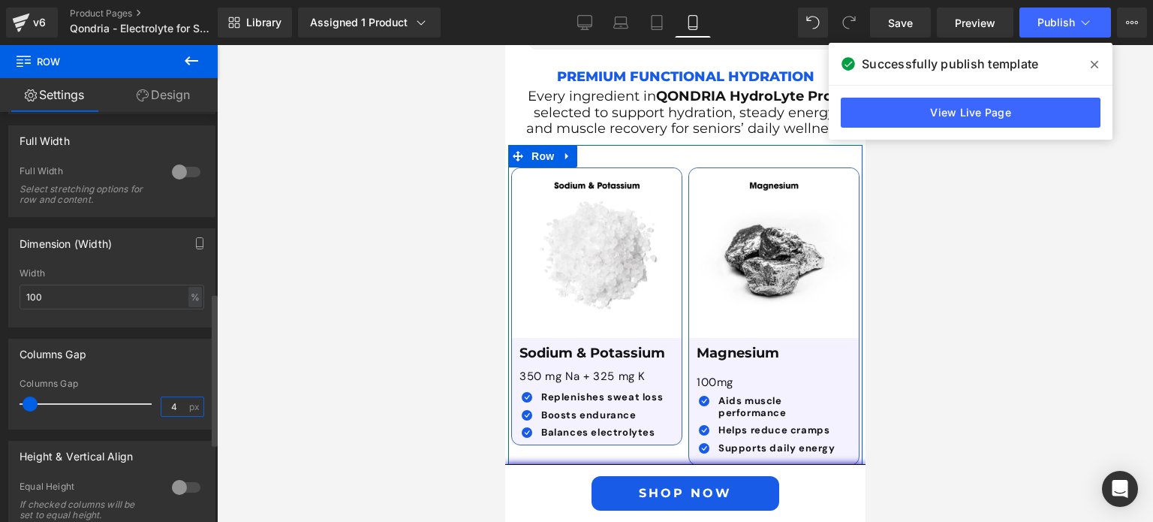
type input "4"
click at [150, 428] on div at bounding box center [112, 424] width 185 height 10
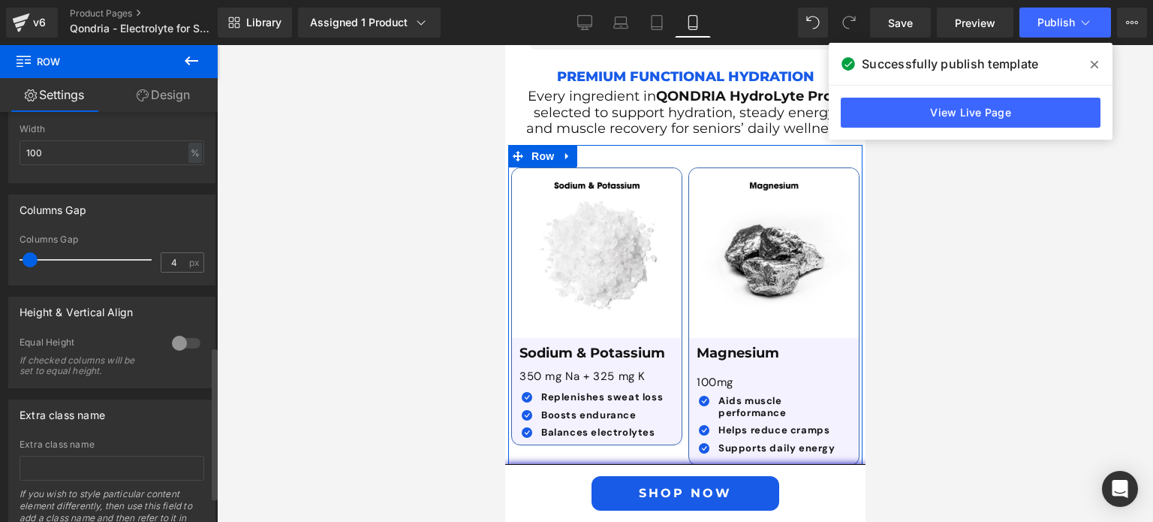
click at [180, 344] on div at bounding box center [186, 343] width 36 height 24
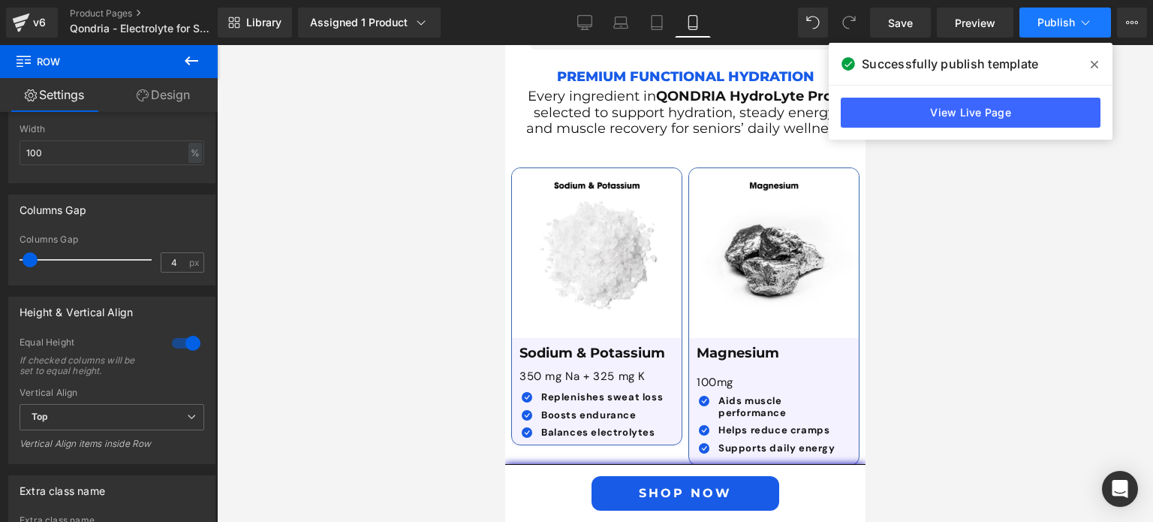
click at [1042, 28] on span "Publish" at bounding box center [1056, 23] width 38 height 12
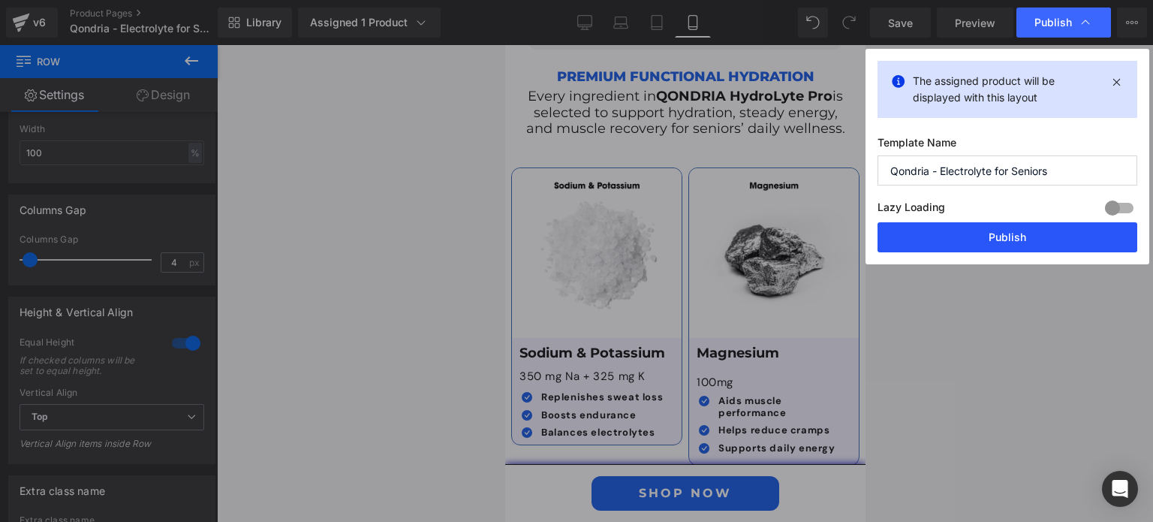
click at [1015, 233] on button "Publish" at bounding box center [1007, 237] width 260 height 30
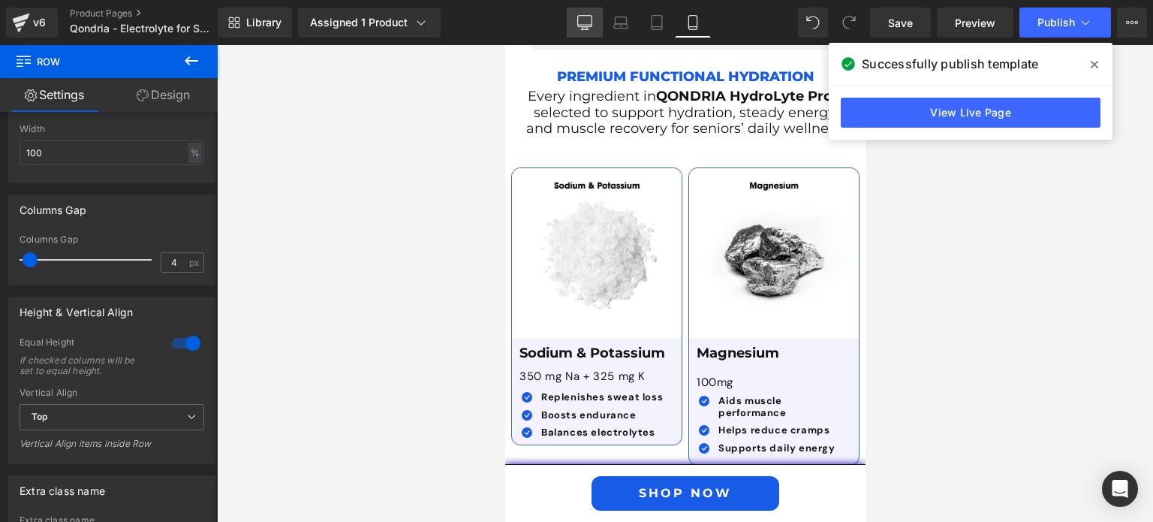
click at [585, 18] on icon at bounding box center [584, 22] width 15 height 15
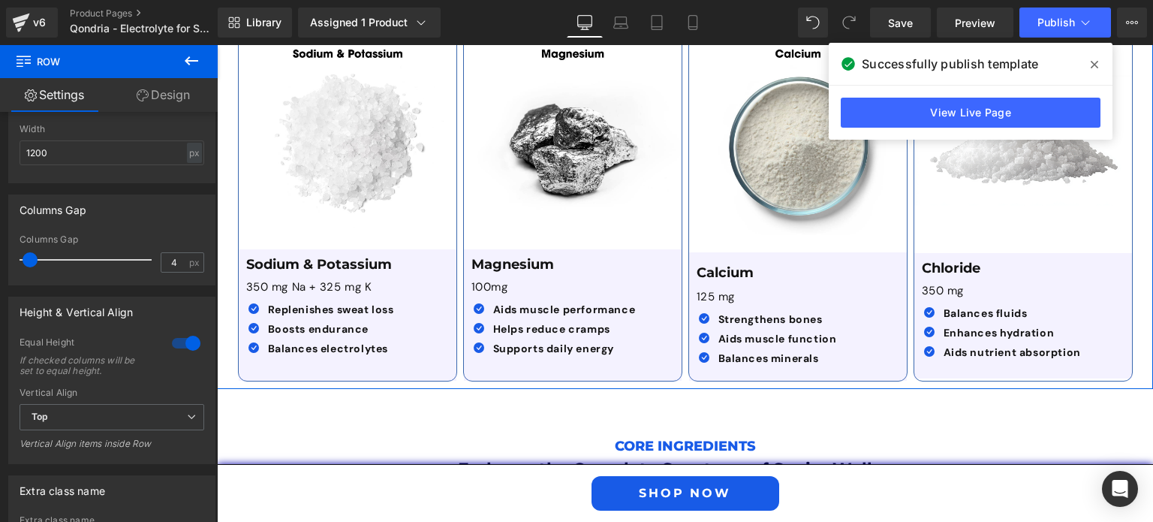
scroll to position [2638, 0]
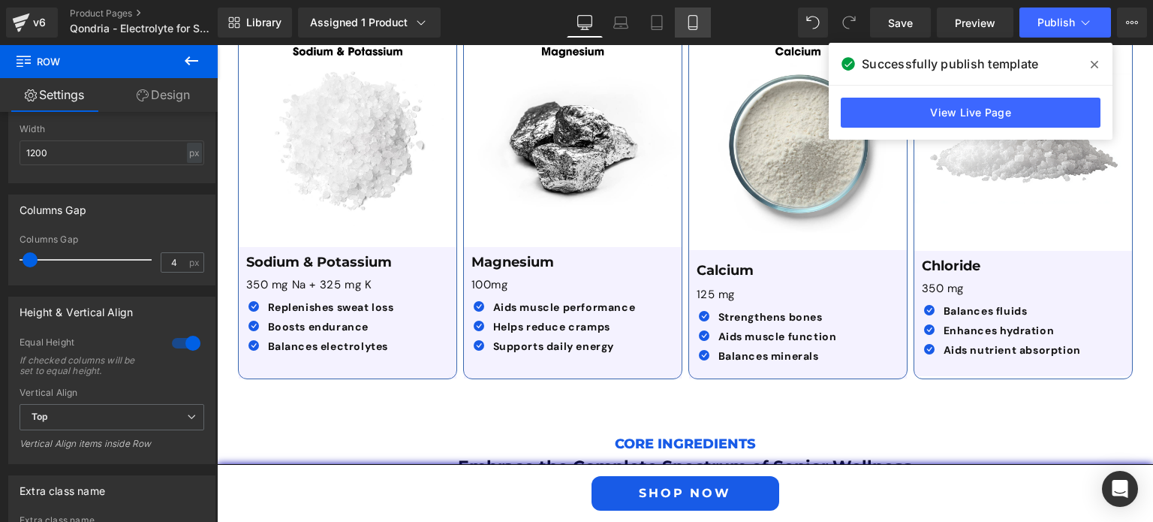
click at [681, 22] on link "Mobile" at bounding box center [693, 23] width 36 height 30
type input "100"
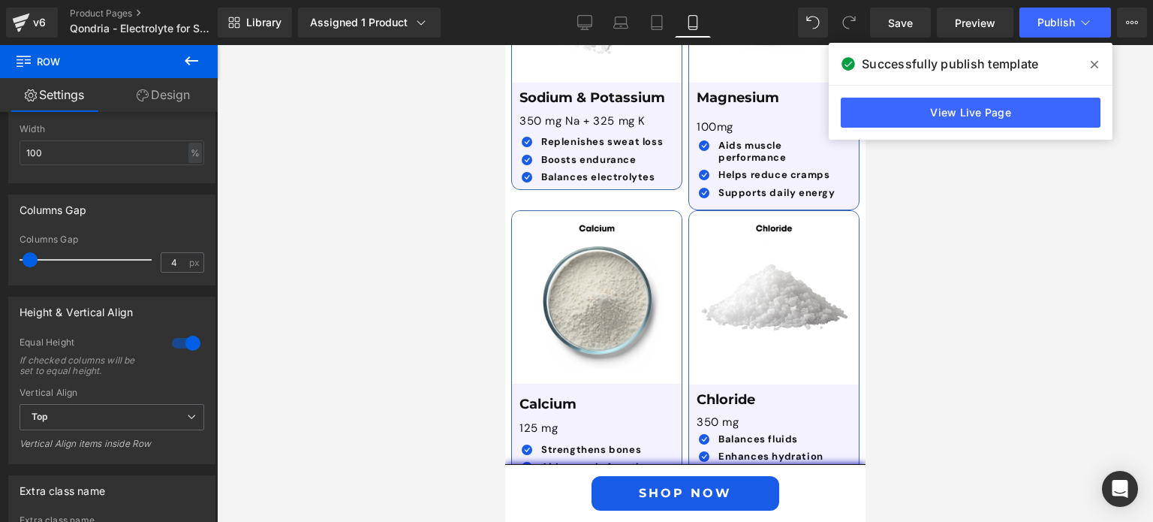
scroll to position [4490, 0]
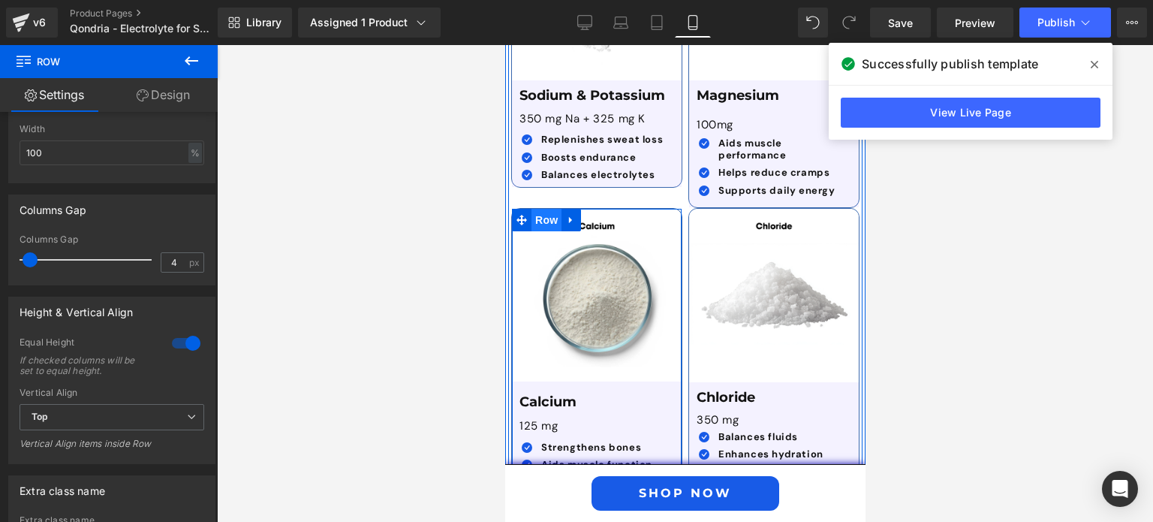
click at [534, 209] on span "Row" at bounding box center [546, 220] width 30 height 23
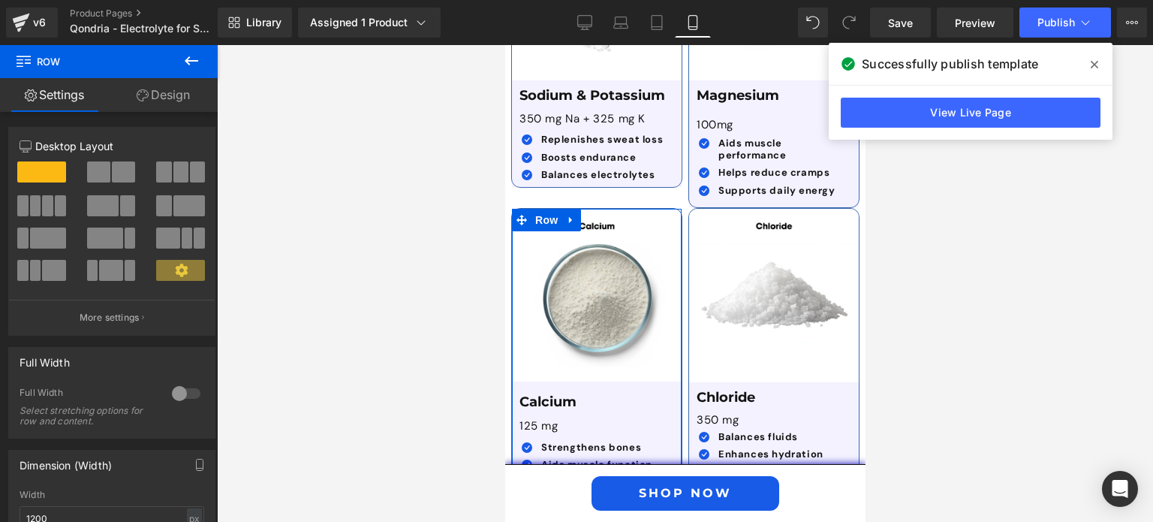
click at [149, 100] on link "Design" at bounding box center [163, 95] width 109 height 34
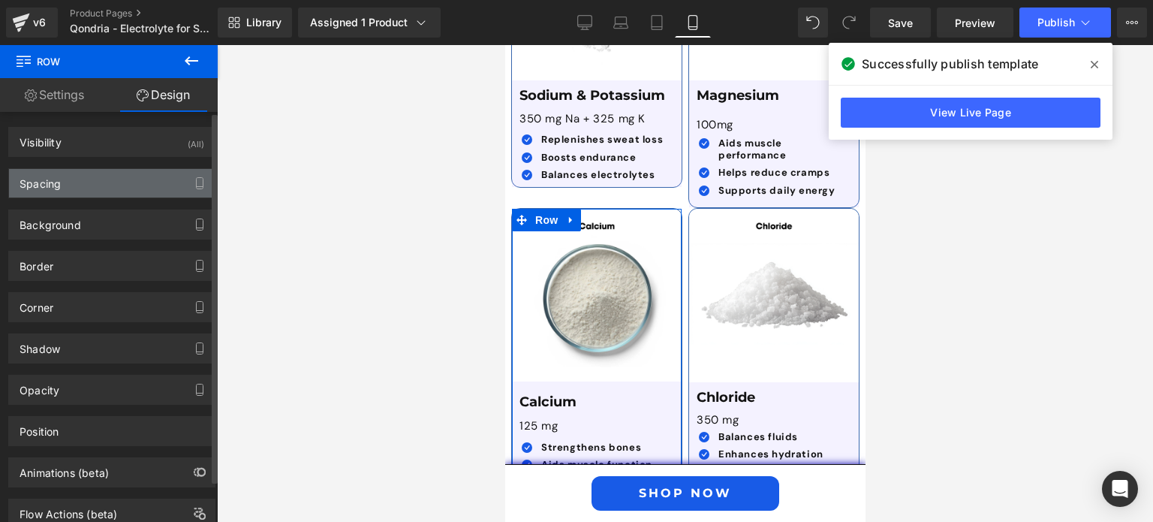
click at [125, 191] on div "Spacing" at bounding box center [112, 183] width 206 height 29
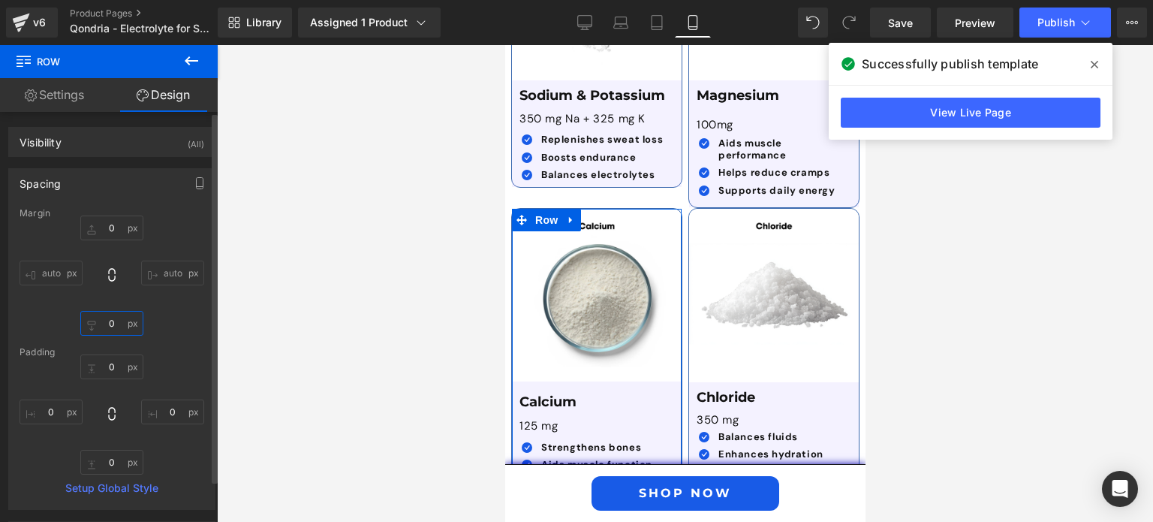
click at [107, 328] on input "0" at bounding box center [111, 323] width 63 height 25
type input "10"
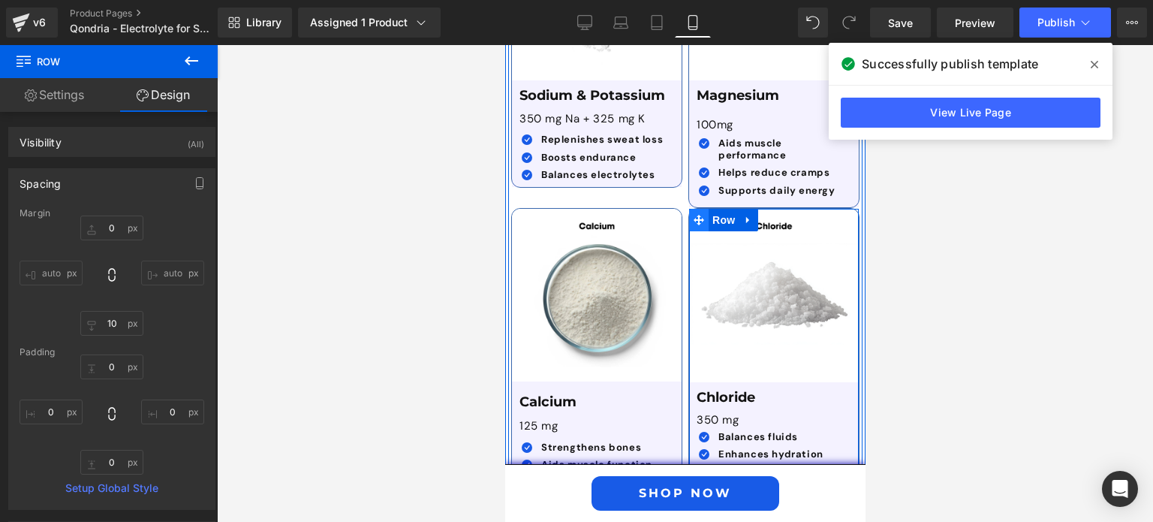
click at [701, 209] on span at bounding box center [698, 220] width 20 height 23
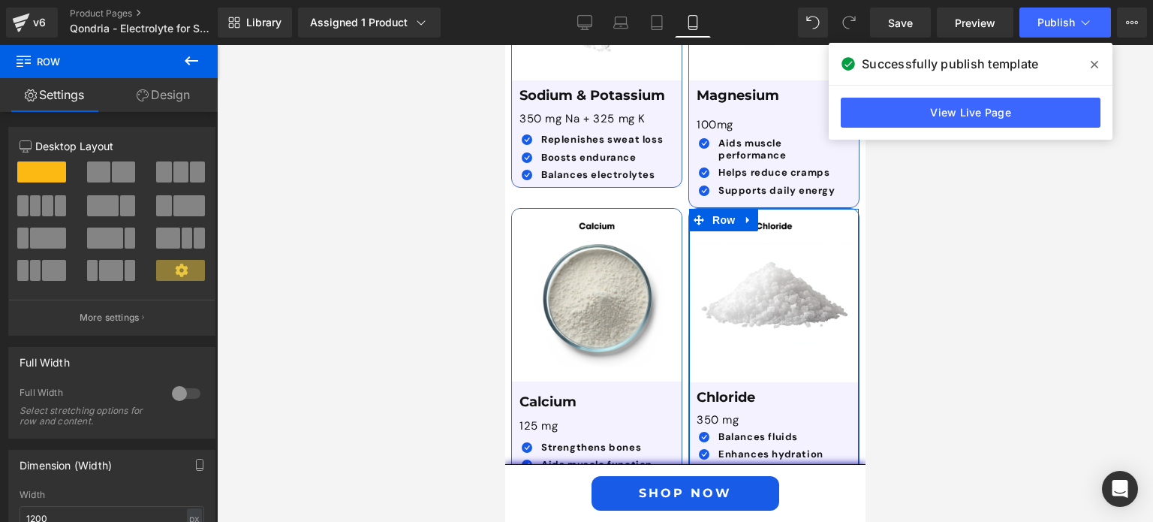
click at [167, 104] on link "Design" at bounding box center [163, 95] width 109 height 34
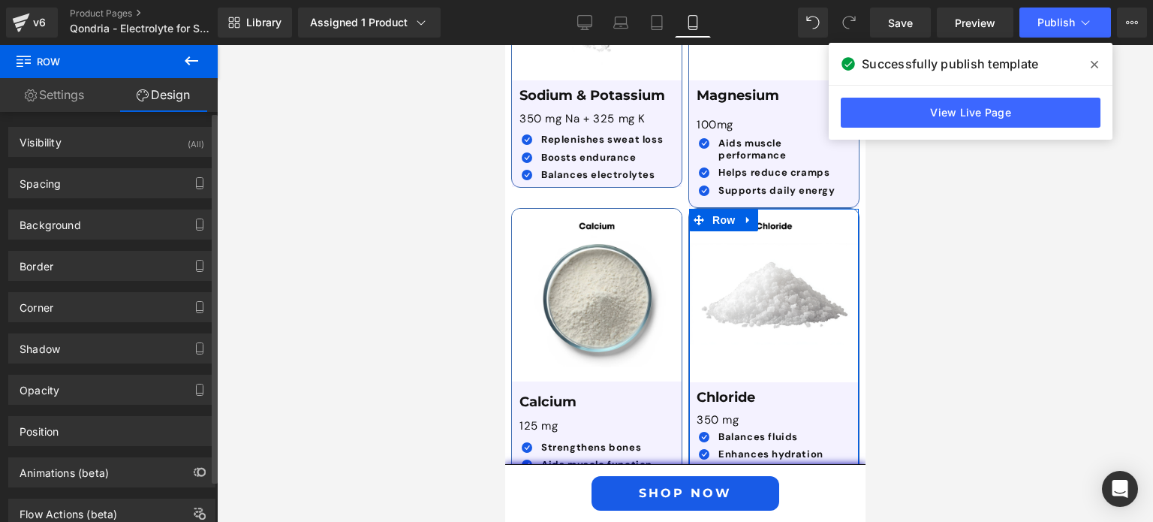
type input "0"
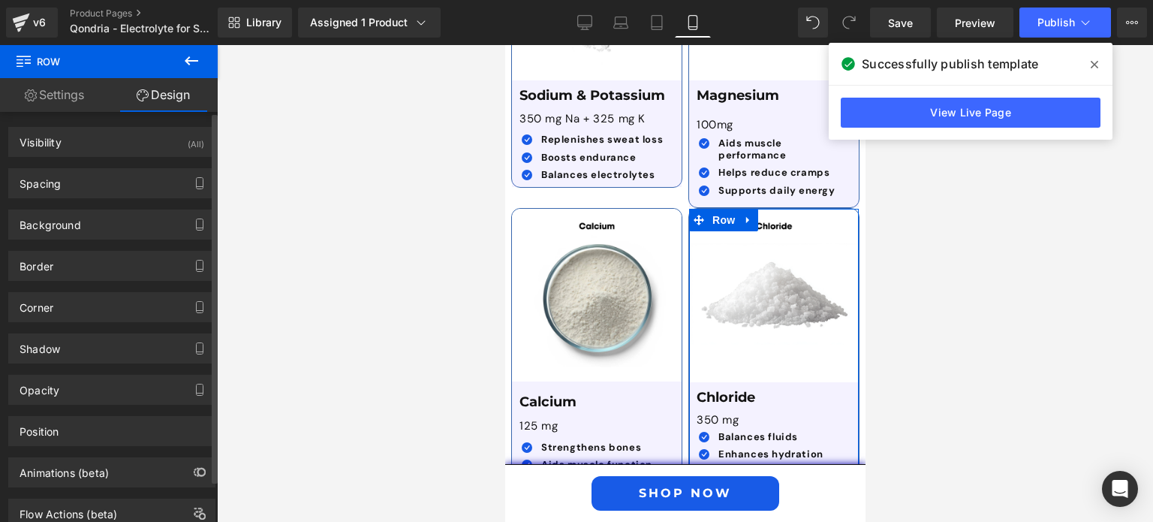
type input "0"
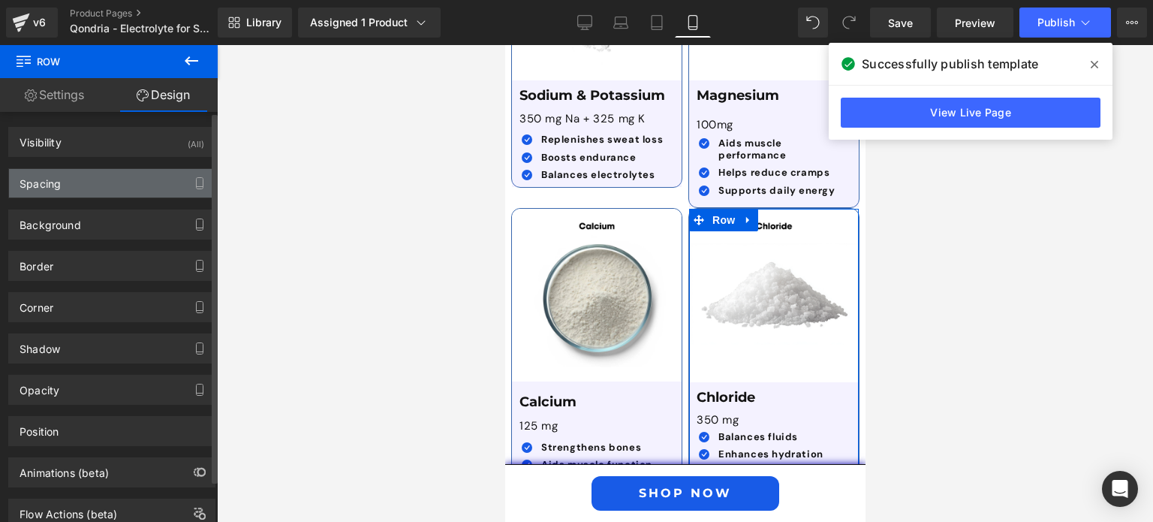
click at [135, 182] on div "Spacing" at bounding box center [112, 183] width 206 height 29
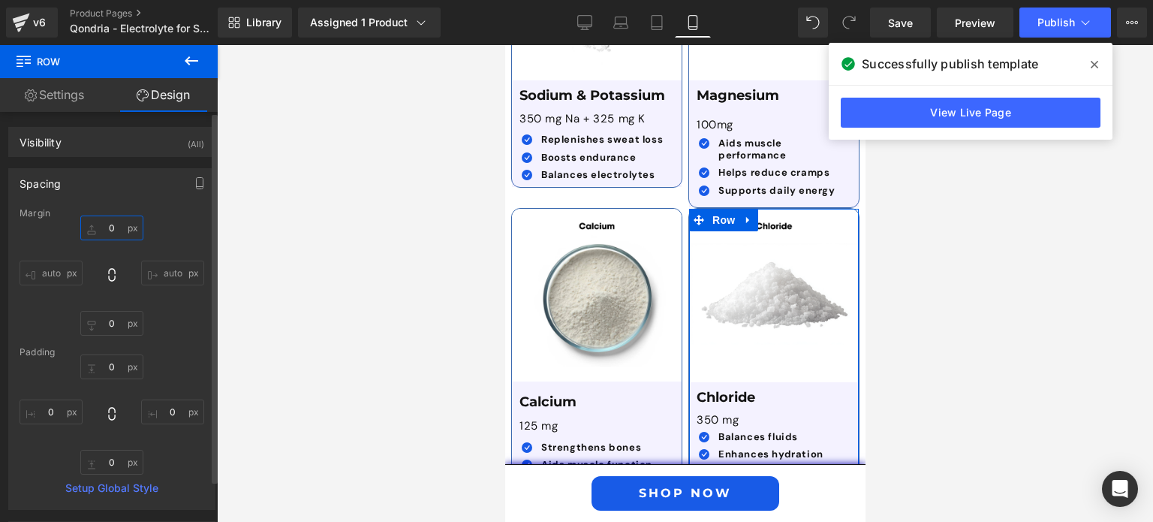
click at [109, 230] on input "0" at bounding box center [111, 227] width 63 height 25
type input "10"
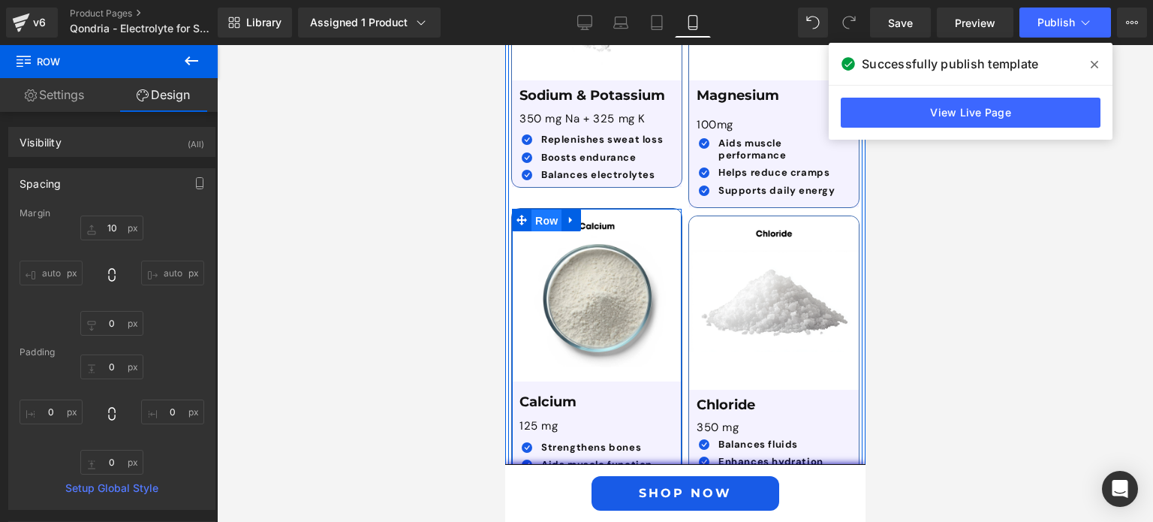
click at [549, 209] on span "Row" at bounding box center [546, 220] width 30 height 23
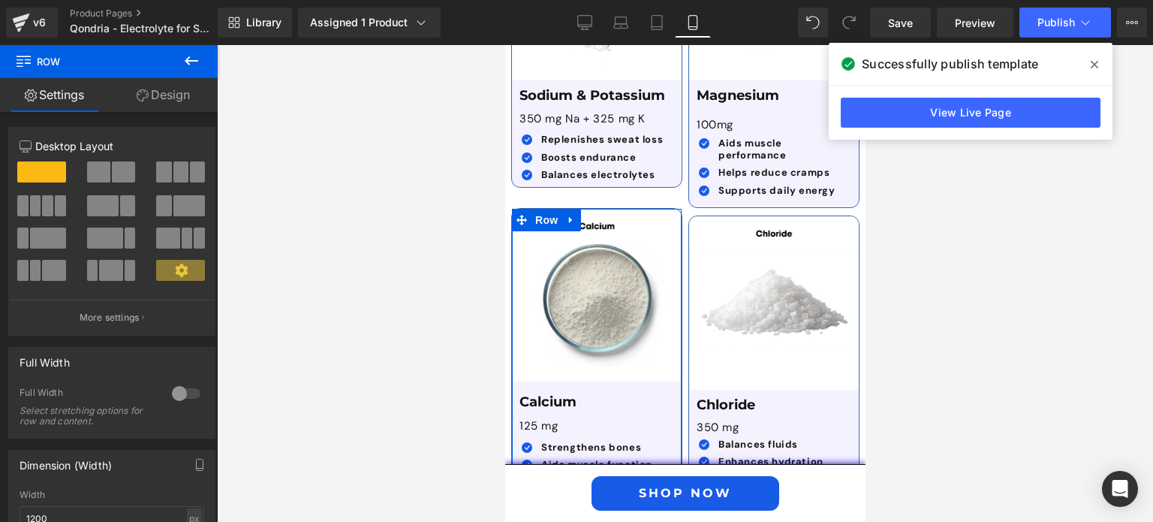
click at [171, 97] on link "Design" at bounding box center [163, 95] width 109 height 34
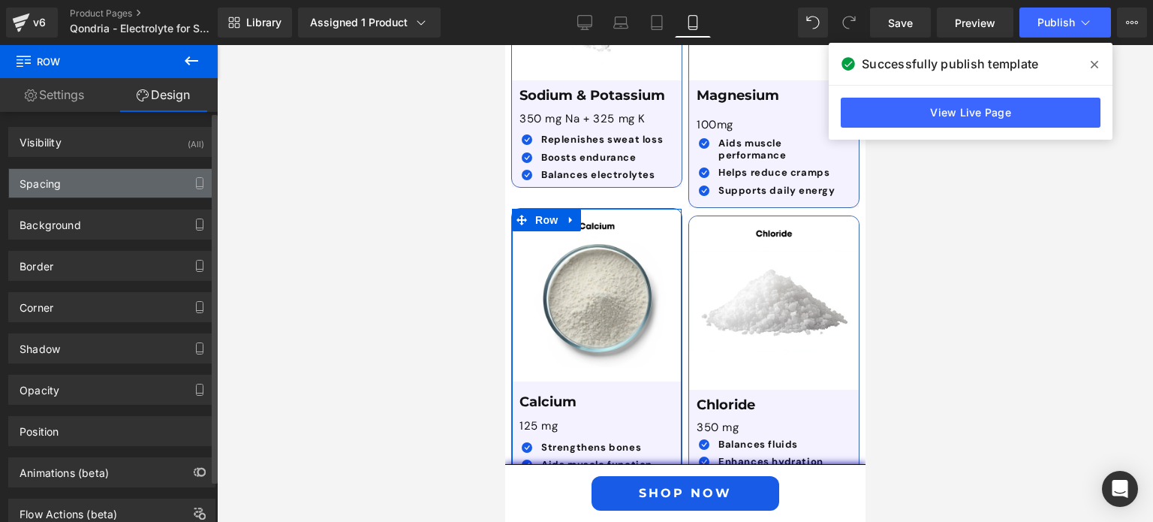
click at [146, 184] on div "Spacing" at bounding box center [112, 183] width 206 height 29
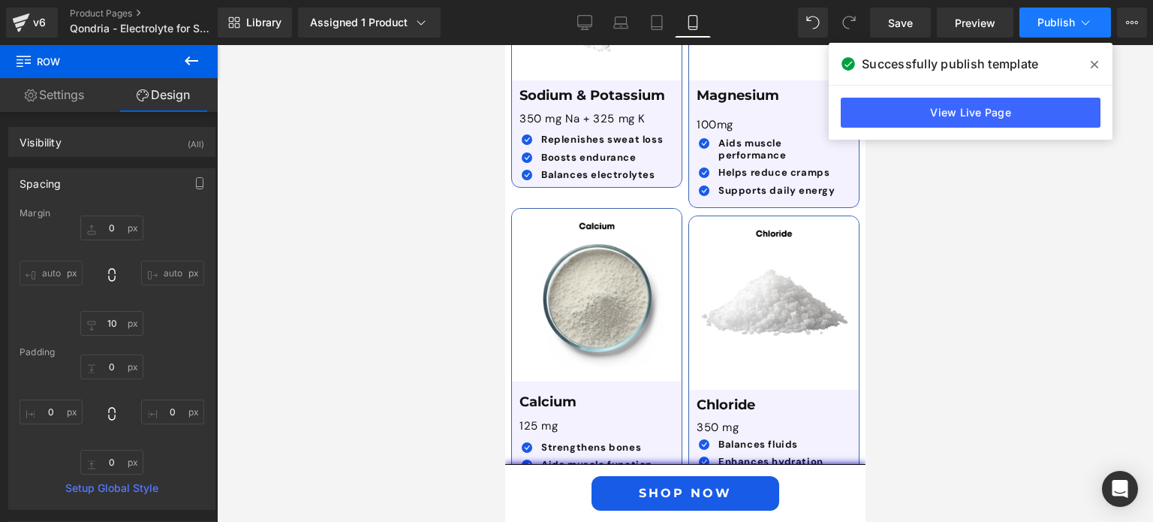
click at [1055, 31] on button "Publish" at bounding box center [1065, 23] width 92 height 30
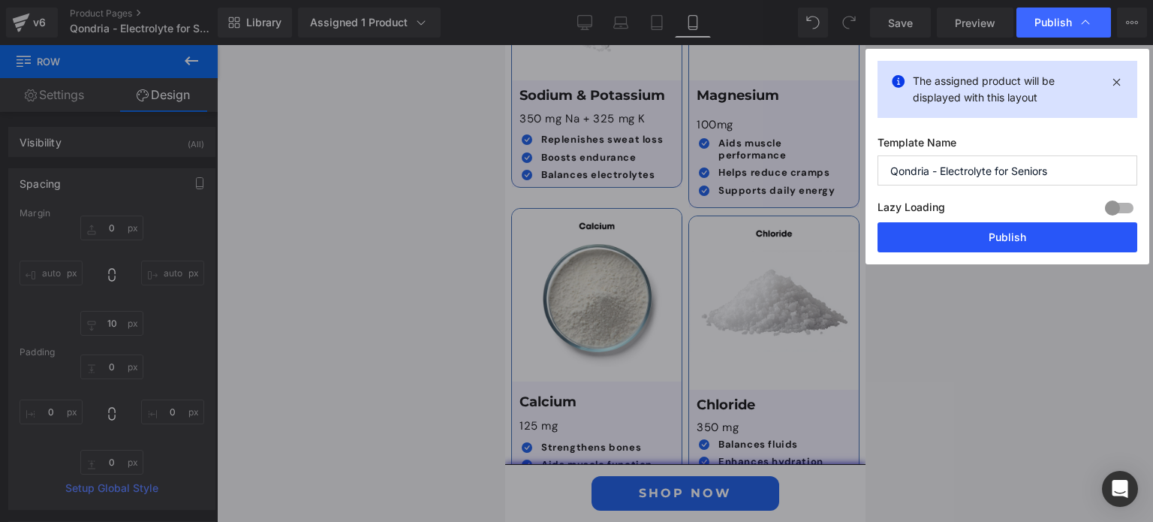
click at [1039, 237] on button "Publish" at bounding box center [1007, 237] width 260 height 30
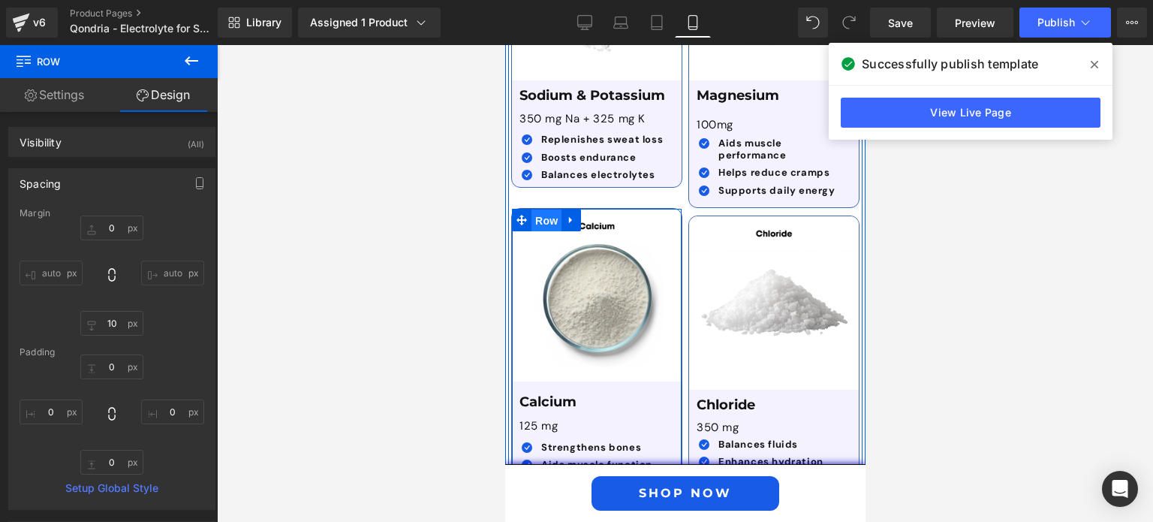
click at [531, 209] on span "Row" at bounding box center [546, 220] width 30 height 23
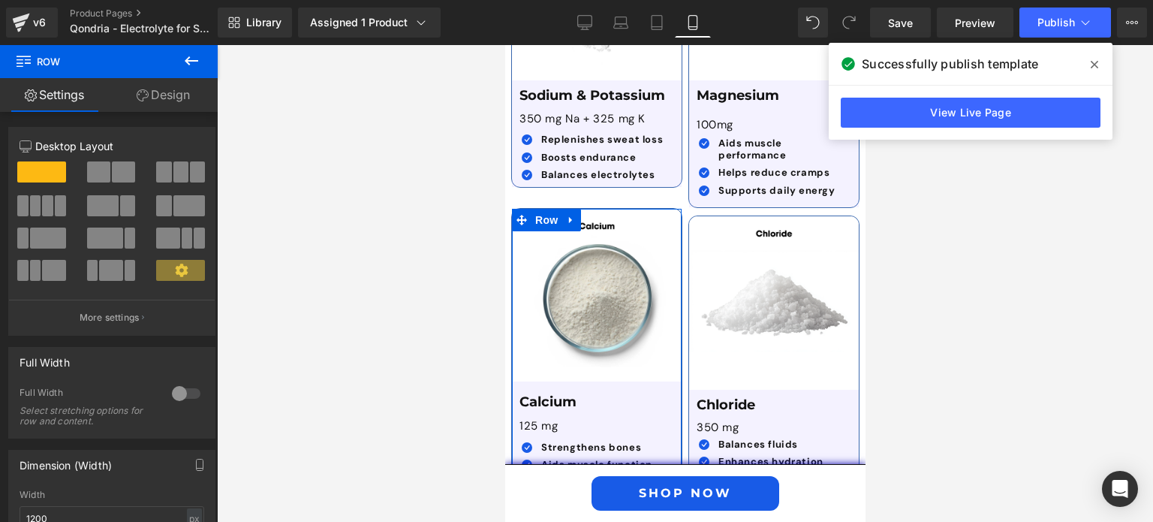
click at [167, 92] on link "Design" at bounding box center [163, 95] width 109 height 34
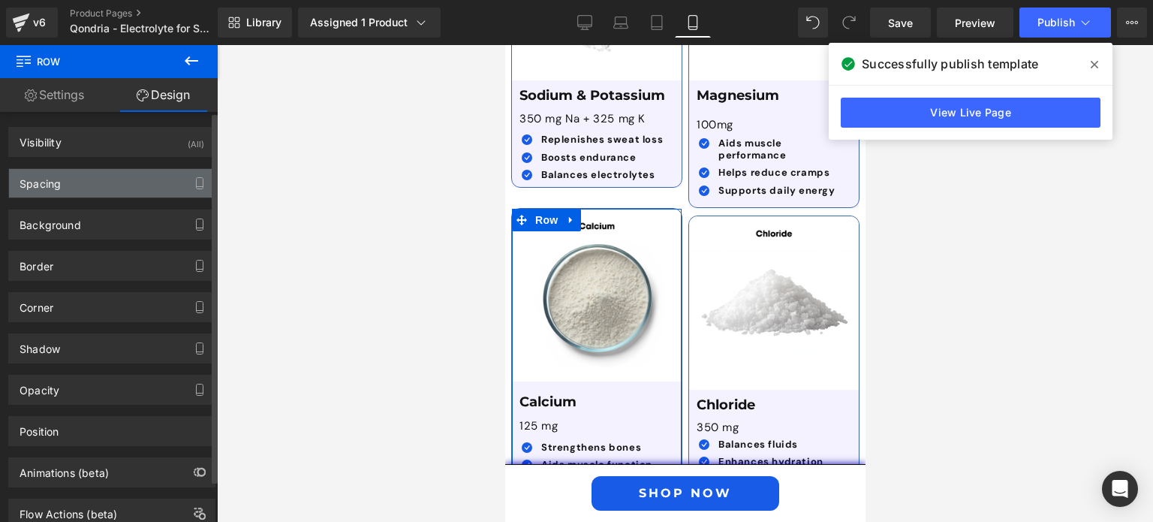
click at [138, 173] on div "Spacing" at bounding box center [112, 183] width 206 height 29
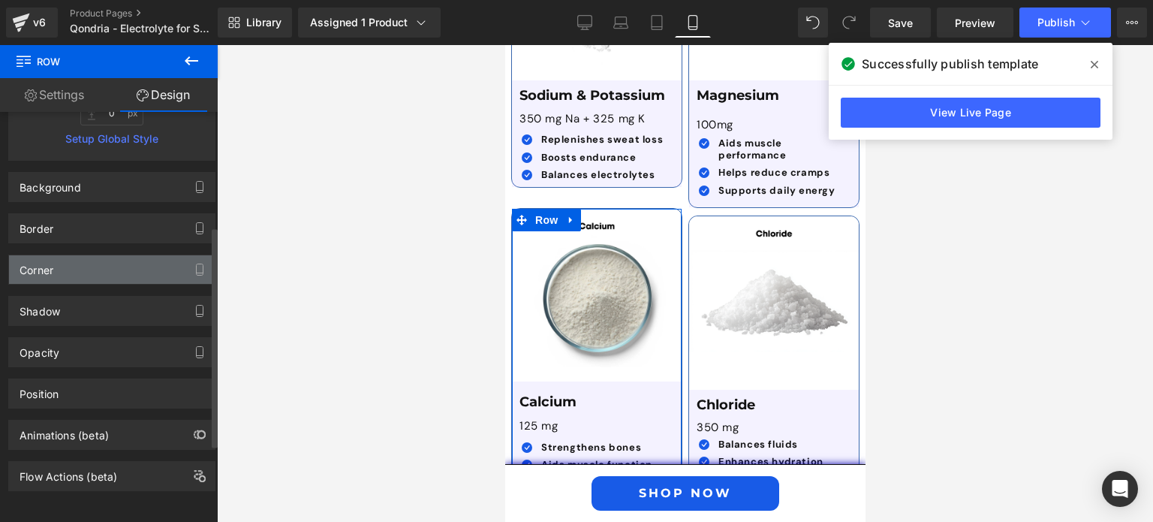
scroll to position [0, 0]
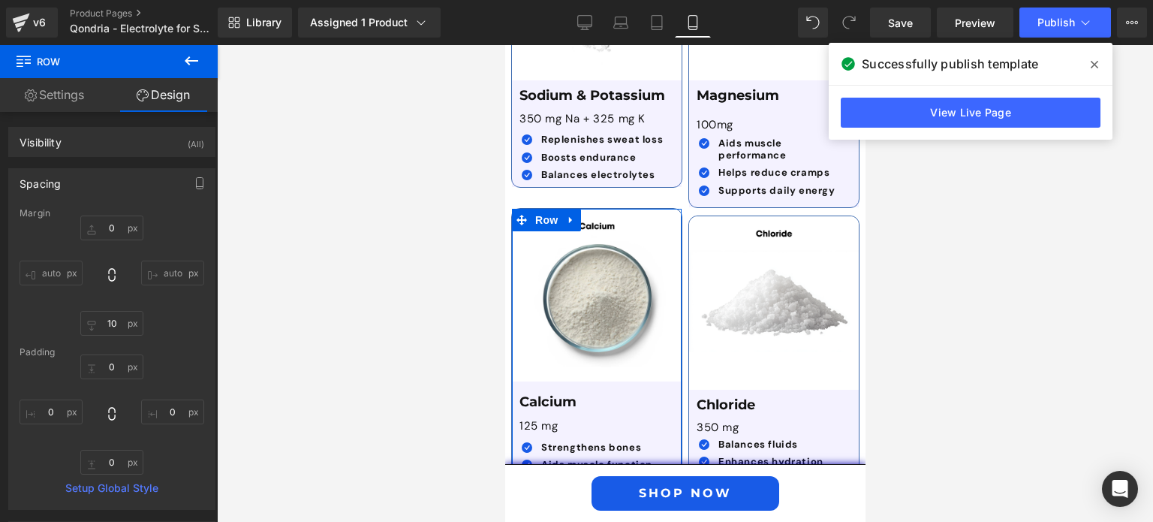
click at [62, 91] on link "Settings" at bounding box center [54, 95] width 109 height 34
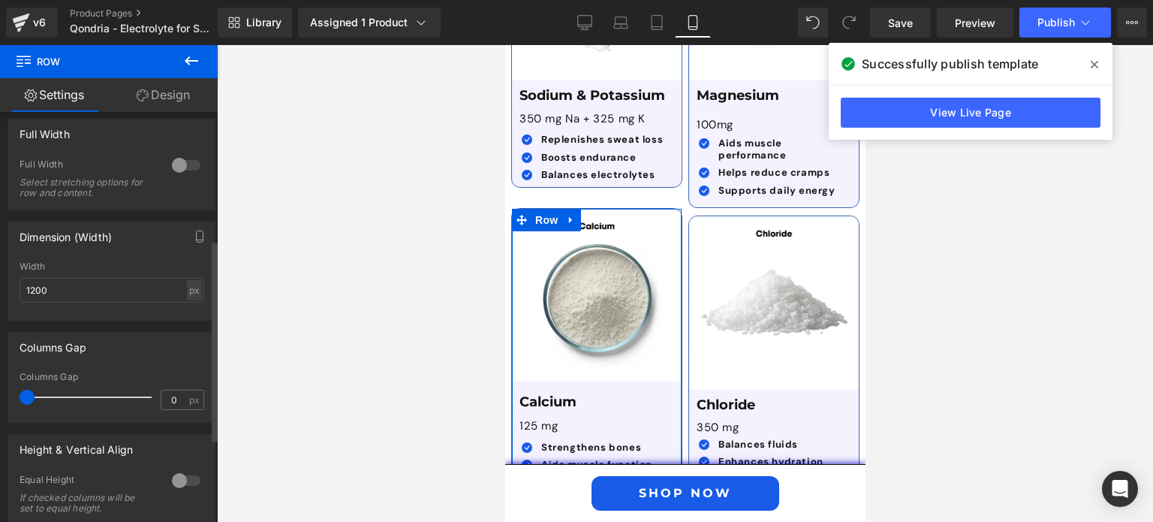
scroll to position [333, 0]
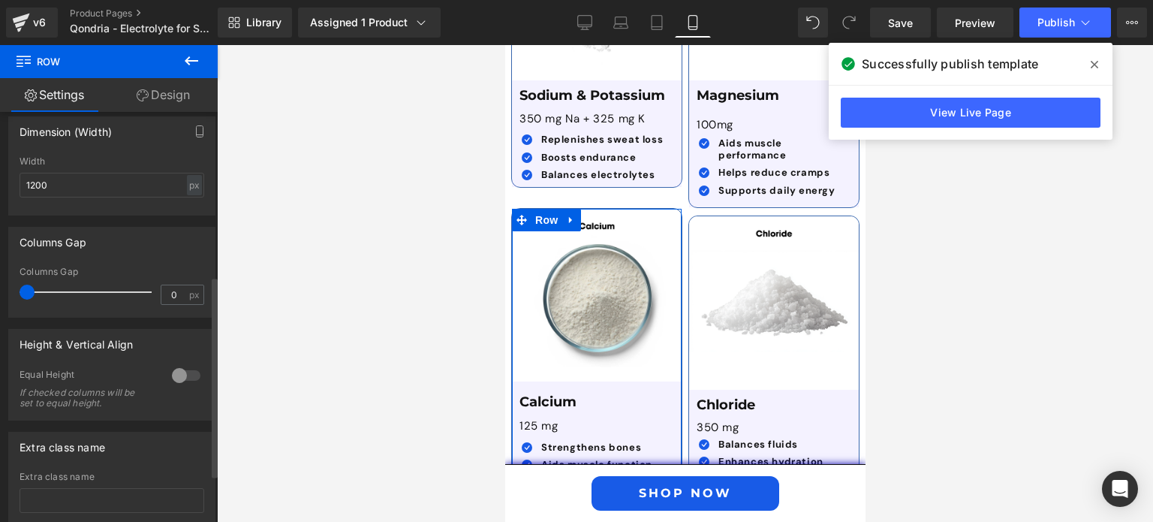
click at [183, 380] on div at bounding box center [186, 375] width 36 height 24
click at [184, 378] on div at bounding box center [186, 375] width 36 height 24
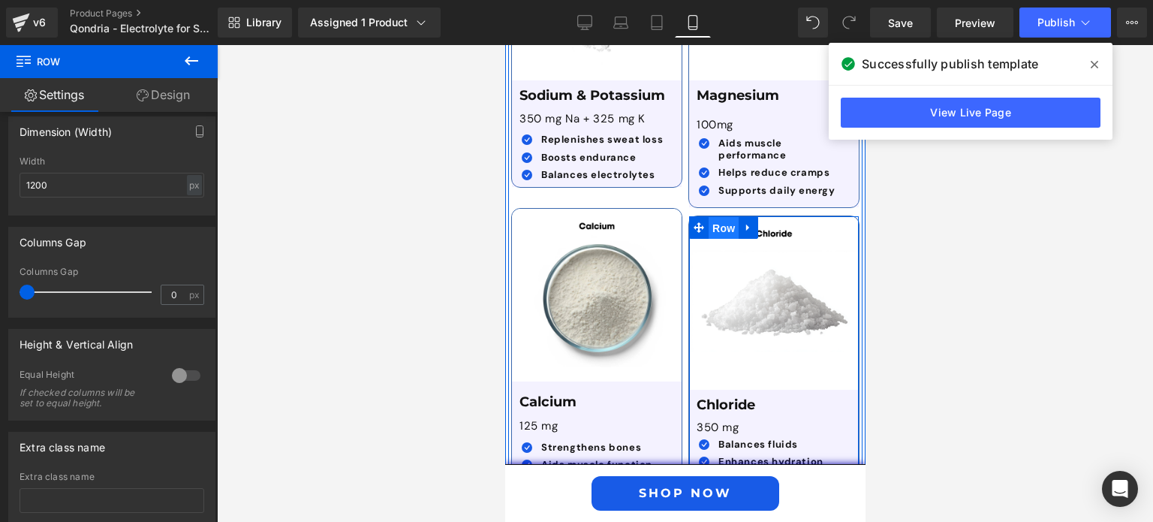
click at [708, 217] on span "Row" at bounding box center [723, 228] width 30 height 23
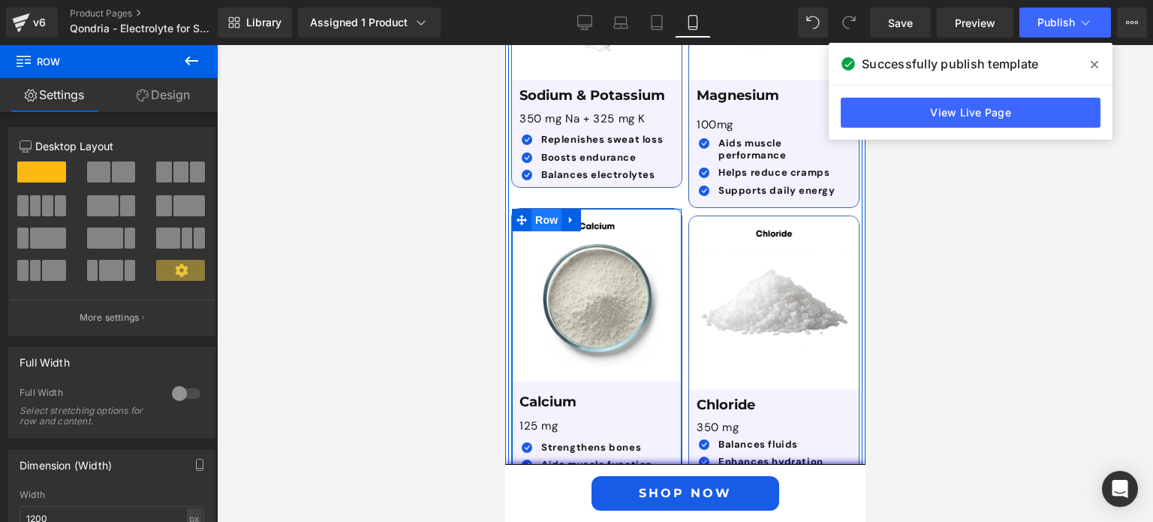
click at [539, 209] on span "Row" at bounding box center [546, 220] width 30 height 23
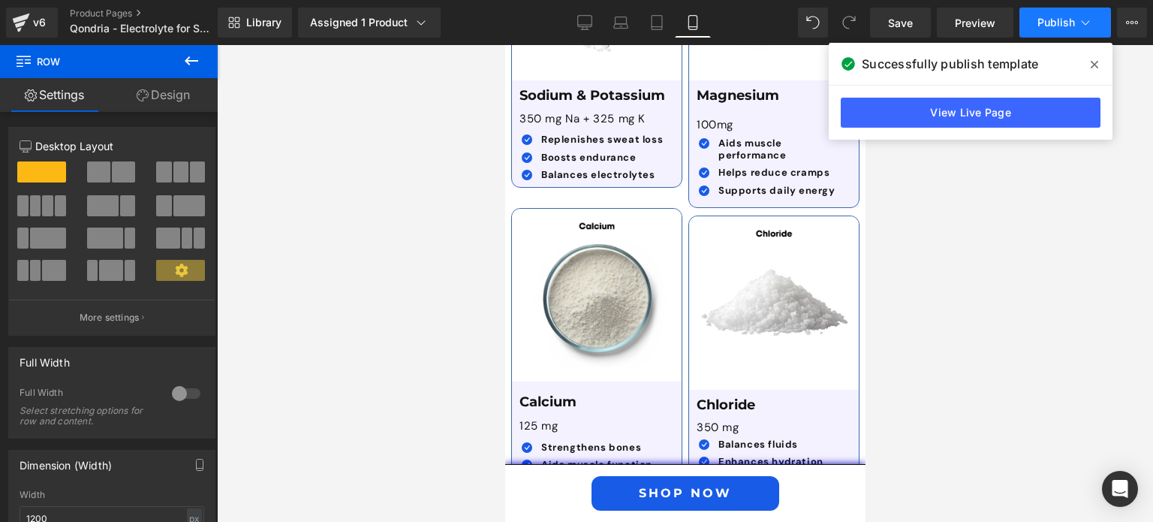
click at [1048, 18] on span "Publish" at bounding box center [1056, 23] width 38 height 12
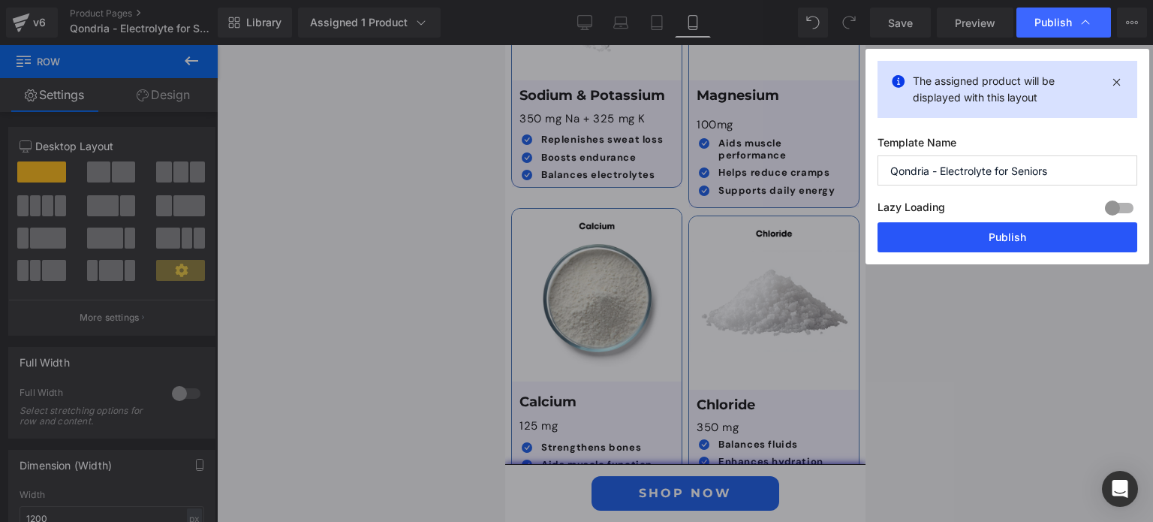
click at [1012, 242] on button "Publish" at bounding box center [1007, 237] width 260 height 30
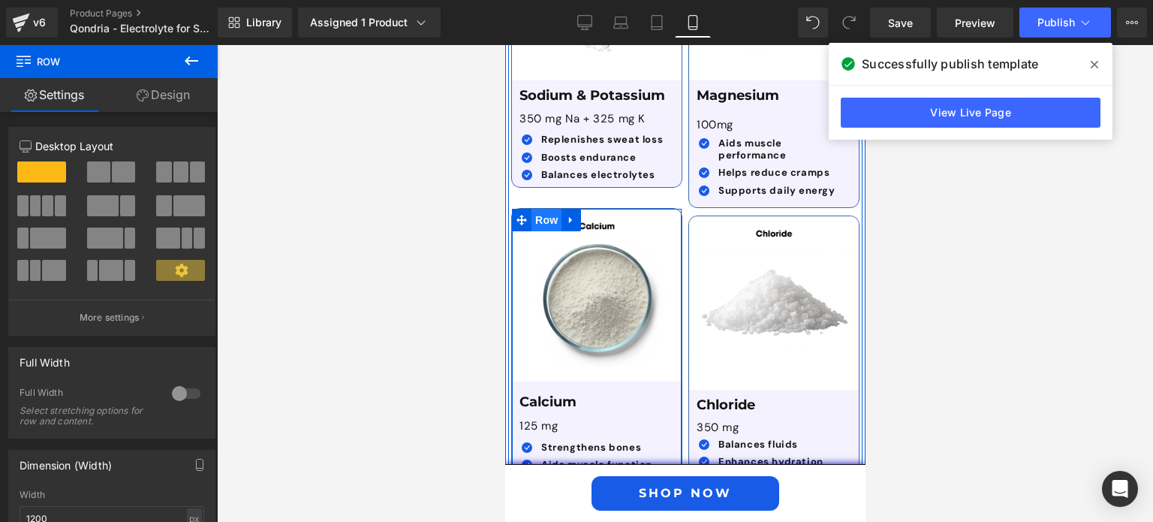
click at [532, 209] on span "Row" at bounding box center [546, 220] width 30 height 23
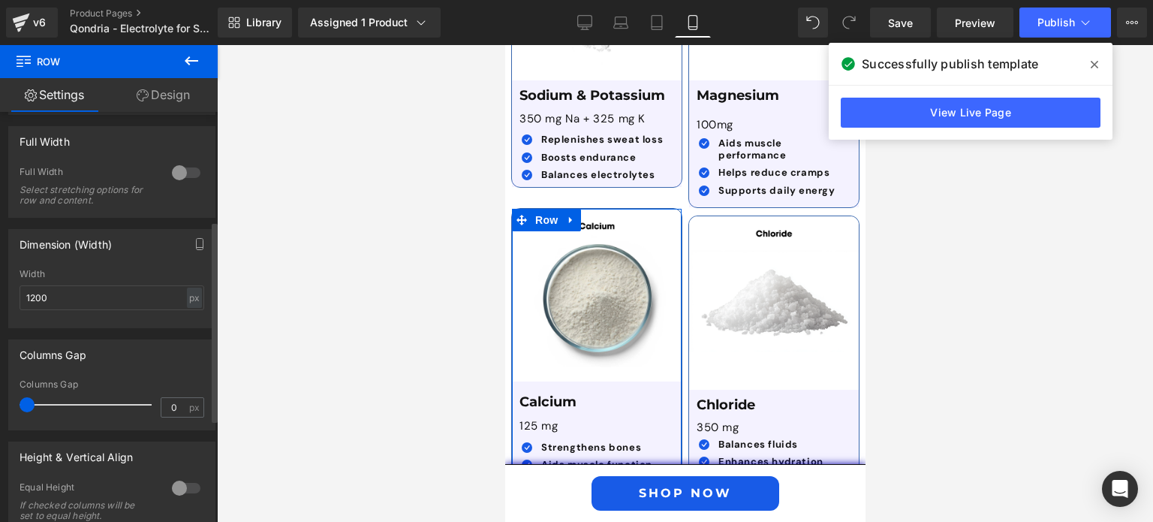
scroll to position [221, 0]
click at [171, 94] on link "Design" at bounding box center [163, 95] width 109 height 34
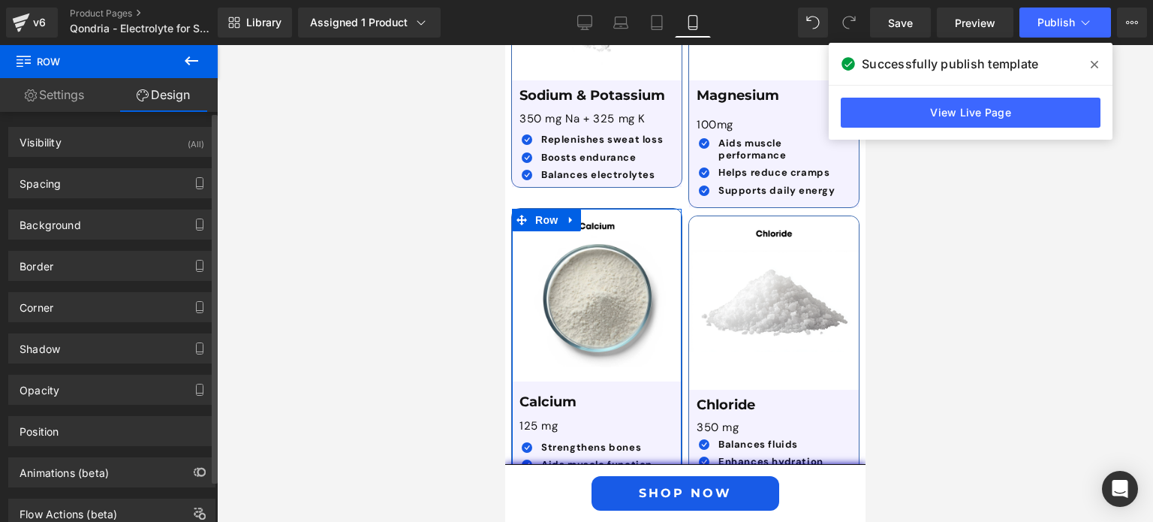
type input "0"
type input "10"
type input "0"
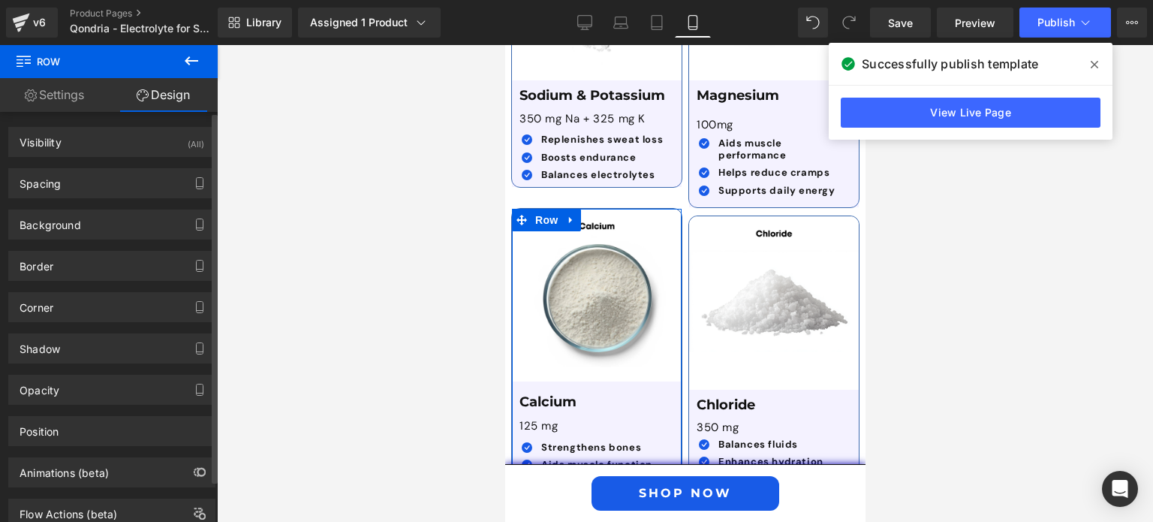
type input "0"
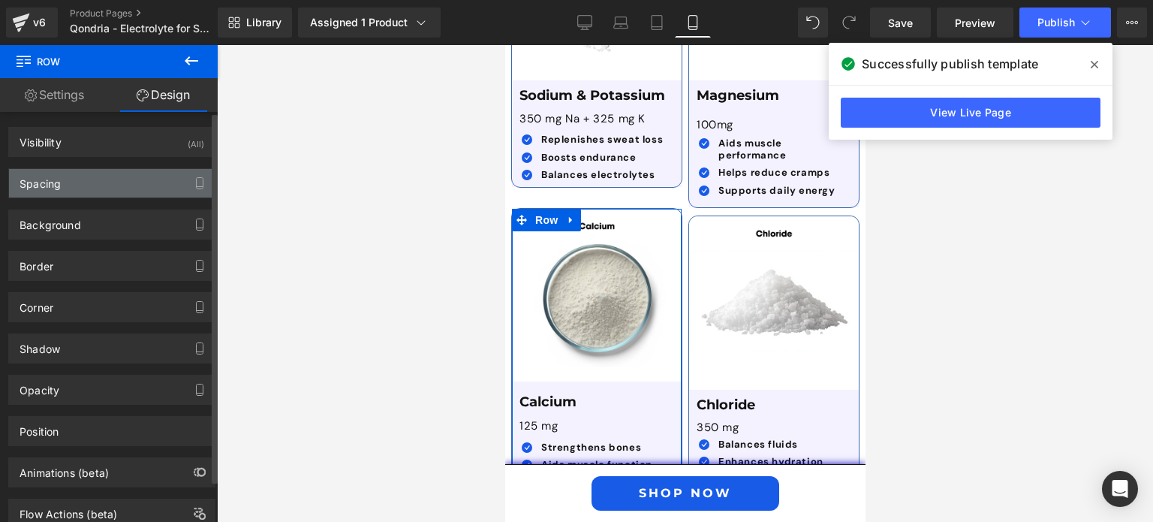
click at [114, 177] on div "Spacing" at bounding box center [112, 183] width 206 height 29
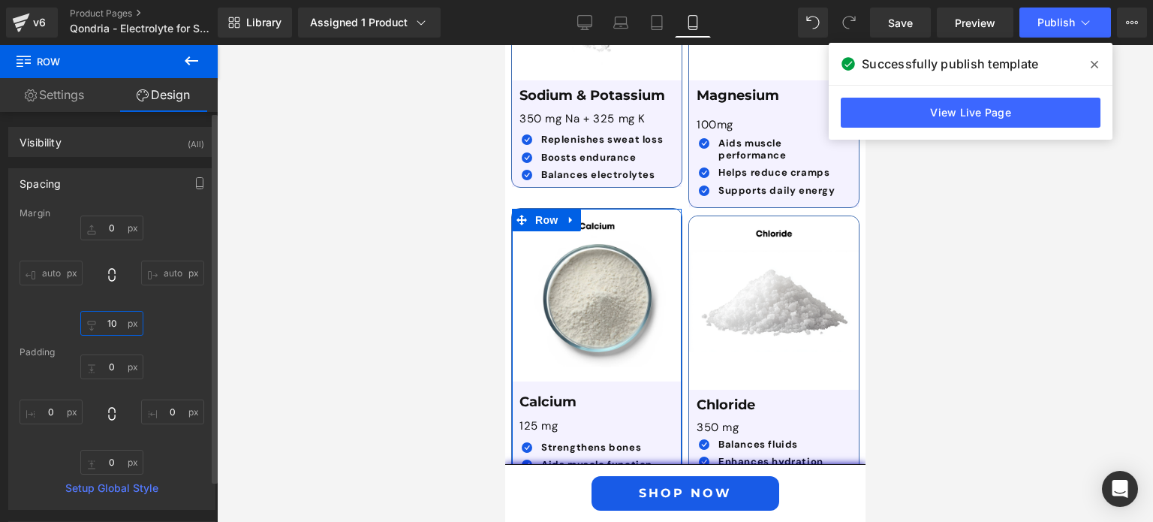
click at [112, 328] on input "10" at bounding box center [111, 323] width 63 height 25
type input "0"
click at [109, 227] on input "0" at bounding box center [111, 227] width 63 height 25
type input "10"
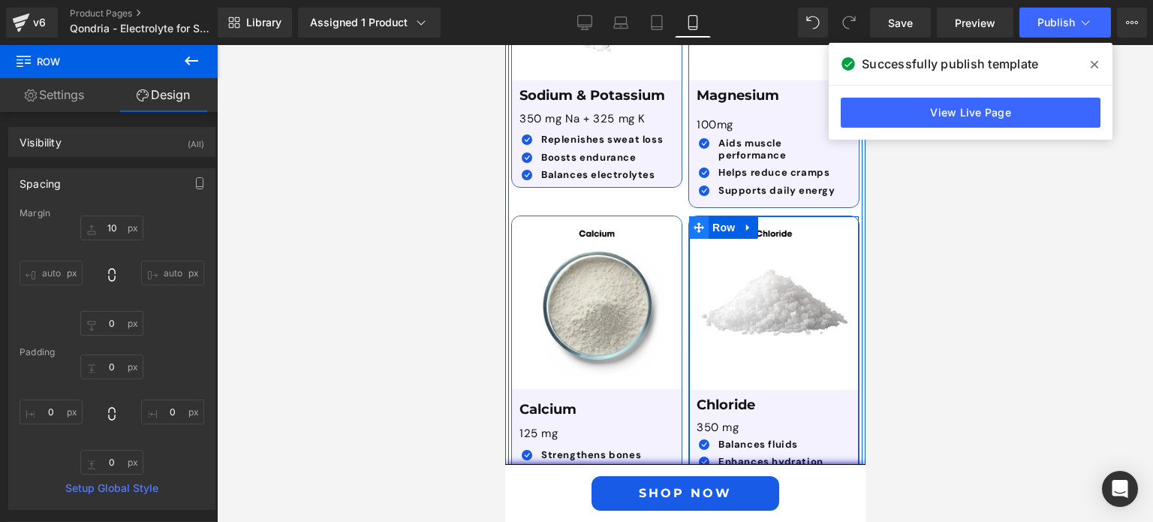
click at [701, 216] on span at bounding box center [698, 227] width 20 height 23
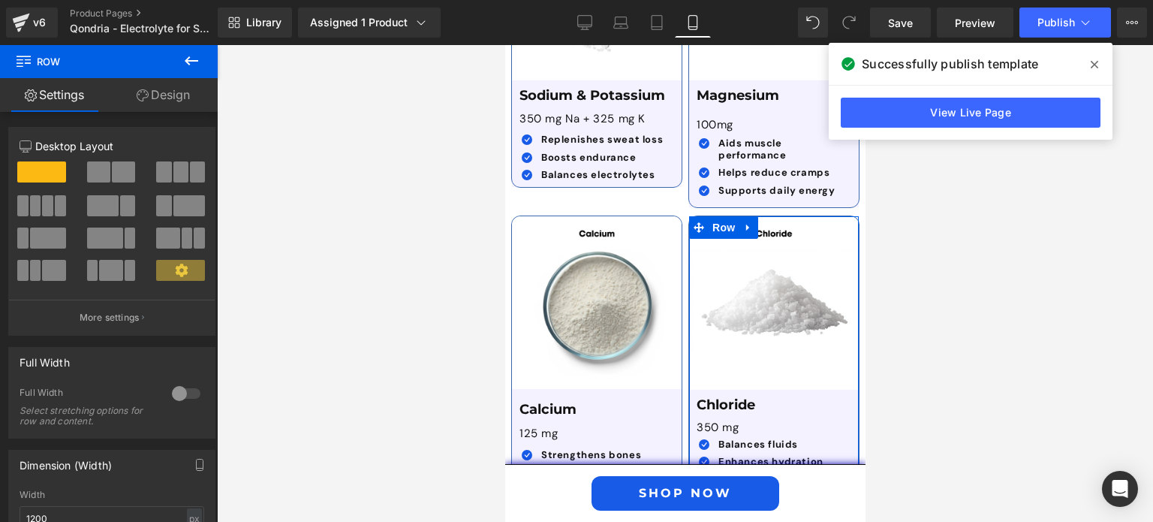
click at [170, 93] on link "Design" at bounding box center [163, 95] width 109 height 34
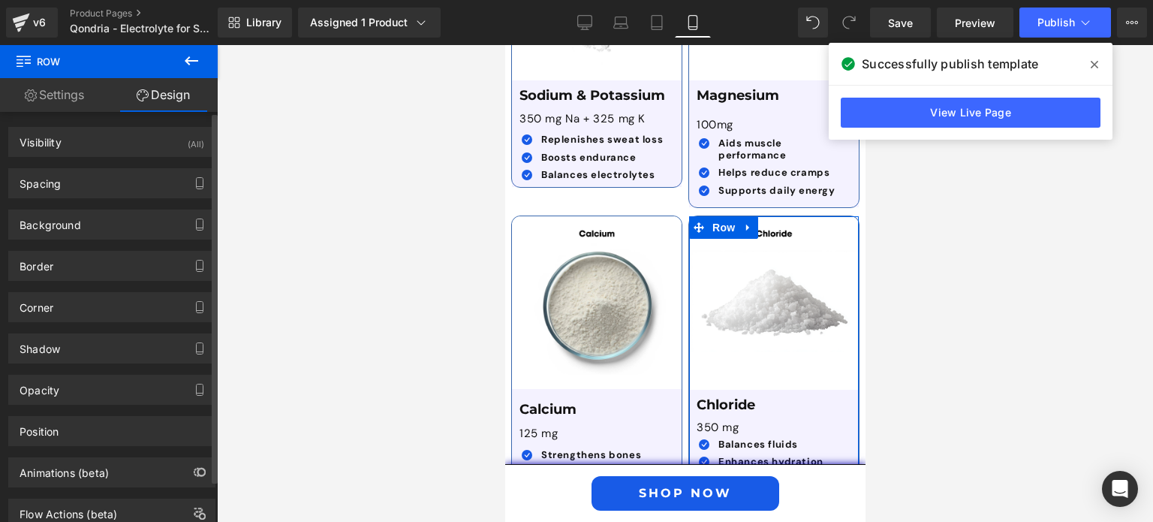
type input "10"
type input "0"
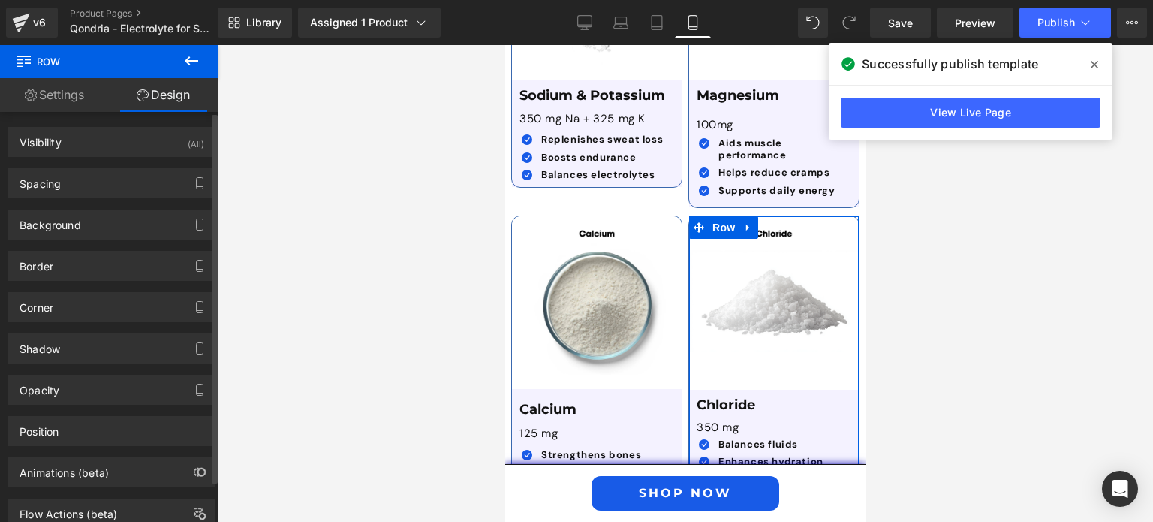
type input "0"
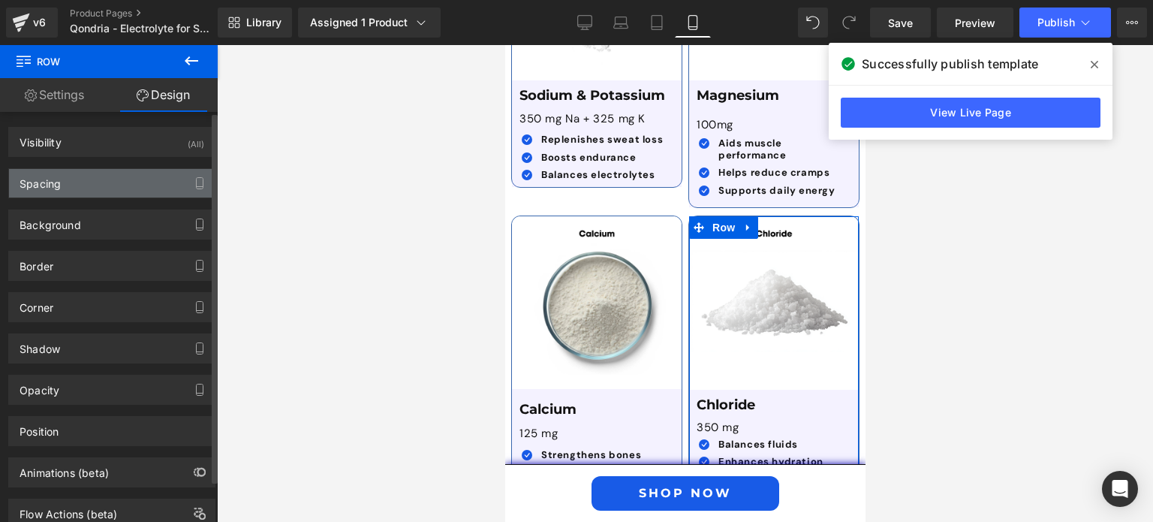
click at [120, 185] on div "Spacing" at bounding box center [112, 183] width 206 height 29
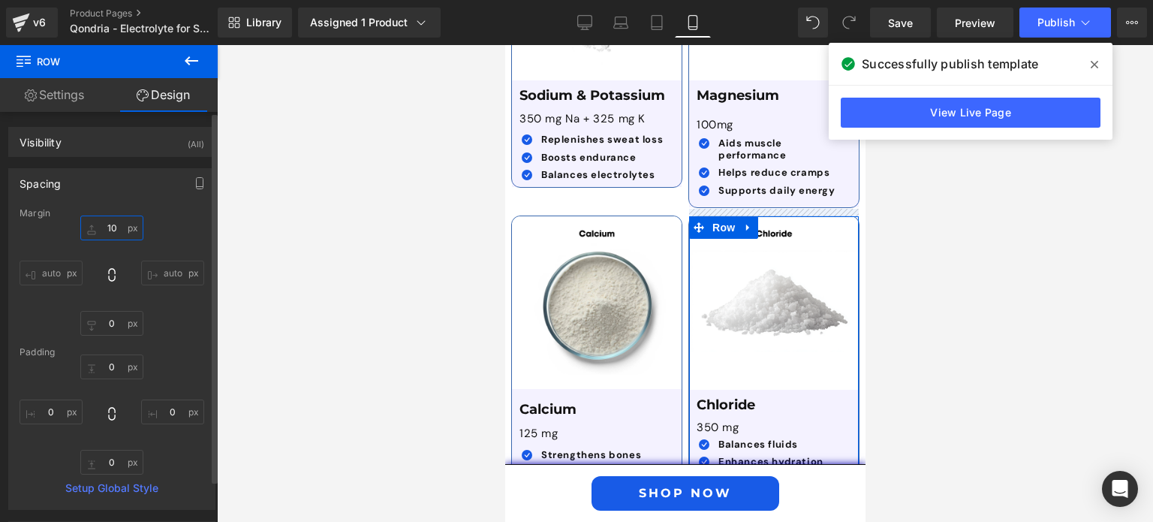
click at [110, 227] on input "10" at bounding box center [111, 227] width 63 height 25
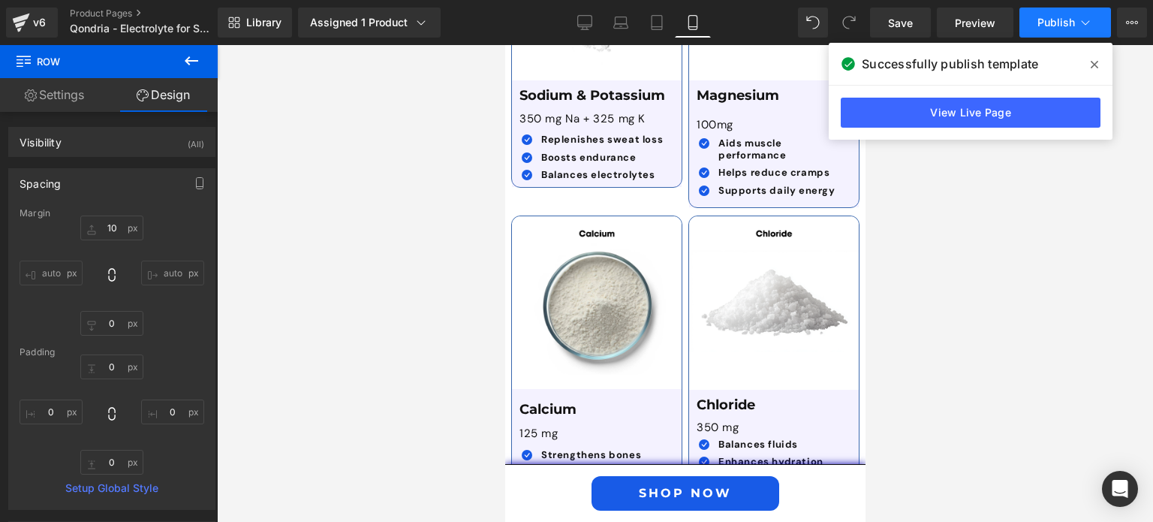
click at [1046, 17] on span "Publish" at bounding box center [1056, 23] width 38 height 12
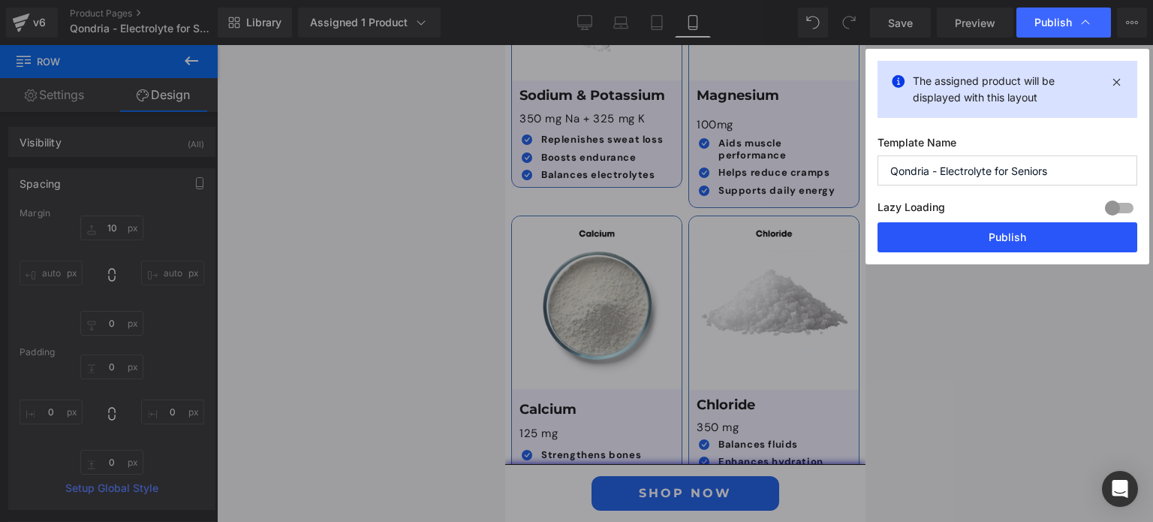
click at [1018, 227] on button "Publish" at bounding box center [1007, 237] width 260 height 30
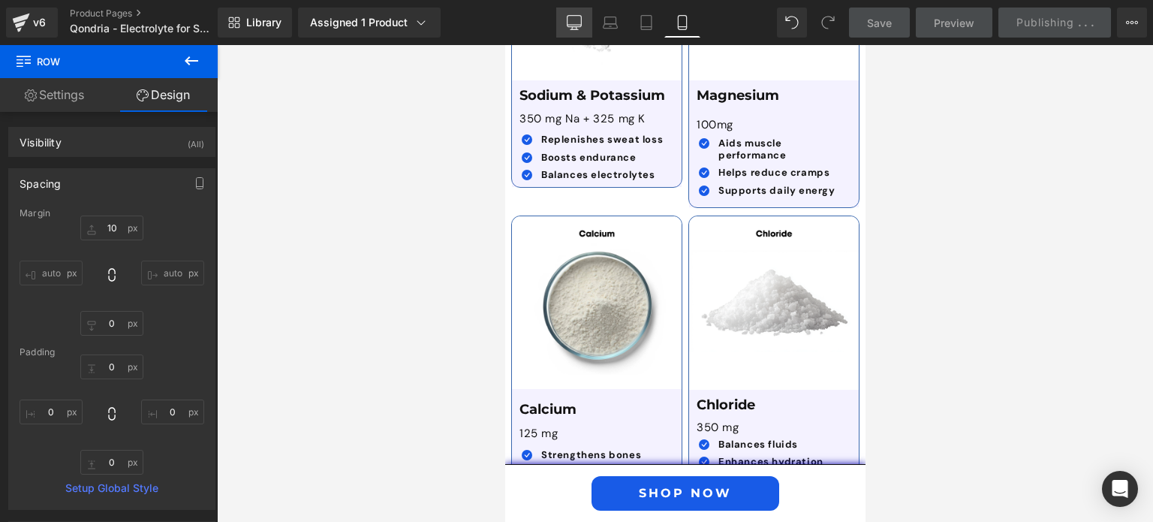
click at [573, 22] on icon at bounding box center [574, 22] width 15 height 15
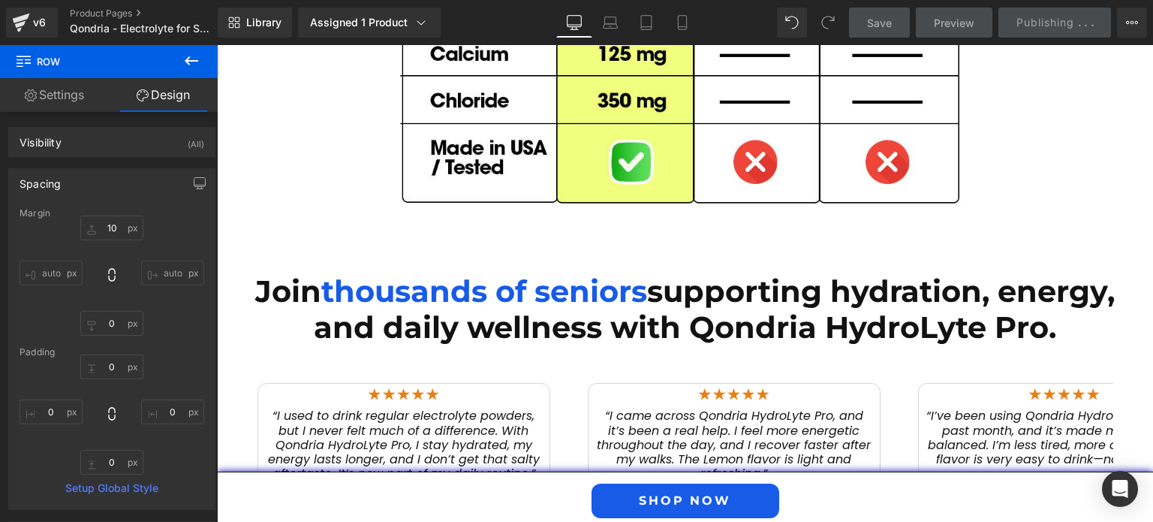
type input "0"
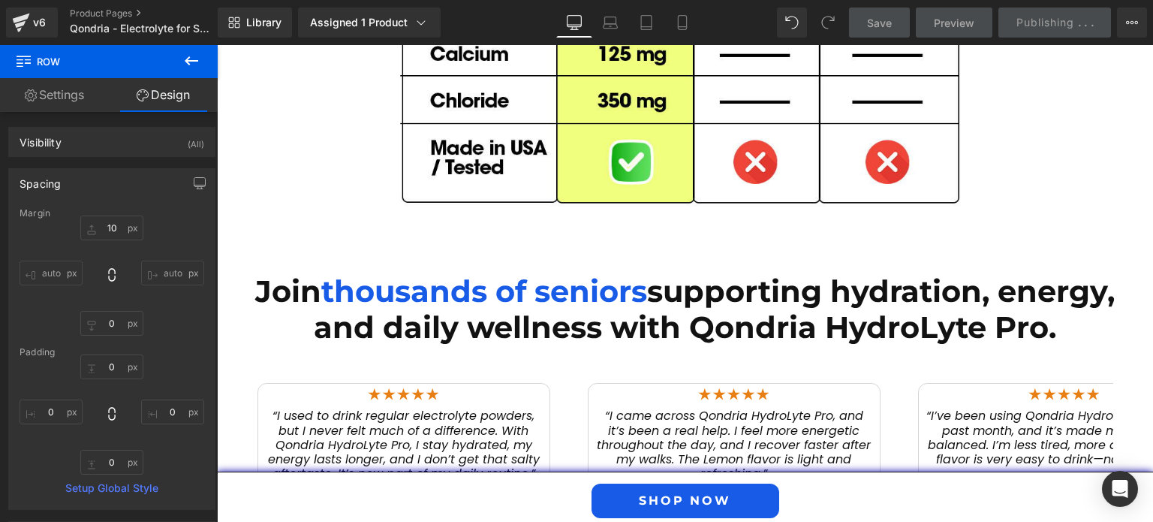
type input "0"
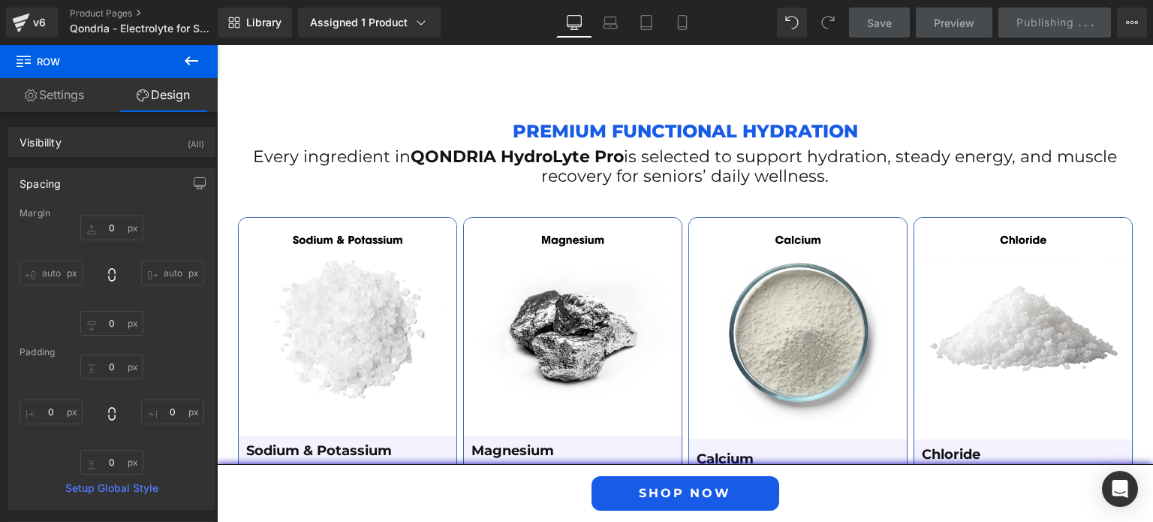
scroll to position [2464, 0]
